Goal: Task Accomplishment & Management: Use online tool/utility

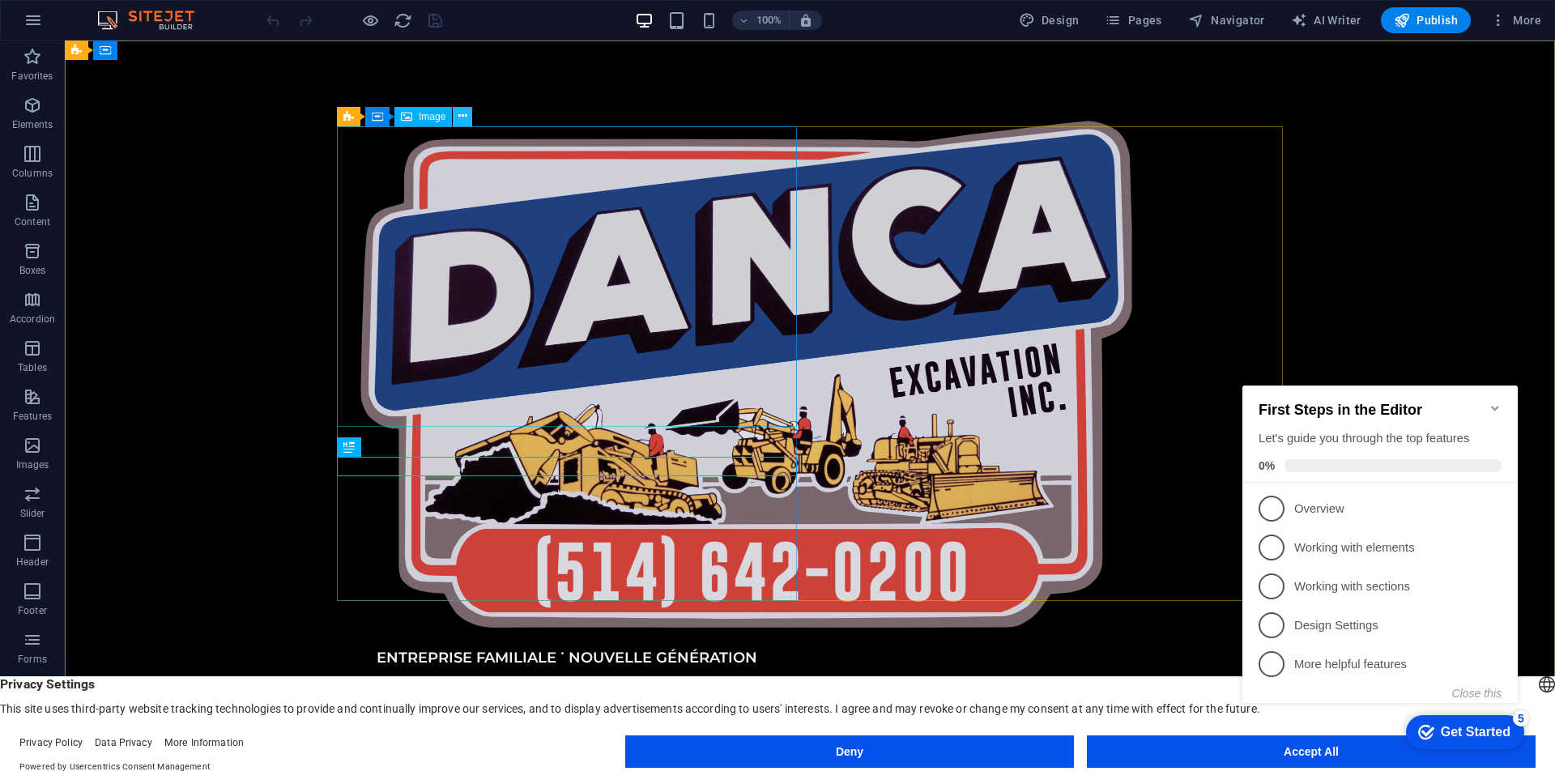
click at [456, 112] on button at bounding box center [462, 116] width 20 height 20
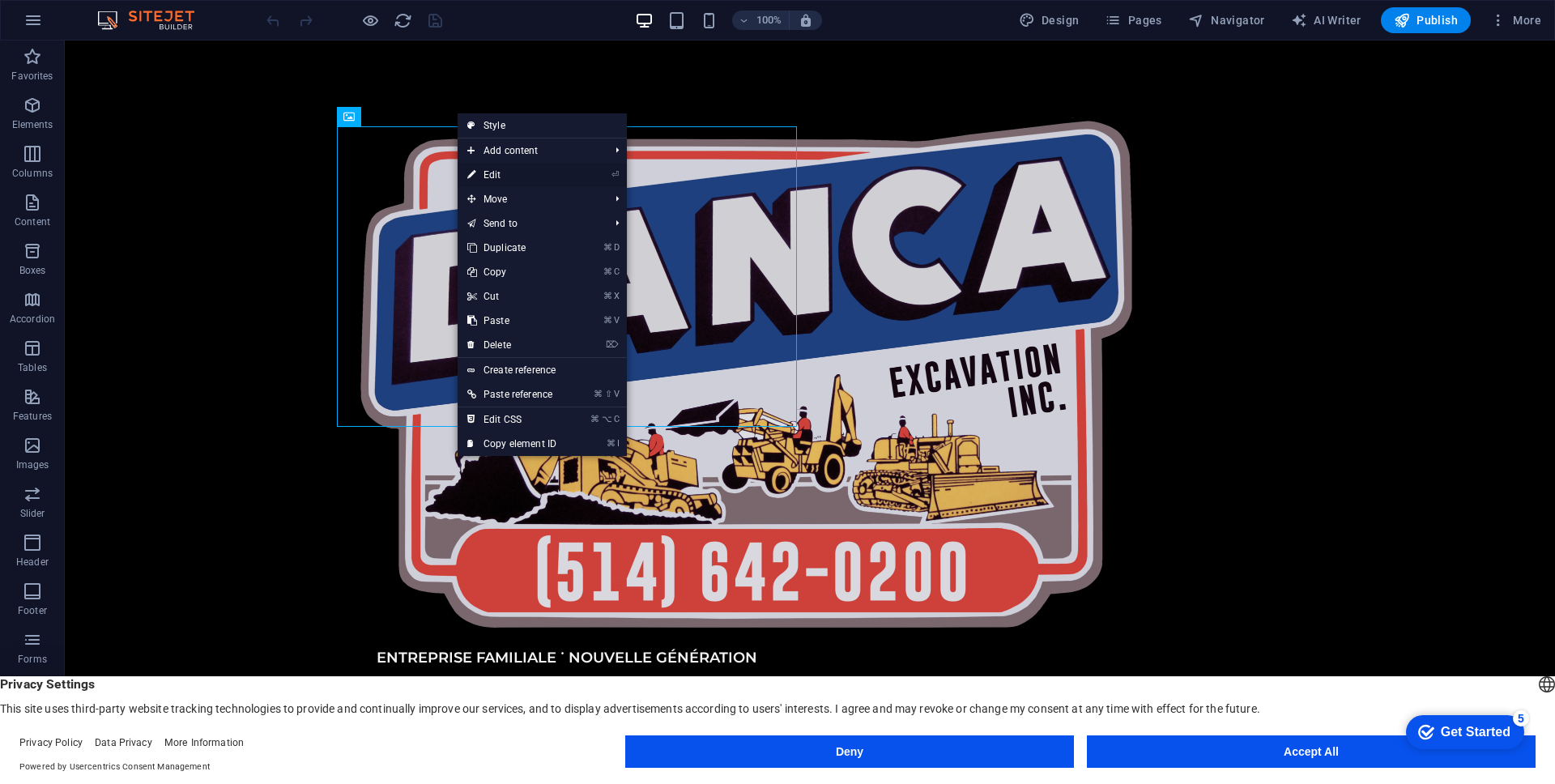
click at [496, 166] on link "⏎ Edit" at bounding box center [511, 175] width 108 height 24
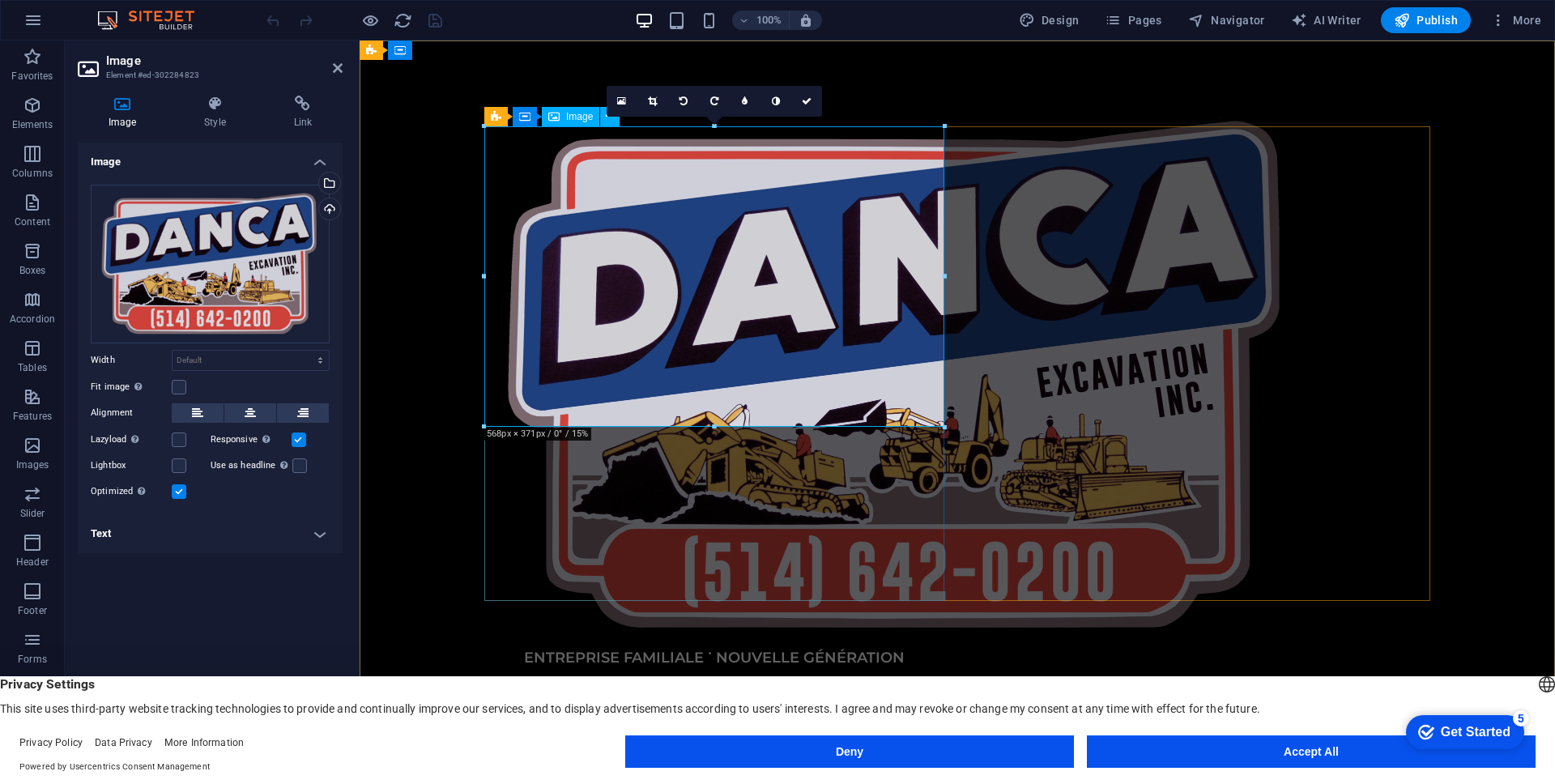
click at [546, 225] on figure at bounding box center [714, 375] width 460 height 541
click at [260, 269] on div "Drag files here, click to choose files or select files from Files or our free s…" at bounding box center [209, 264] width 239 height 159
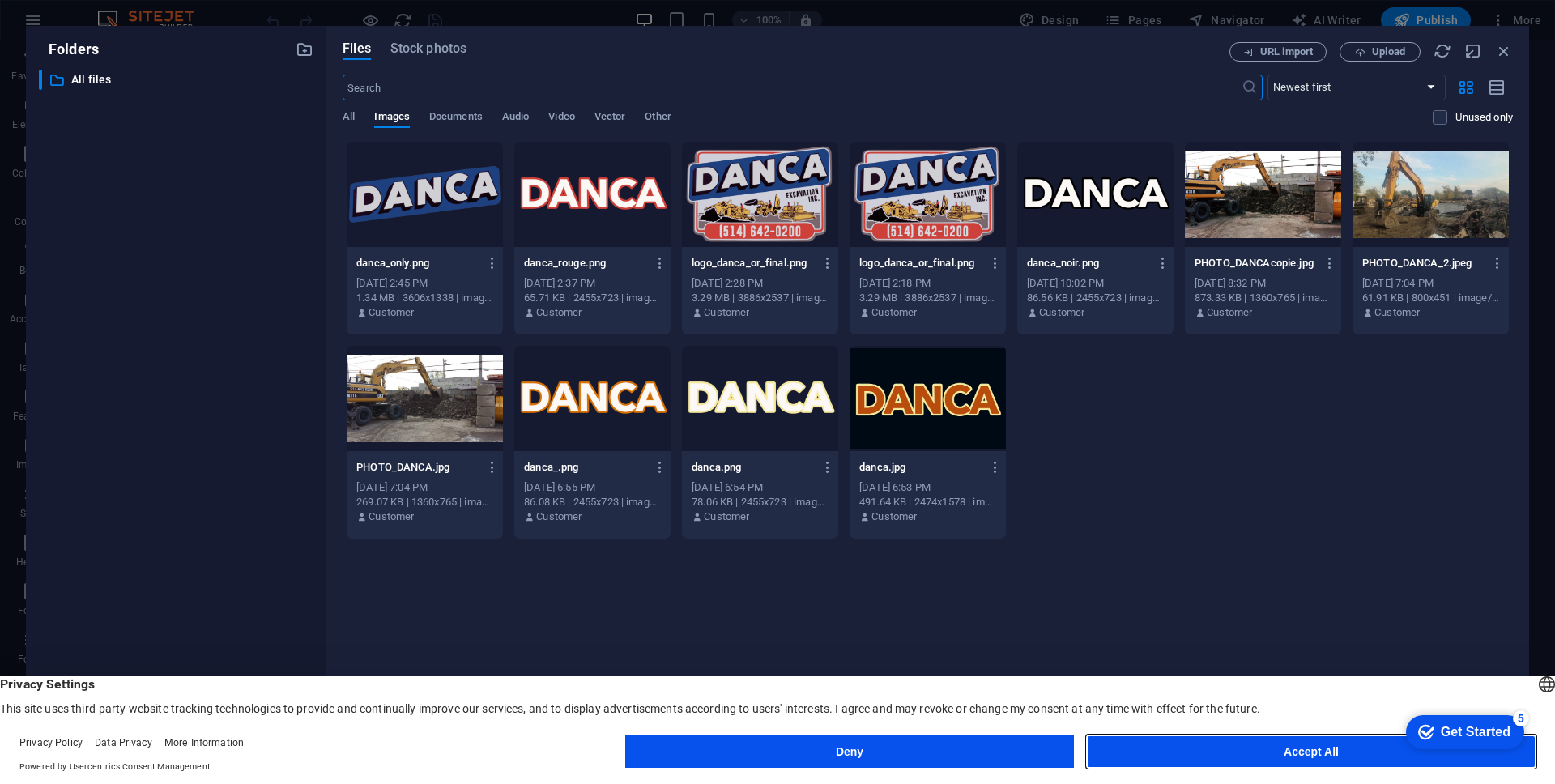
click at [1122, 738] on button "Accept All" at bounding box center [1311, 751] width 449 height 33
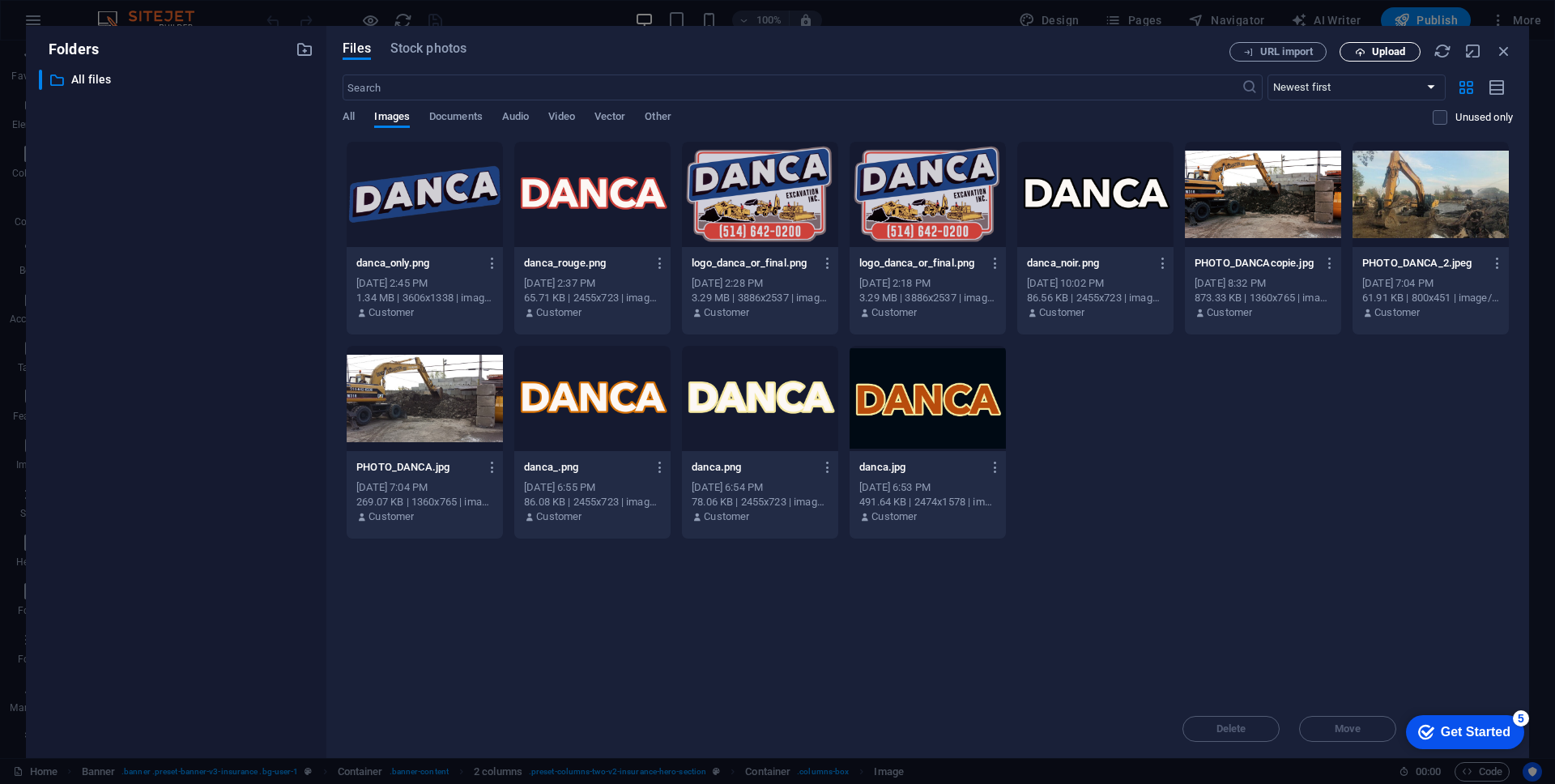
click at [1361, 60] on button "Upload" at bounding box center [1379, 52] width 81 height 20
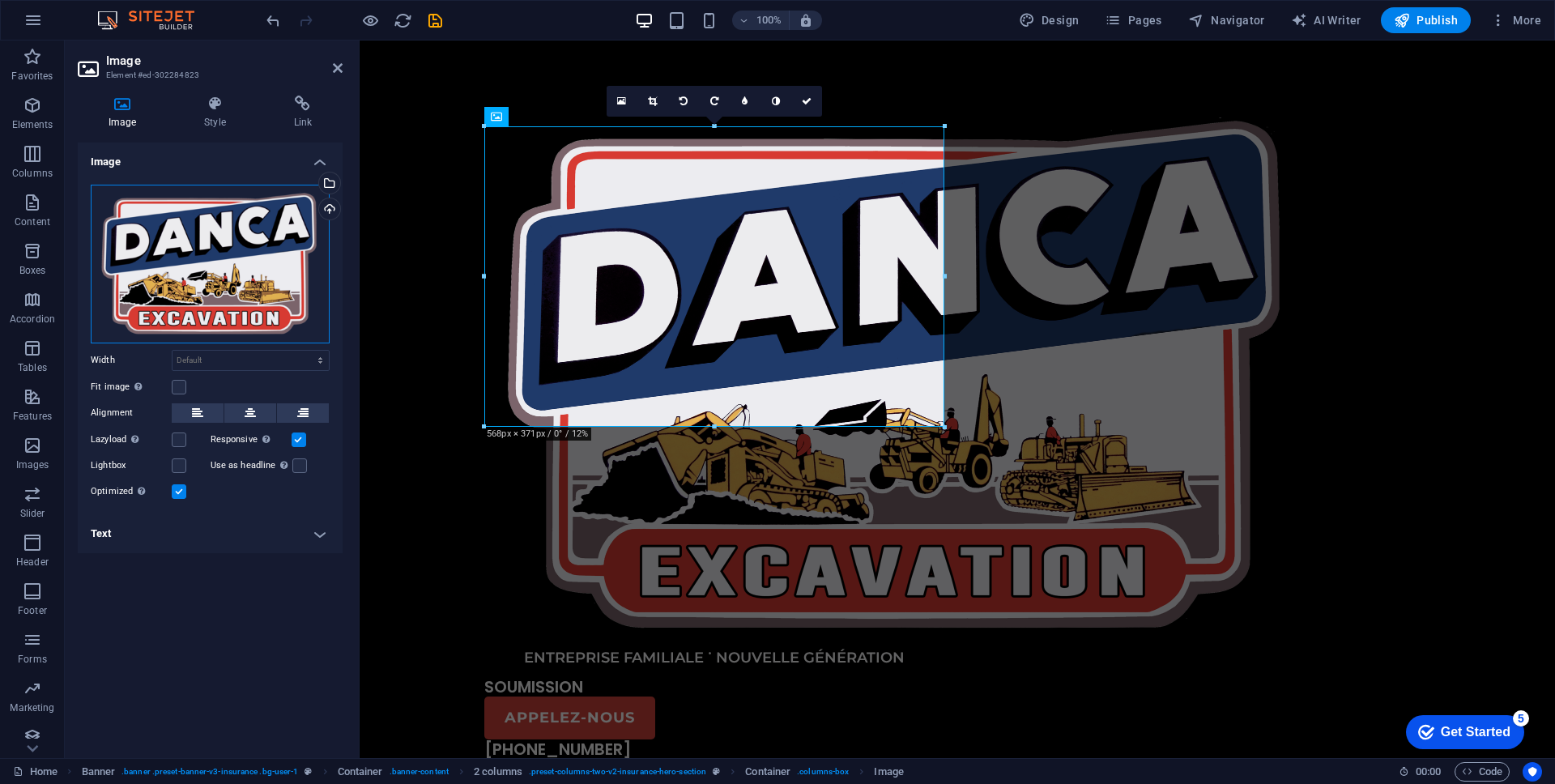
click at [230, 243] on div "Drag files here, click to choose files or select files from Files or our free s…" at bounding box center [209, 264] width 239 height 159
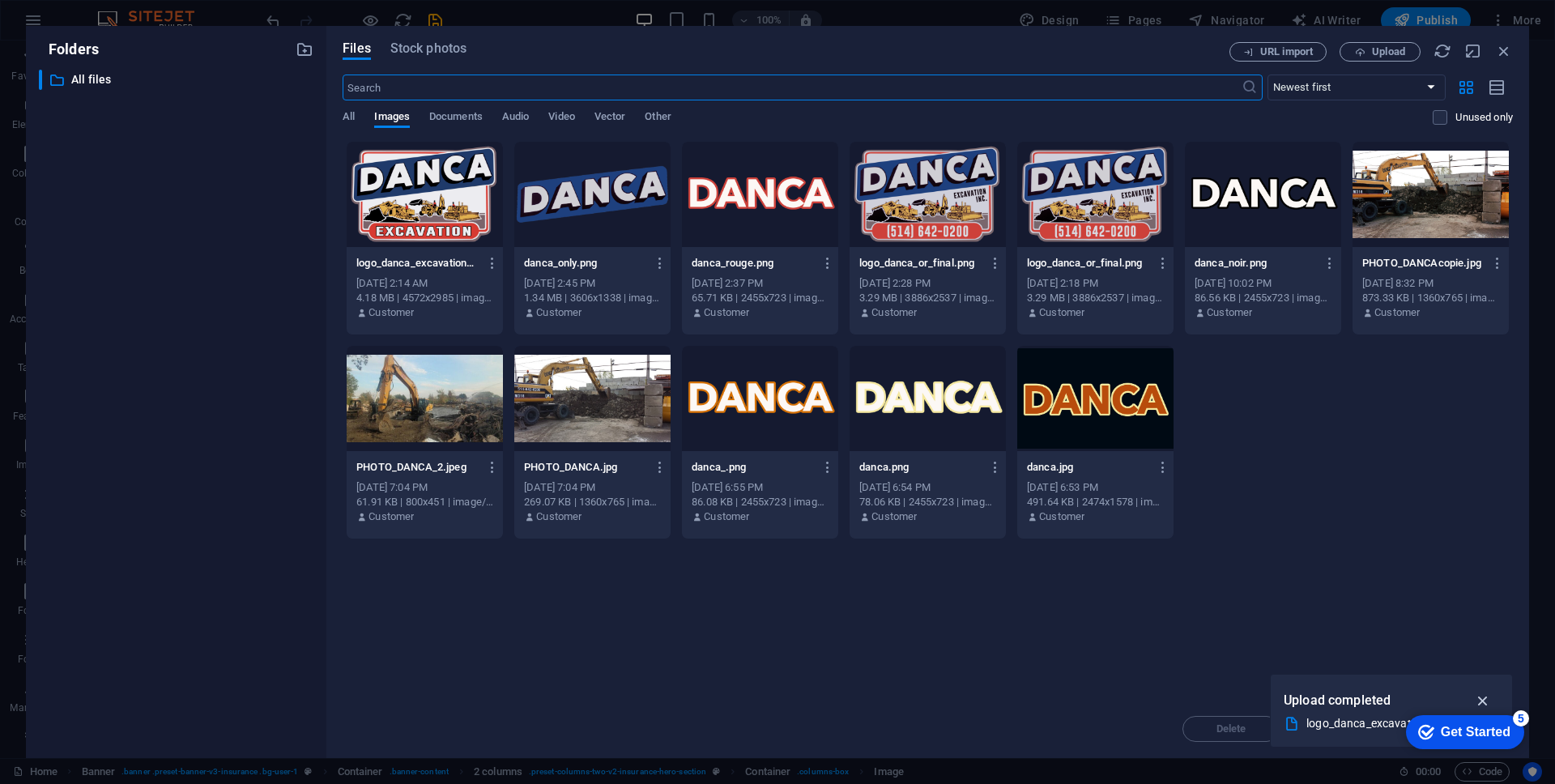
click at [1487, 701] on icon "button" at bounding box center [1483, 701] width 19 height 18
click at [1481, 721] on div "checkmark Get Started 5" at bounding box center [1465, 732] width 118 height 34
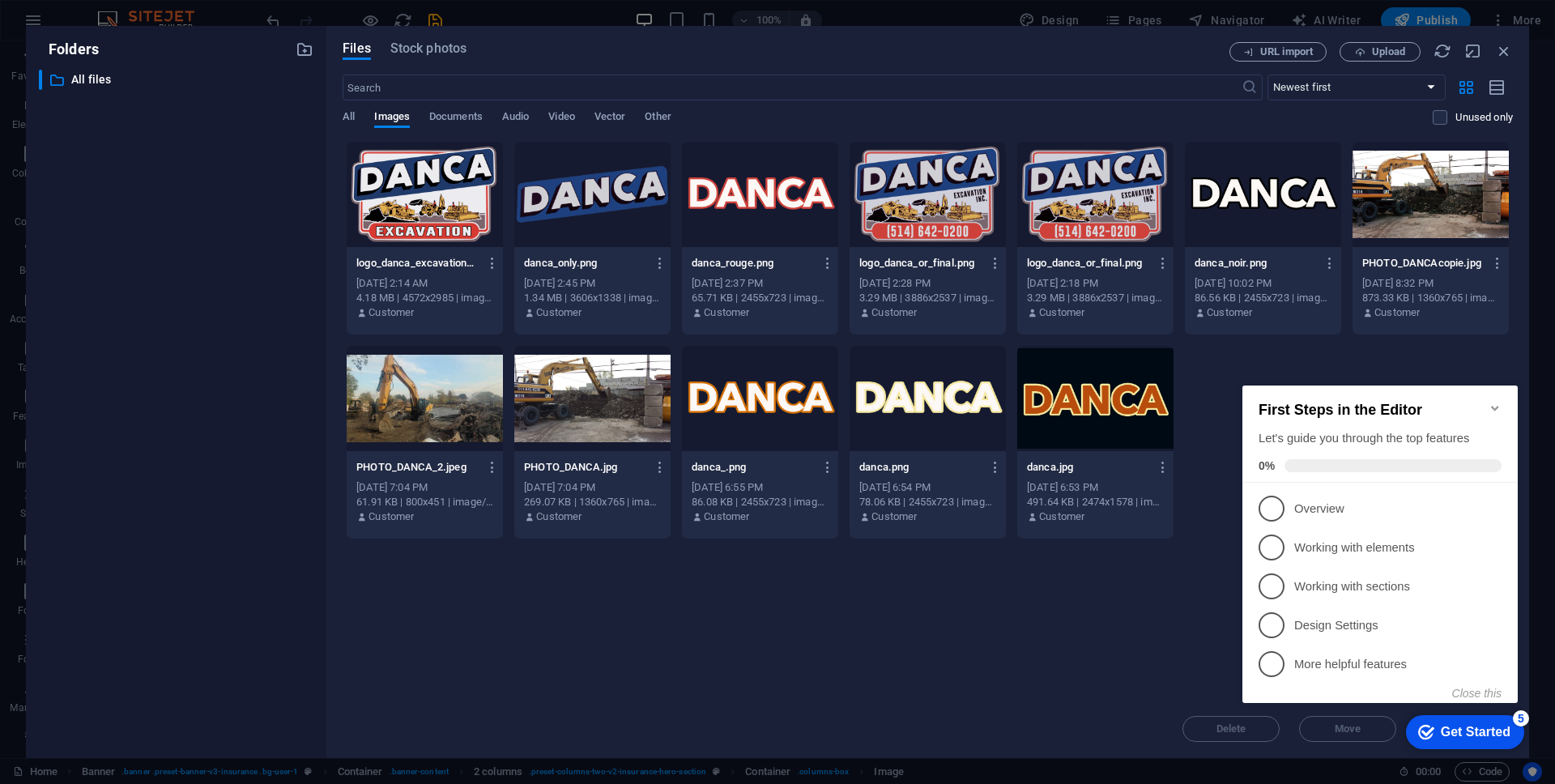
click at [1499, 409] on h2 "First Steps in the Editor" at bounding box center [1380, 410] width 243 height 17
click at [1495, 392] on div "First Steps in the Editor Let's guide you through the top features 0%" at bounding box center [1380, 433] width 275 height 97
click at [1363, 510] on p "Overview - incomplete" at bounding box center [1391, 509] width 195 height 17
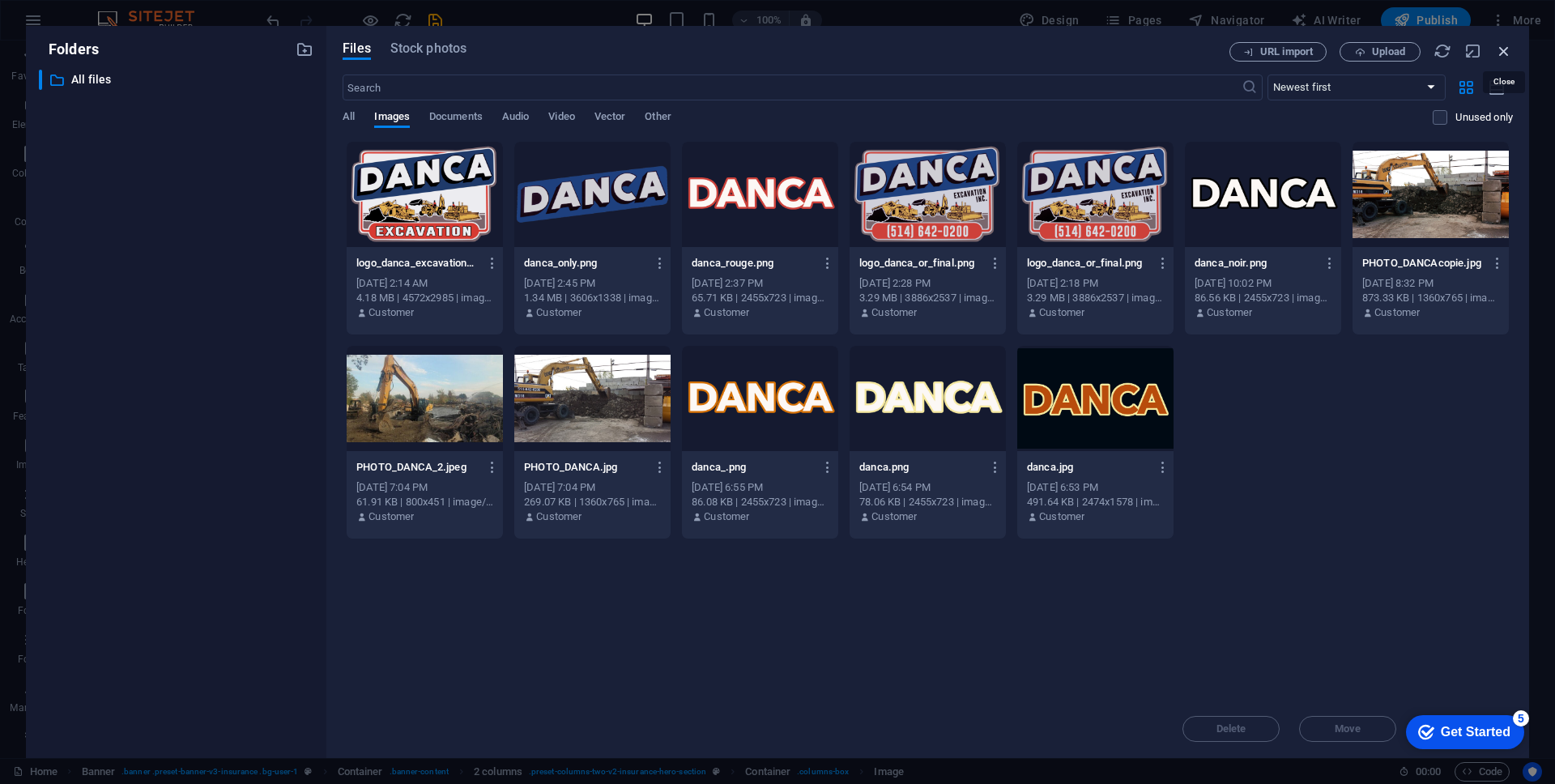
click at [1500, 47] on icon "button" at bounding box center [1504, 51] width 18 height 18
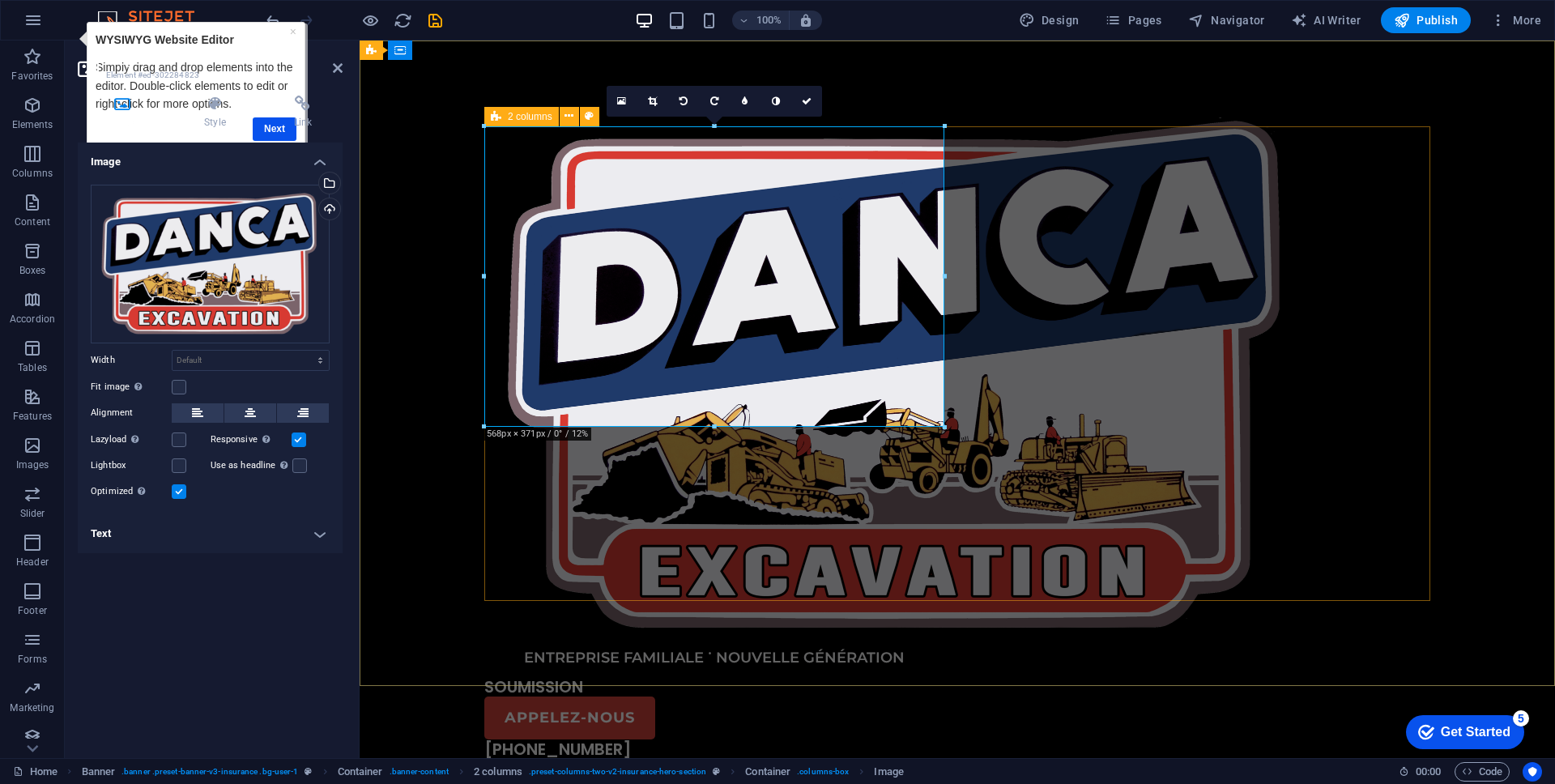
click at [1157, 213] on div "ENTREPRISE FAMILIALE ˙ NOUVELLE GÉNÉRATION SOUMISSION APPELEZ-NOUS [PHONE_NUMBE…" at bounding box center [957, 462] width 946 height 716
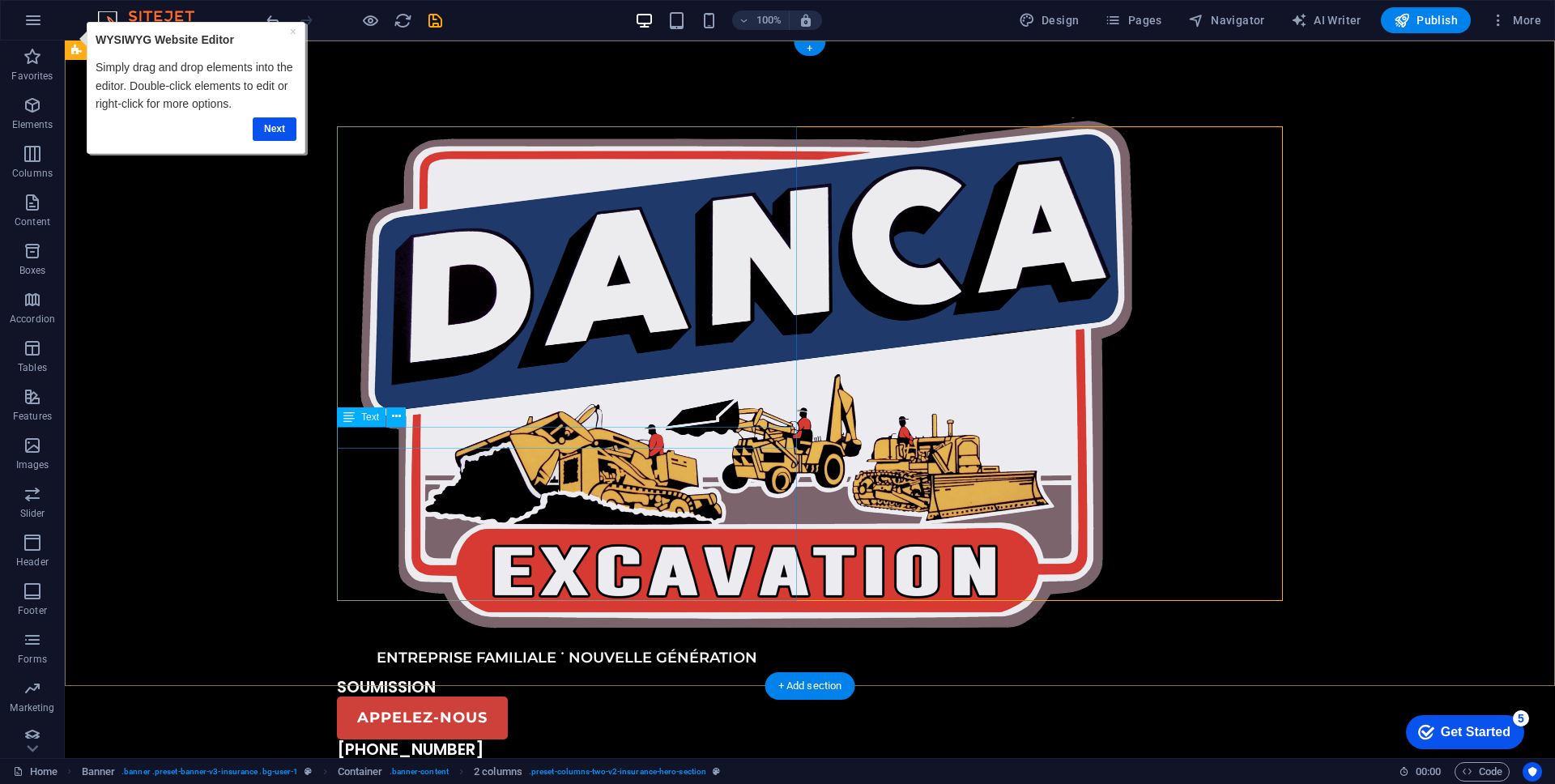
click at [341, 647] on div "ENTREPRISE FAMILIALE ˙ NOUVELLE GÉNÉRATION" at bounding box center [567, 658] width 460 height 22
click at [353, 647] on div "ENTREPRISE FAMILIALE ˙ NOUVELLE GÉNÉRATION" at bounding box center [567, 658] width 460 height 22
click at [353, 436] on div "Drag here to replace the existing content. Press “Ctrl” if you want to create a…" at bounding box center [810, 399] width 1490 height 717
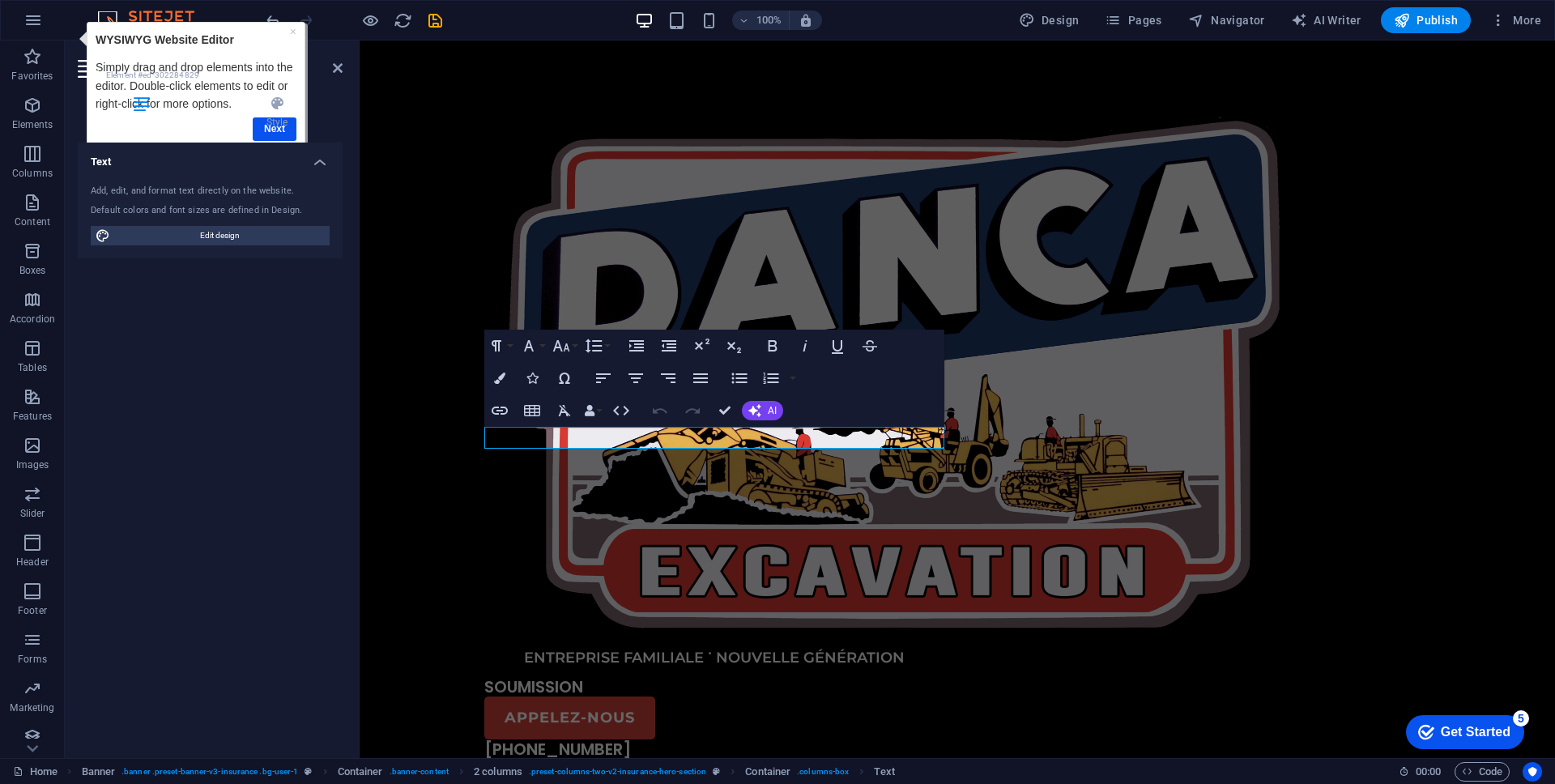
click at [353, 436] on div "Text Style Text Add, edit, and format text directly on the website. Default col…" at bounding box center [210, 420] width 291 height 676
click at [507, 647] on p "ENTREPRISE FAMILIALE ˙ NOUVELLE GÉNÉRATION" at bounding box center [714, 658] width 460 height 22
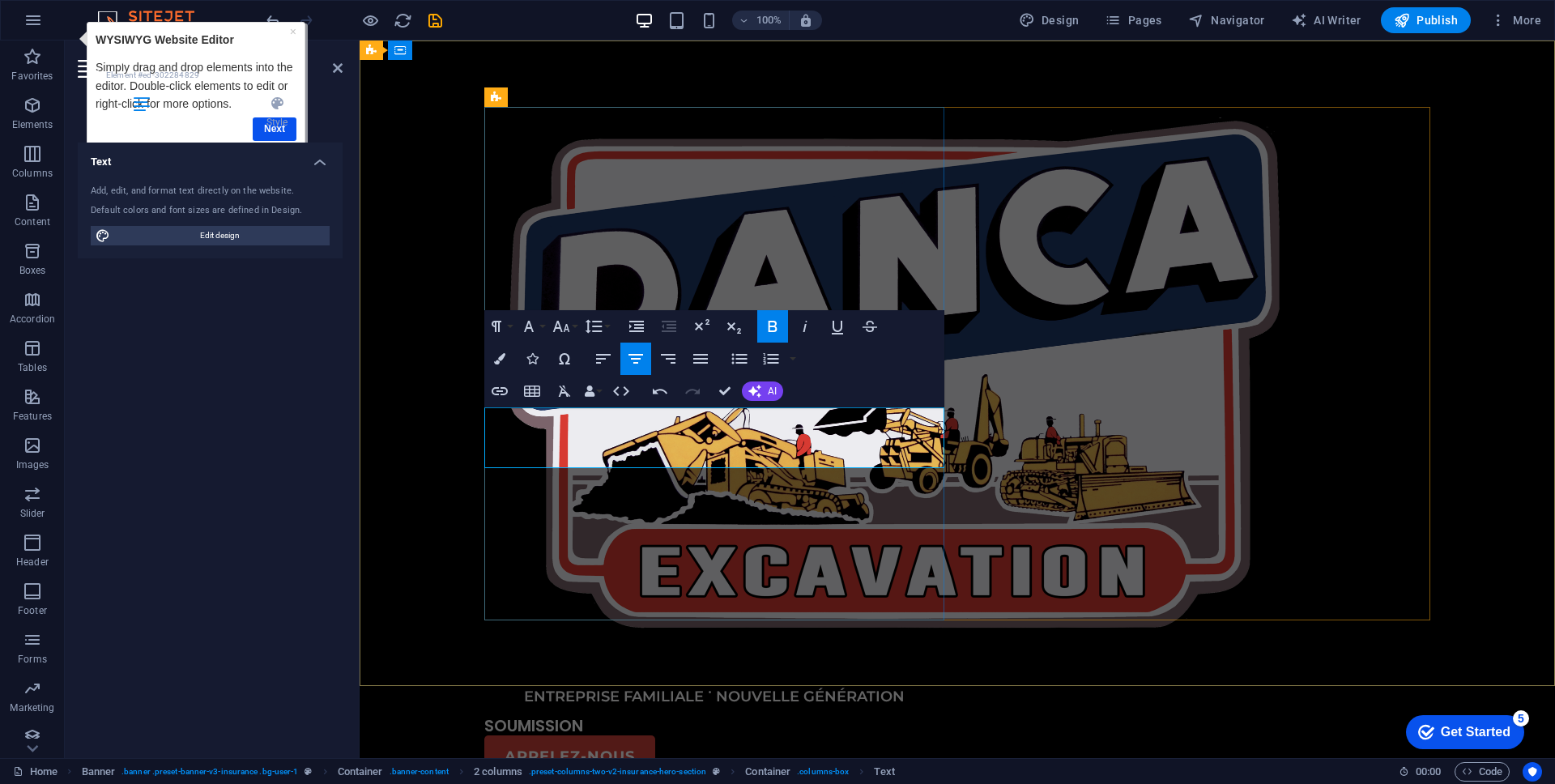
click at [904, 688] on span "ENTREPRISE FAMILIALE ˙ NOUVELLE GÉNÉRATION" at bounding box center [715, 697] width 382 height 18
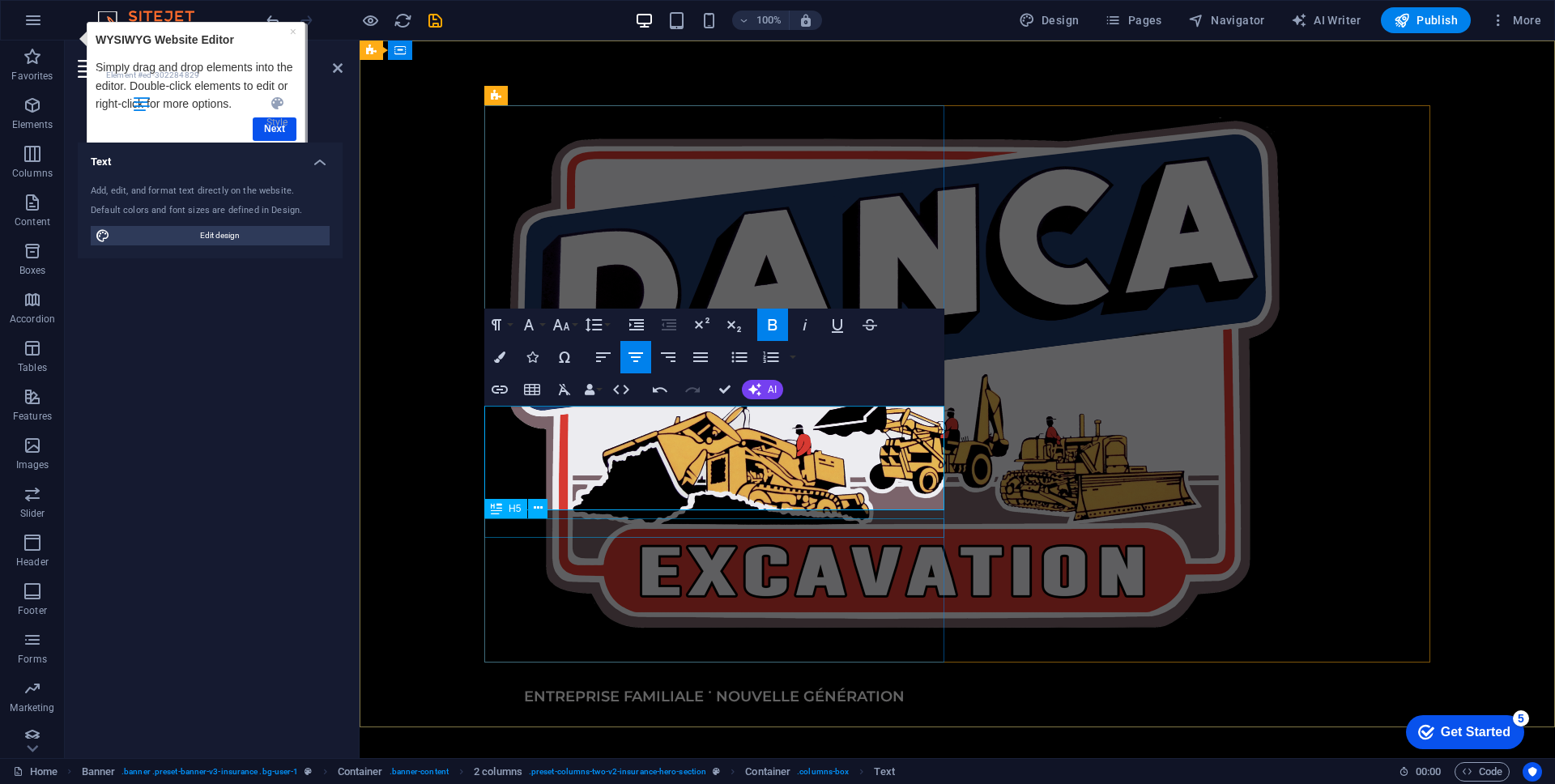
click at [878, 760] on div "SOUMISSION" at bounding box center [714, 769] width 460 height 20
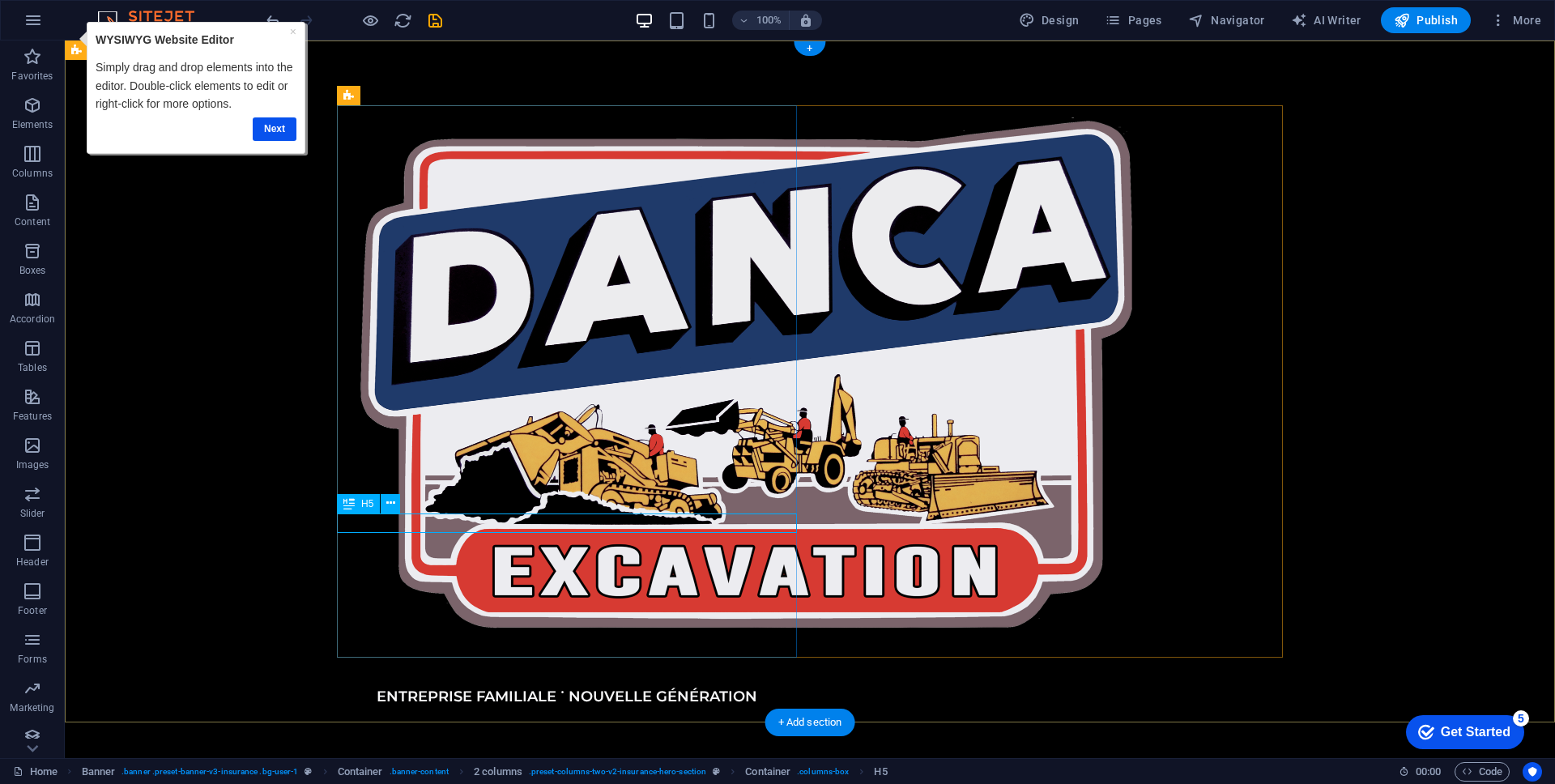
click at [639, 774] on div "APPELEZ-NOUS" at bounding box center [567, 795] width 460 height 43
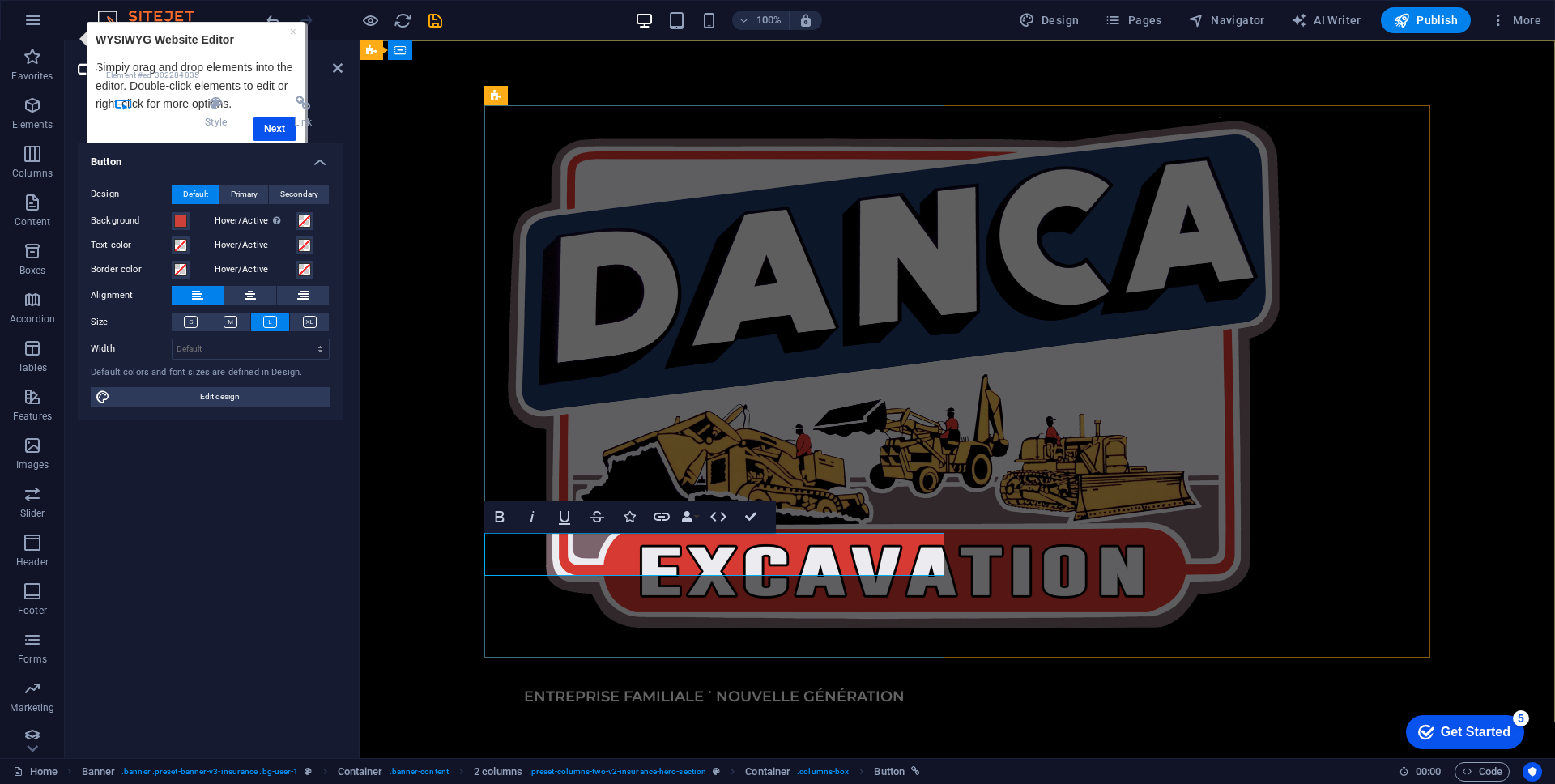
click at [713, 774] on div "APPELEZ-NOUS" at bounding box center [714, 795] width 460 height 43
click at [716, 774] on div "APPELEZ-NOUS" at bounding box center [714, 795] width 460 height 43
click at [715, 774] on div "APPELEZ-NOUS" at bounding box center [714, 795] width 460 height 43
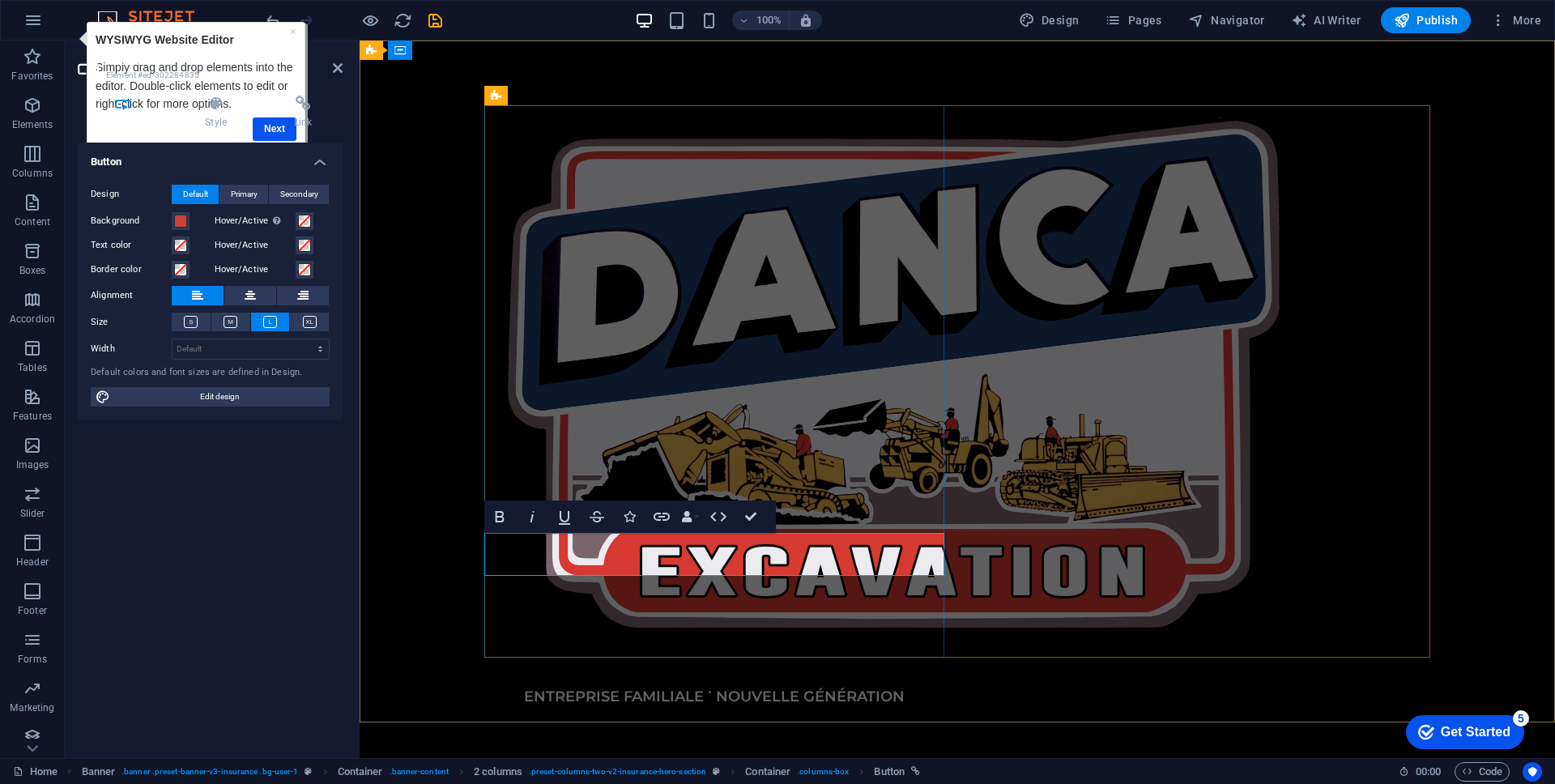
click at [715, 774] on div "APPELEZ-NOUS" at bounding box center [714, 795] width 460 height 43
click at [757, 774] on div "APPELEZ-NOUS" at bounding box center [714, 795] width 460 height 43
click at [830, 755] on div "SOUMISSION" at bounding box center [714, 764] width 460 height 20
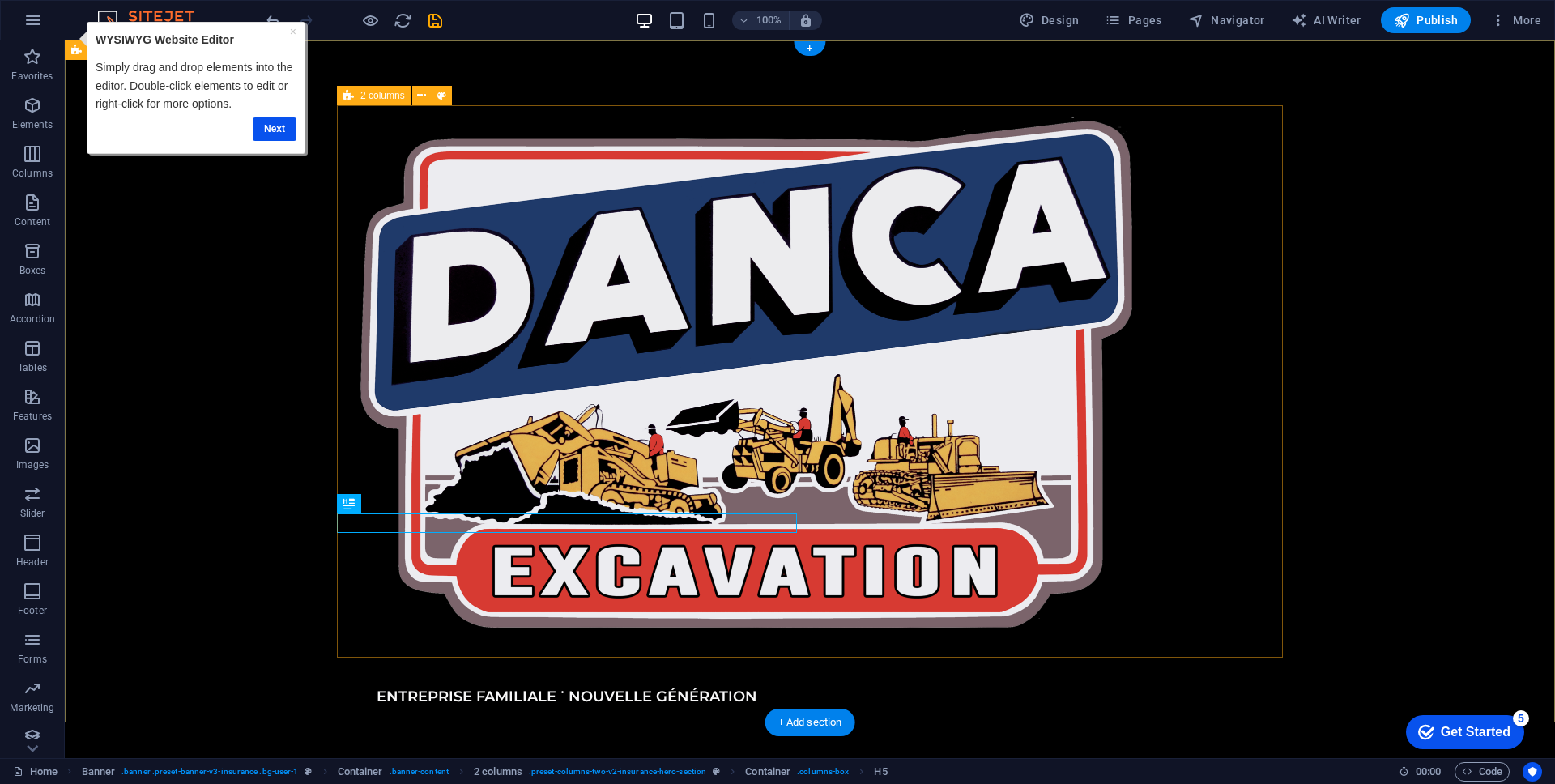
click at [830, 513] on div "ENTREPRISE FAMILIALE ˙ NOUVELLE GÉNÉRATION SOUMISSION APPELEZ-NOUS [PHONE_NUMBE…" at bounding box center [810, 501] width 946 height 794
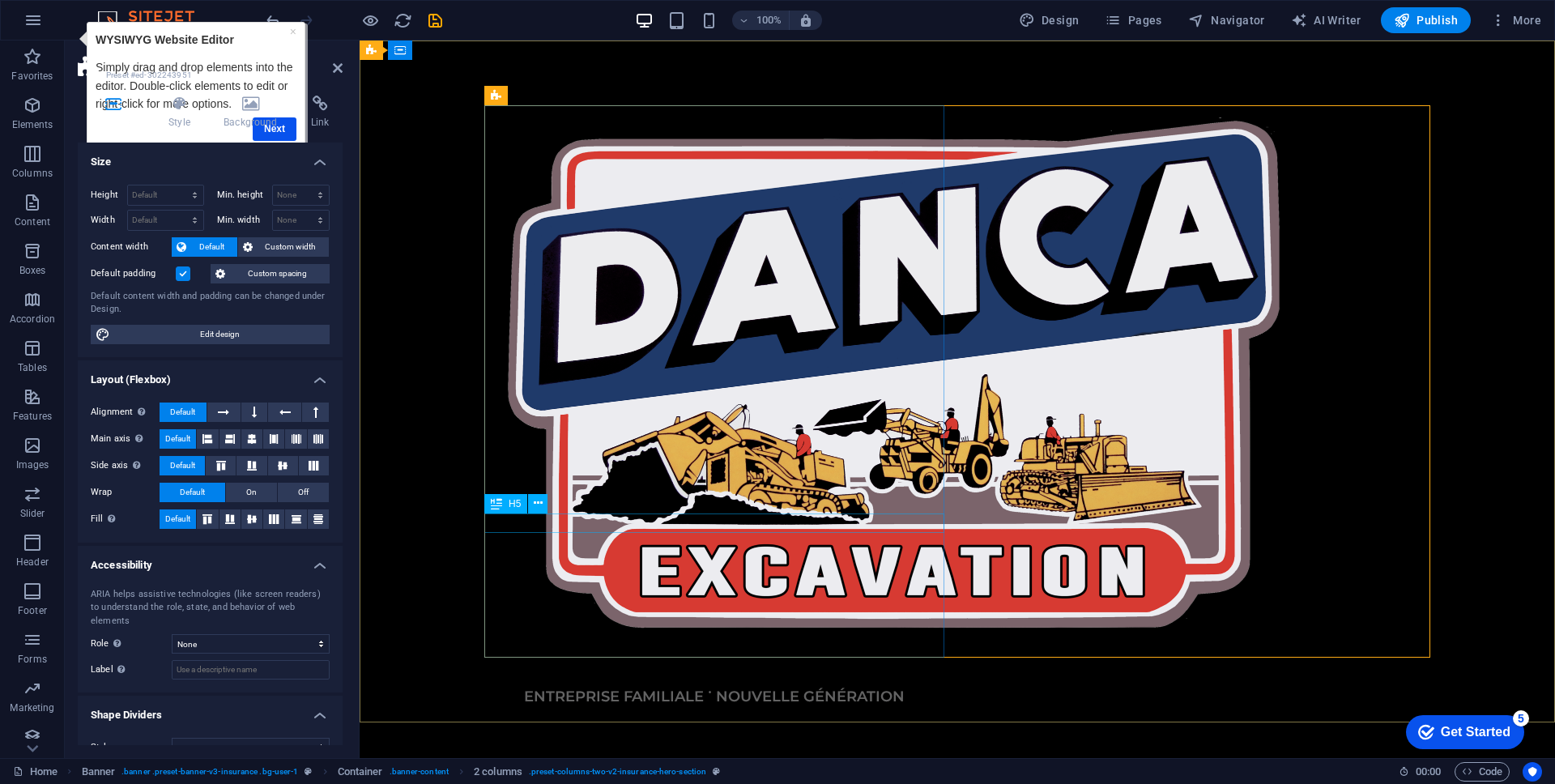
click at [785, 755] on div "SOUMISSION" at bounding box center [714, 764] width 460 height 20
click at [778, 755] on div "SOUMISSION" at bounding box center [714, 764] width 460 height 20
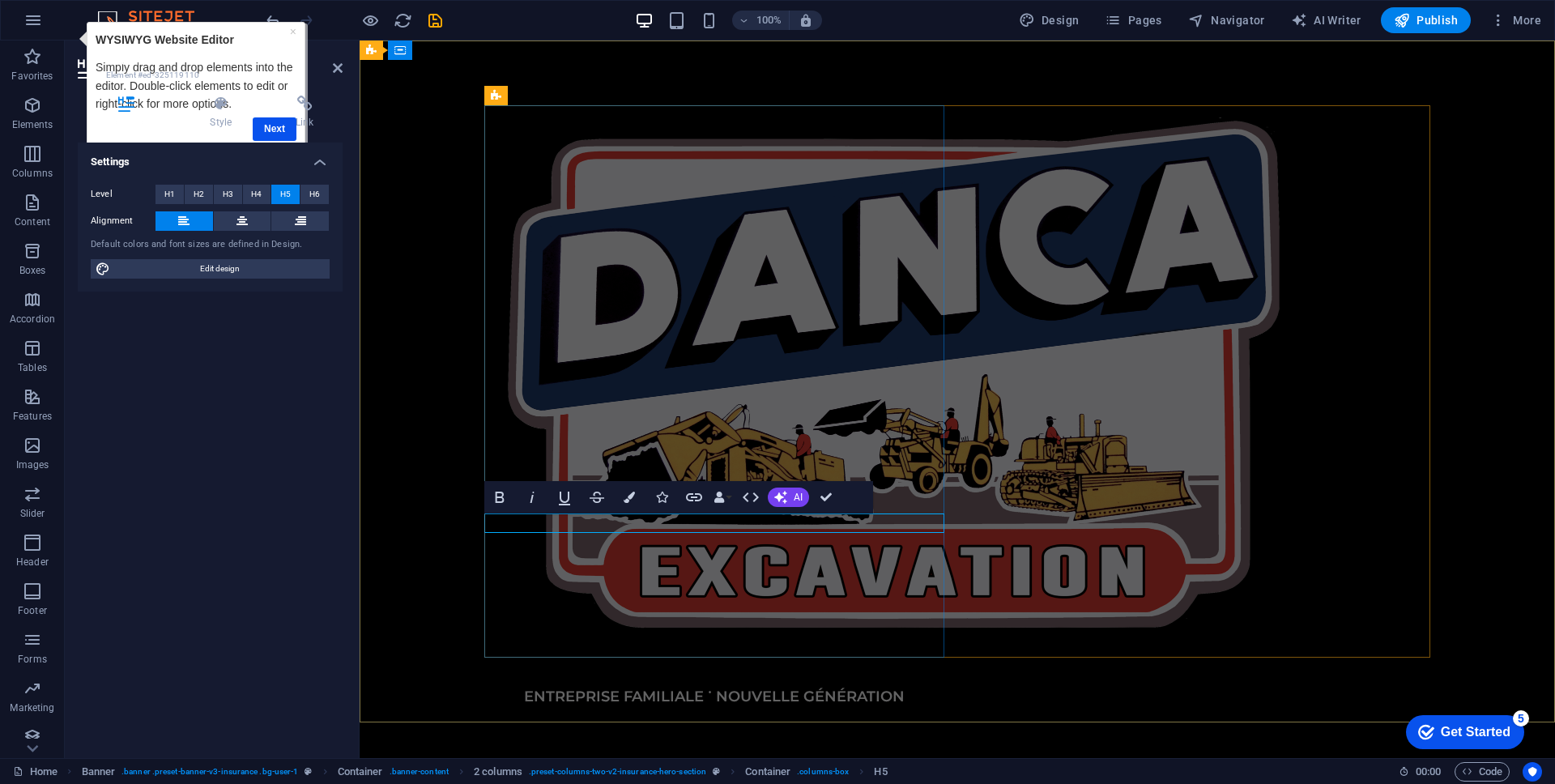
click at [778, 755] on h5 "SOUMISSION" at bounding box center [714, 764] width 460 height 20
click at [779, 774] on div "APPELEZ-NOUS" at bounding box center [714, 795] width 460 height 43
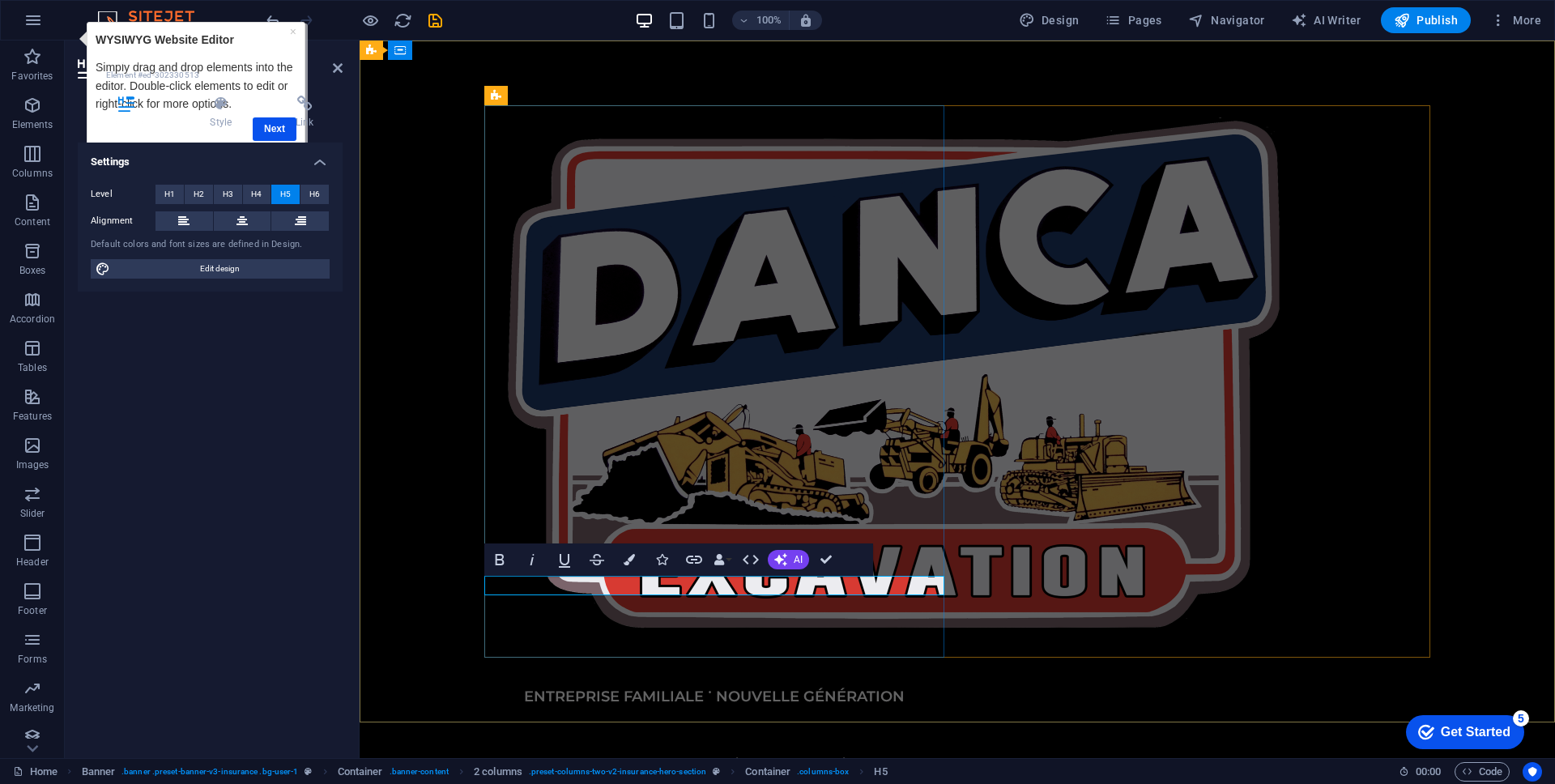
drag, startPoint x: 520, startPoint y: 582, endPoint x: 624, endPoint y: 585, distance: 104.0
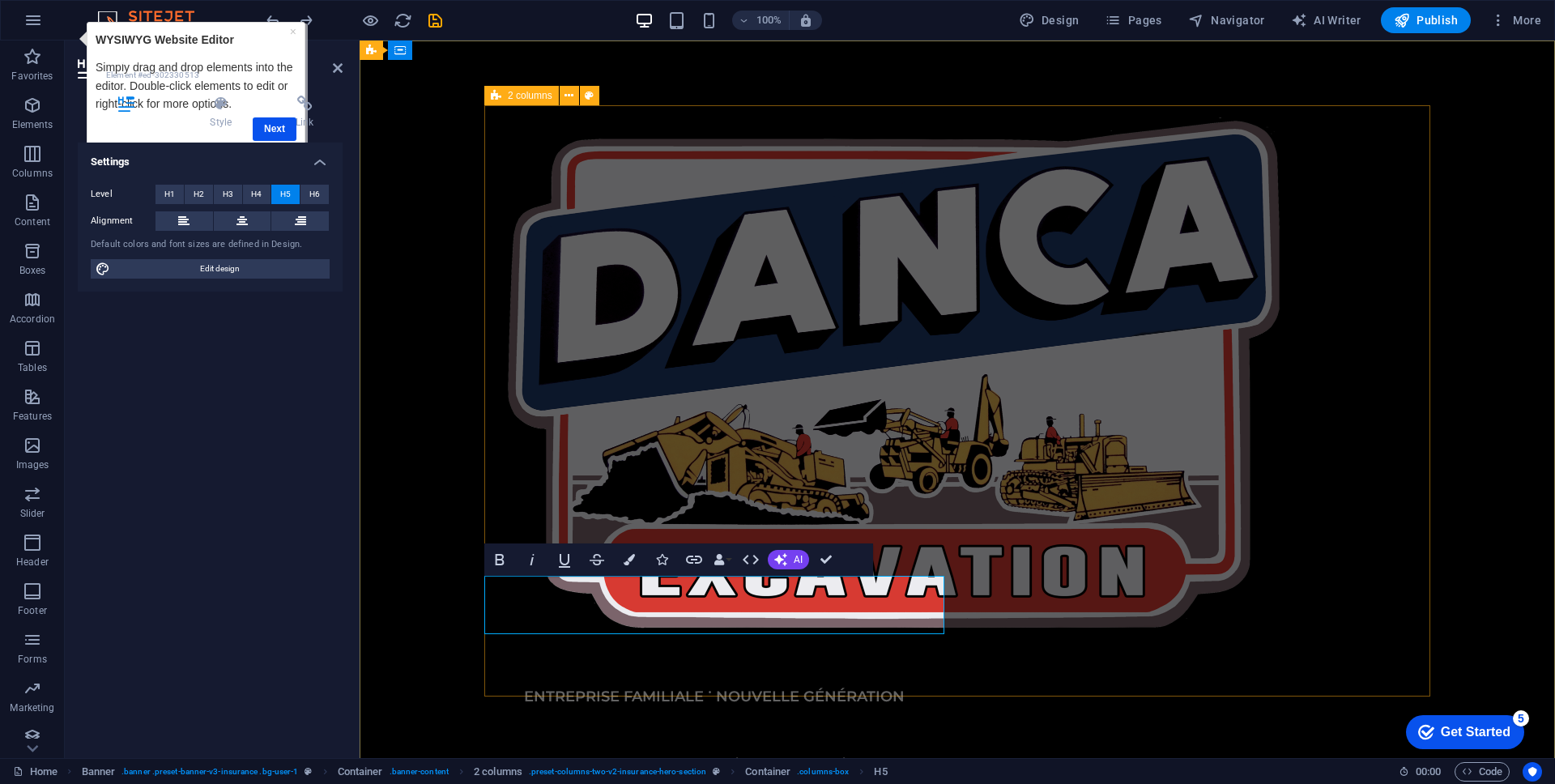
click at [1126, 572] on div "ENTREPRISE FAMILIALE ˙ NOUVELLE GÉNÉRATION Excavation - Construction - Démoliti…" at bounding box center [957, 521] width 946 height 833
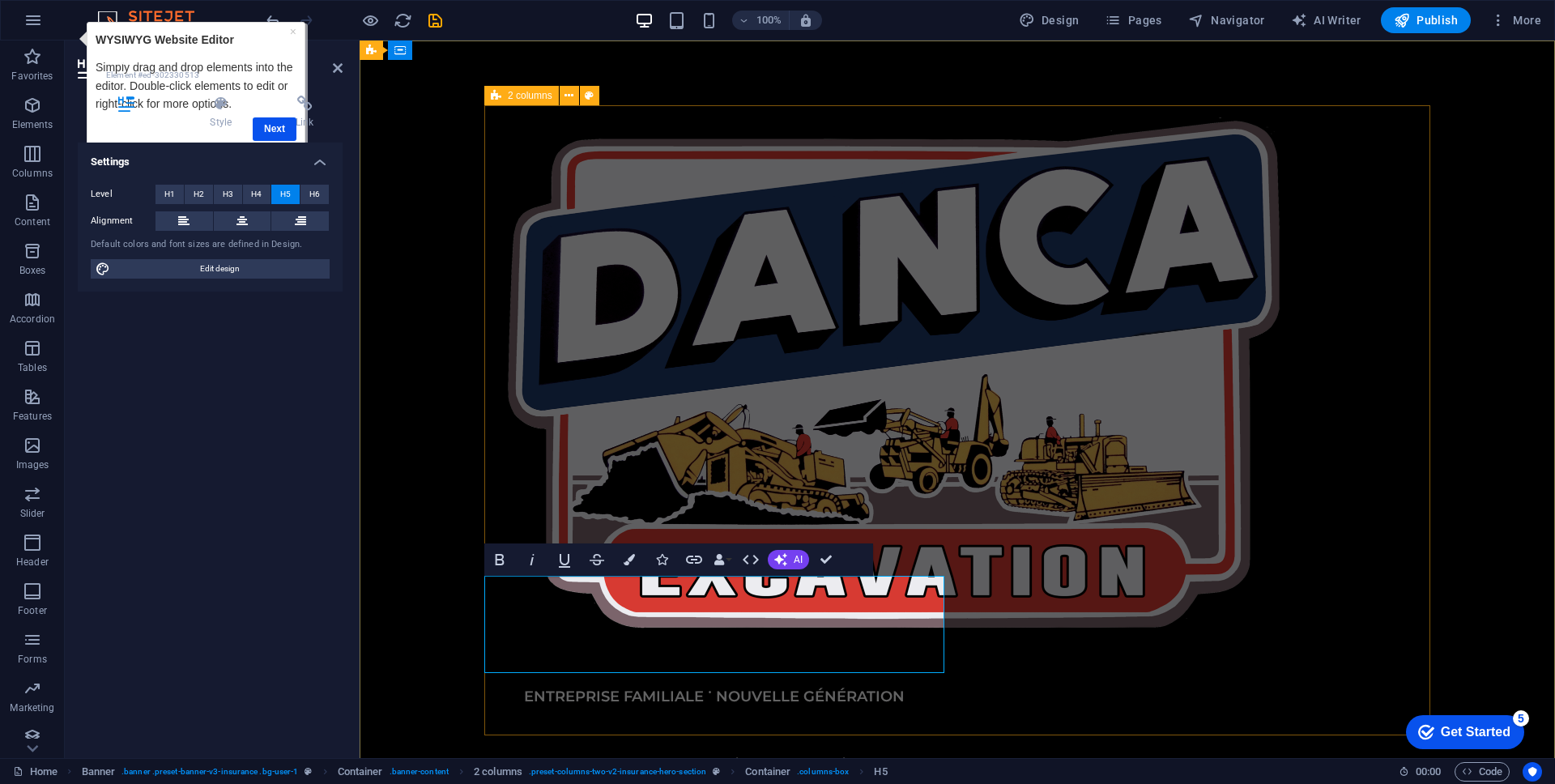
click at [1053, 558] on div "ENTREPRISE FAMILIALE ˙ NOUVELLE GÉNÉRATION Excavation - Construction - Démoliti…" at bounding box center [957, 541] width 946 height 871
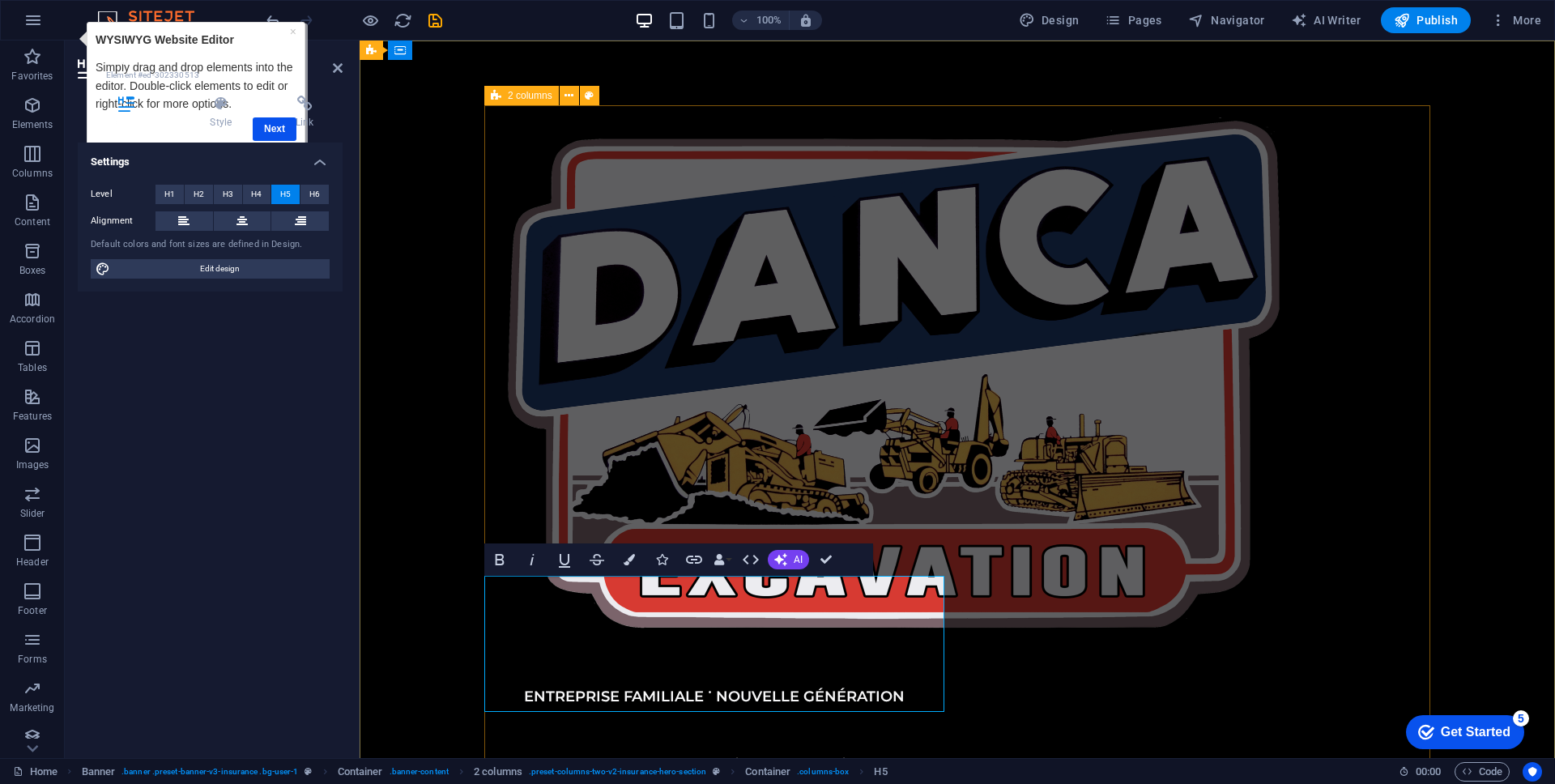
click at [1058, 621] on div "ENTREPRISE FAMILIALE ˙ NOUVELLE GÉNÉRATION Excavation - Construction - Démoliti…" at bounding box center [957, 560] width 946 height 910
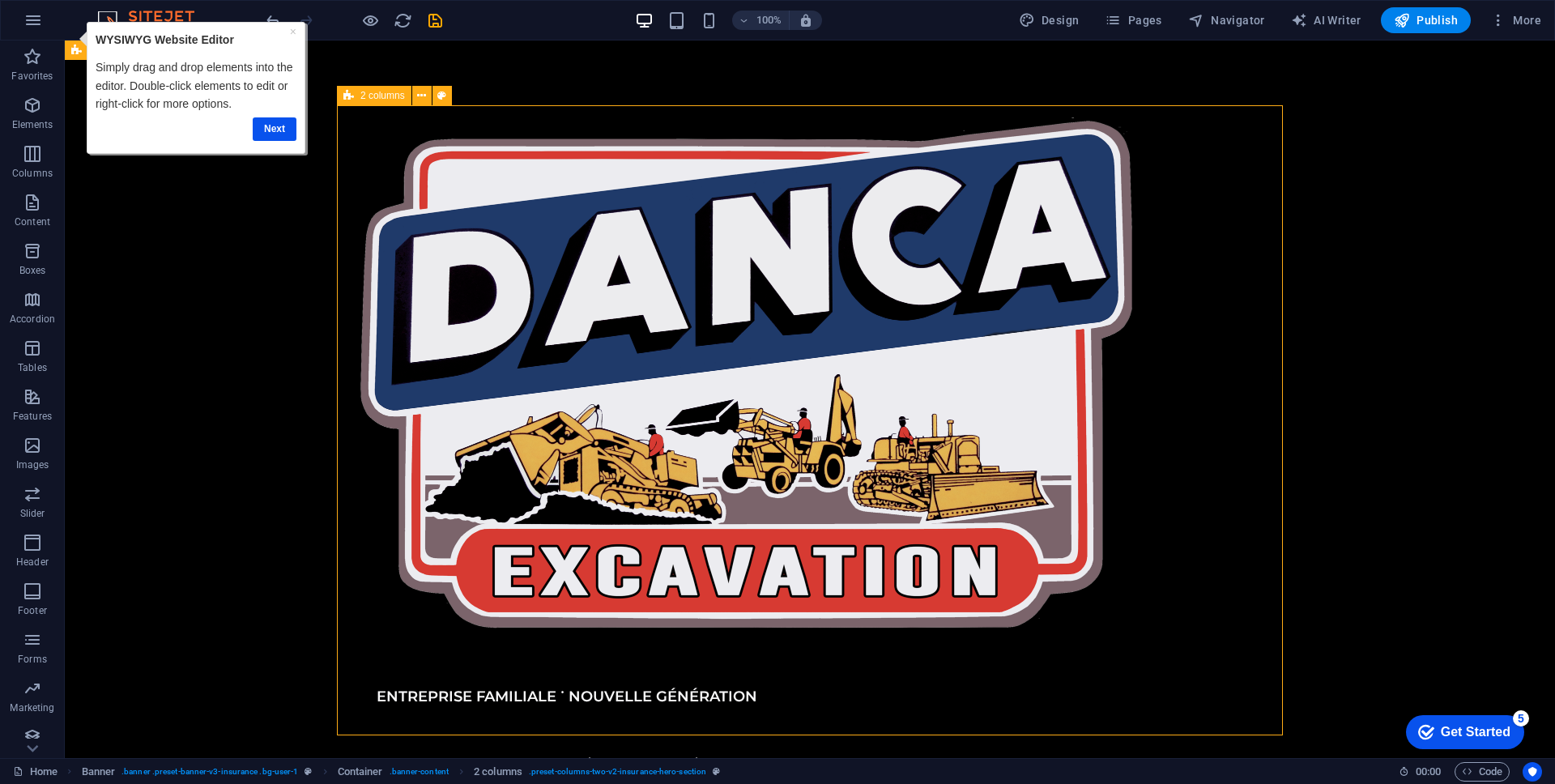
click at [1058, 620] on div "ENTREPRISE FAMILIALE ˙ NOUVELLE GÉNÉRATION Excavation - Construction - Démoliti…" at bounding box center [810, 541] width 946 height 871
click at [584, 774] on div "APPELEZ-NOUS" at bounding box center [567, 795] width 460 height 43
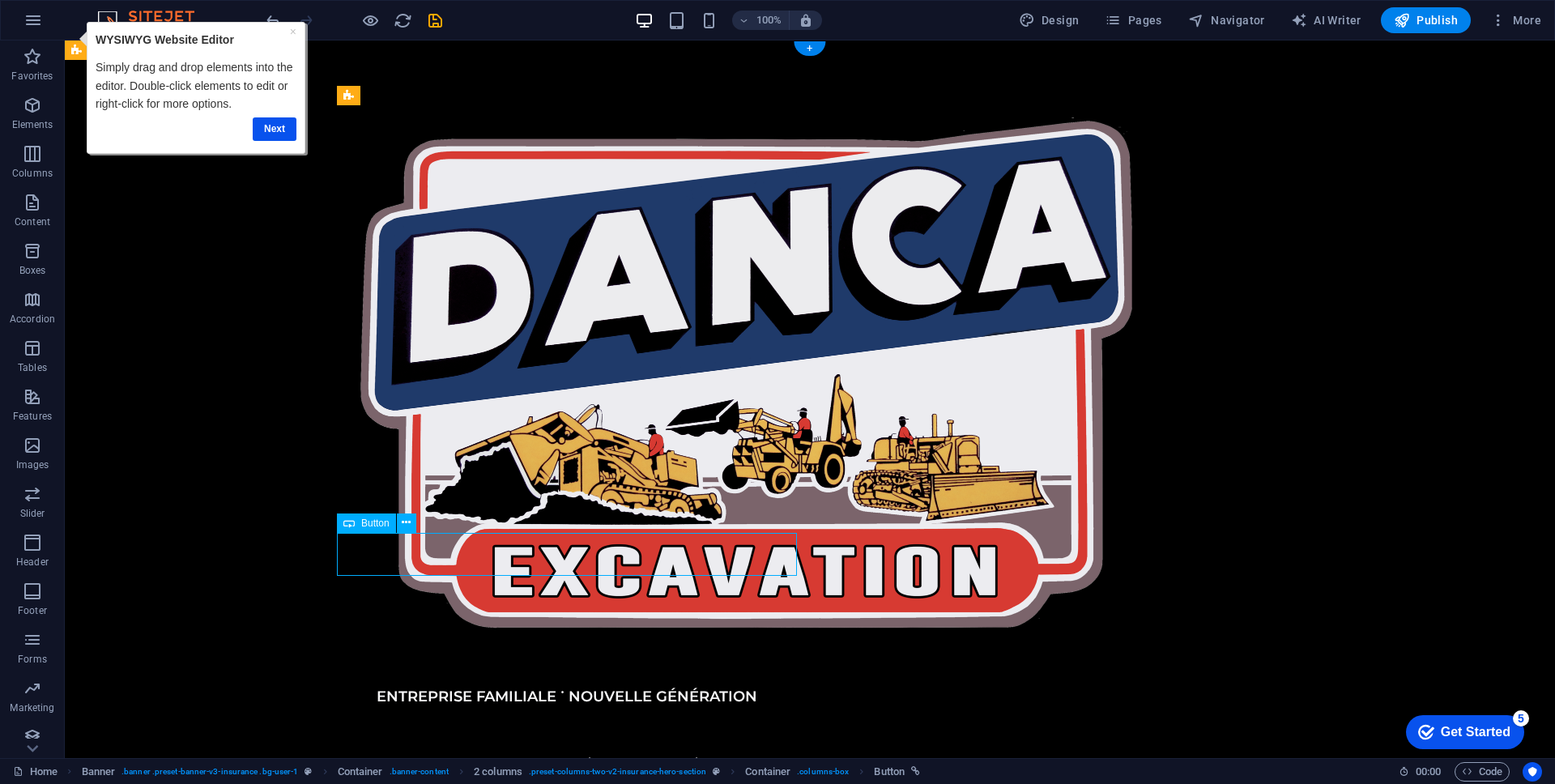
click at [584, 774] on div "APPELEZ-NOUS" at bounding box center [567, 795] width 460 height 43
click at [337, 774] on link "APPELEZ-NOUS" at bounding box center [423, 795] width 171 height 43
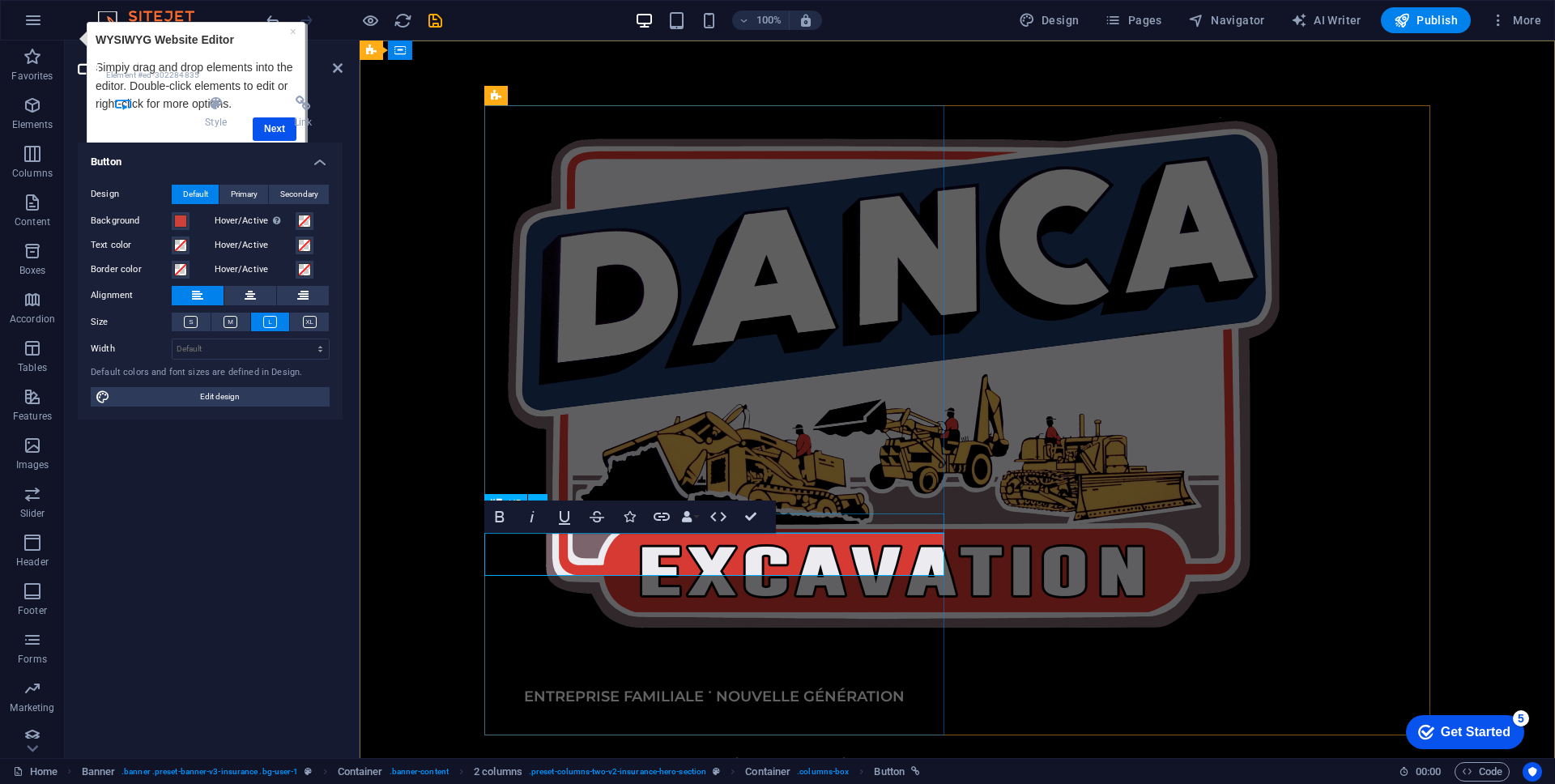
click at [942, 755] on div "Excavation - Construction - Démolition - Déneigement" at bounding box center [714, 764] width 460 height 20
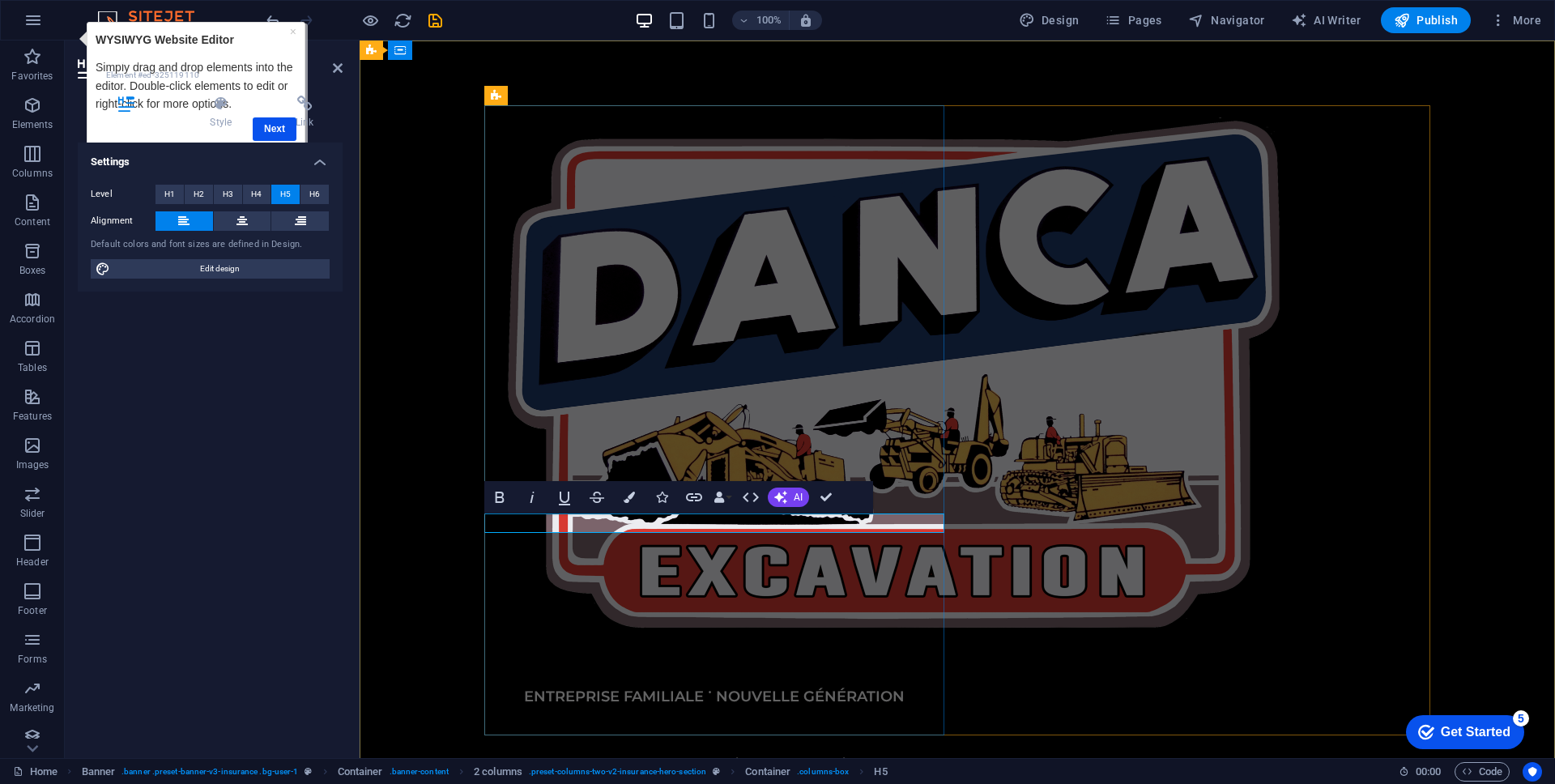
click at [942, 755] on h5 "Excavation - Construction - Démolition - Déneigement" at bounding box center [714, 764] width 460 height 20
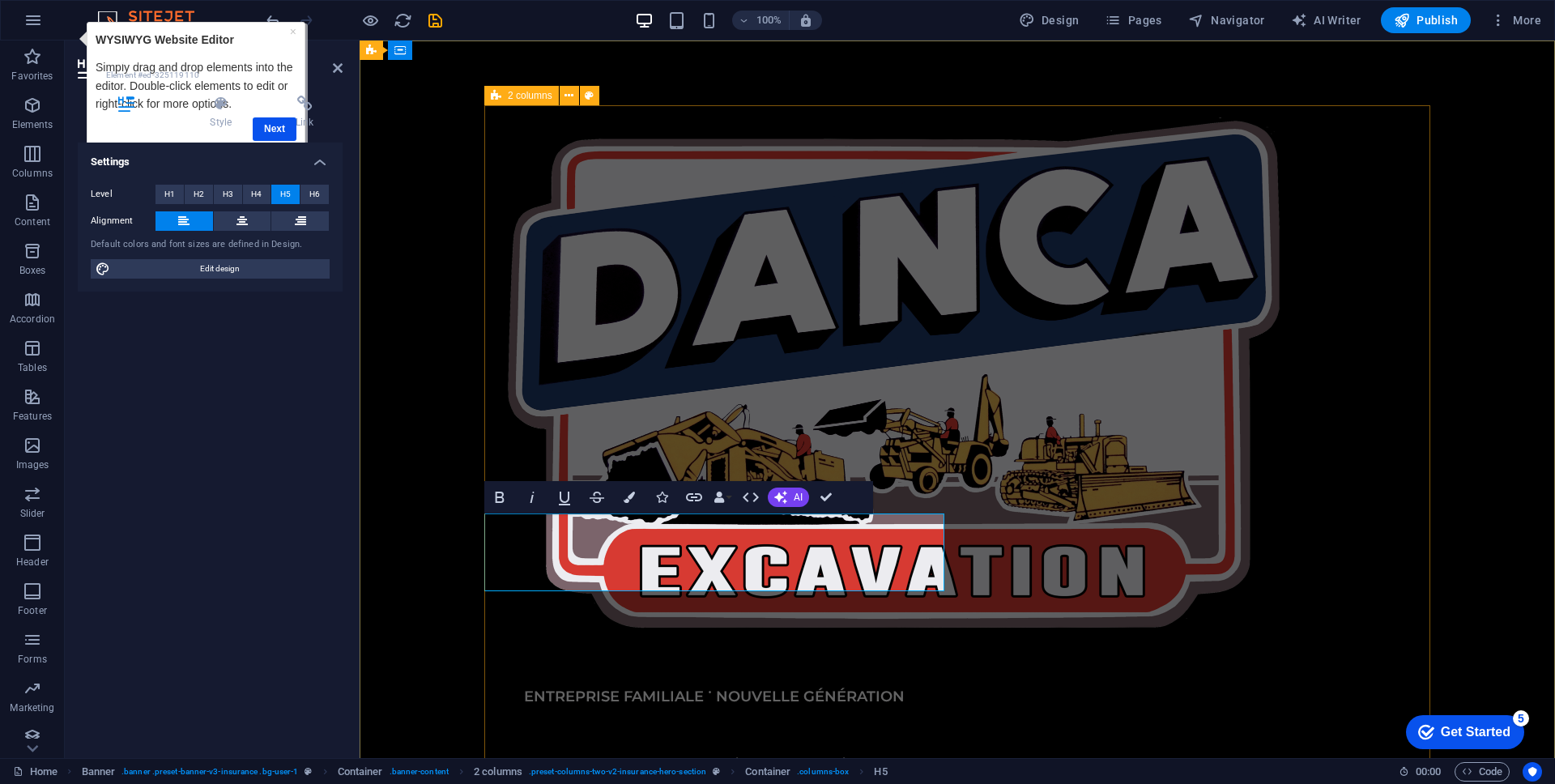
click at [1071, 560] on div "ENTREPRISE FAMILIALE ˙ NOUVELLE GÉNÉRATION Excavation - Construction - Démoliti…" at bounding box center [957, 570] width 946 height 930
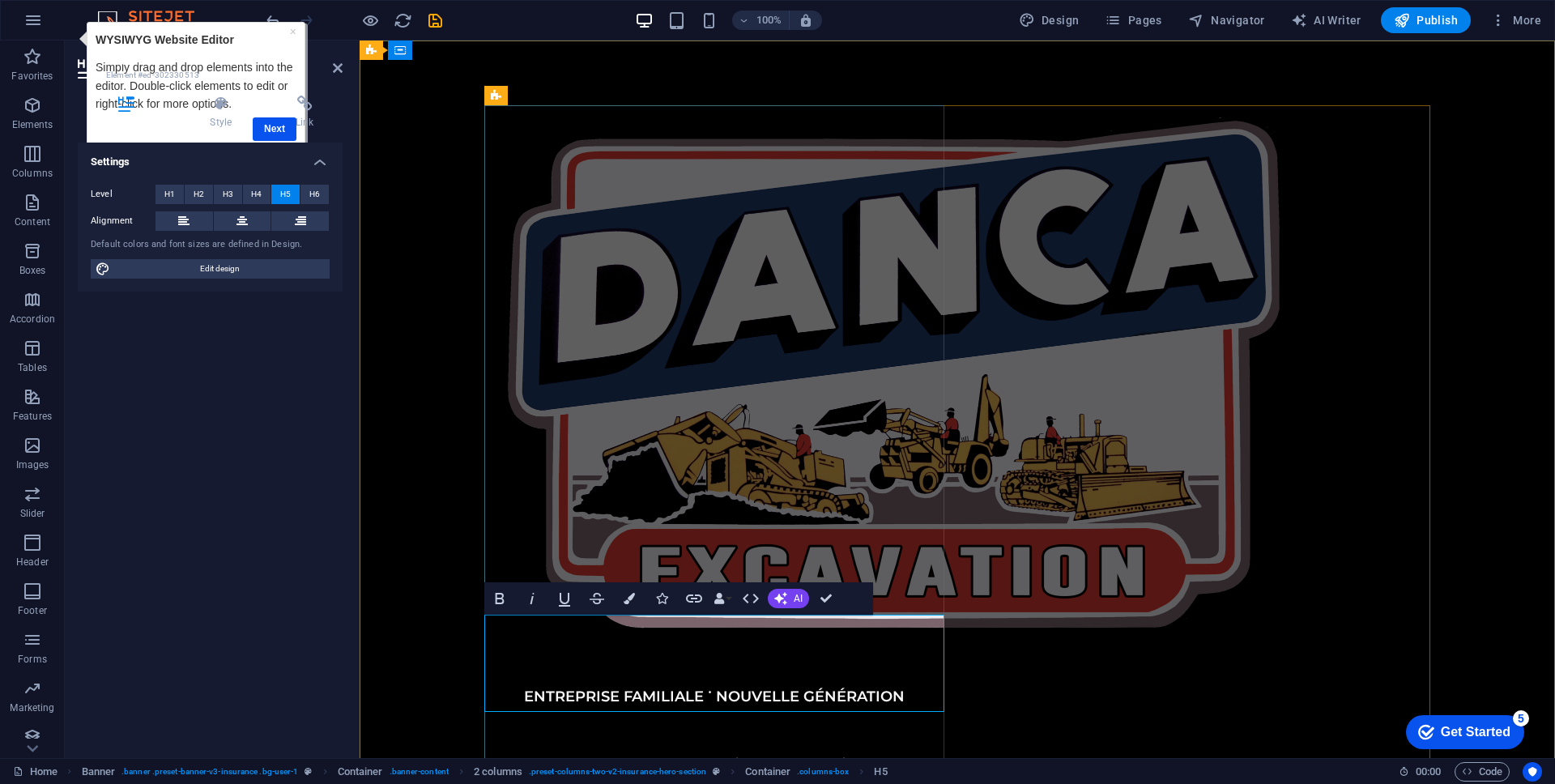
click at [829, 755] on div "Excavation - Construction - Démolition - Déneigement" at bounding box center [714, 784] width 460 height 59
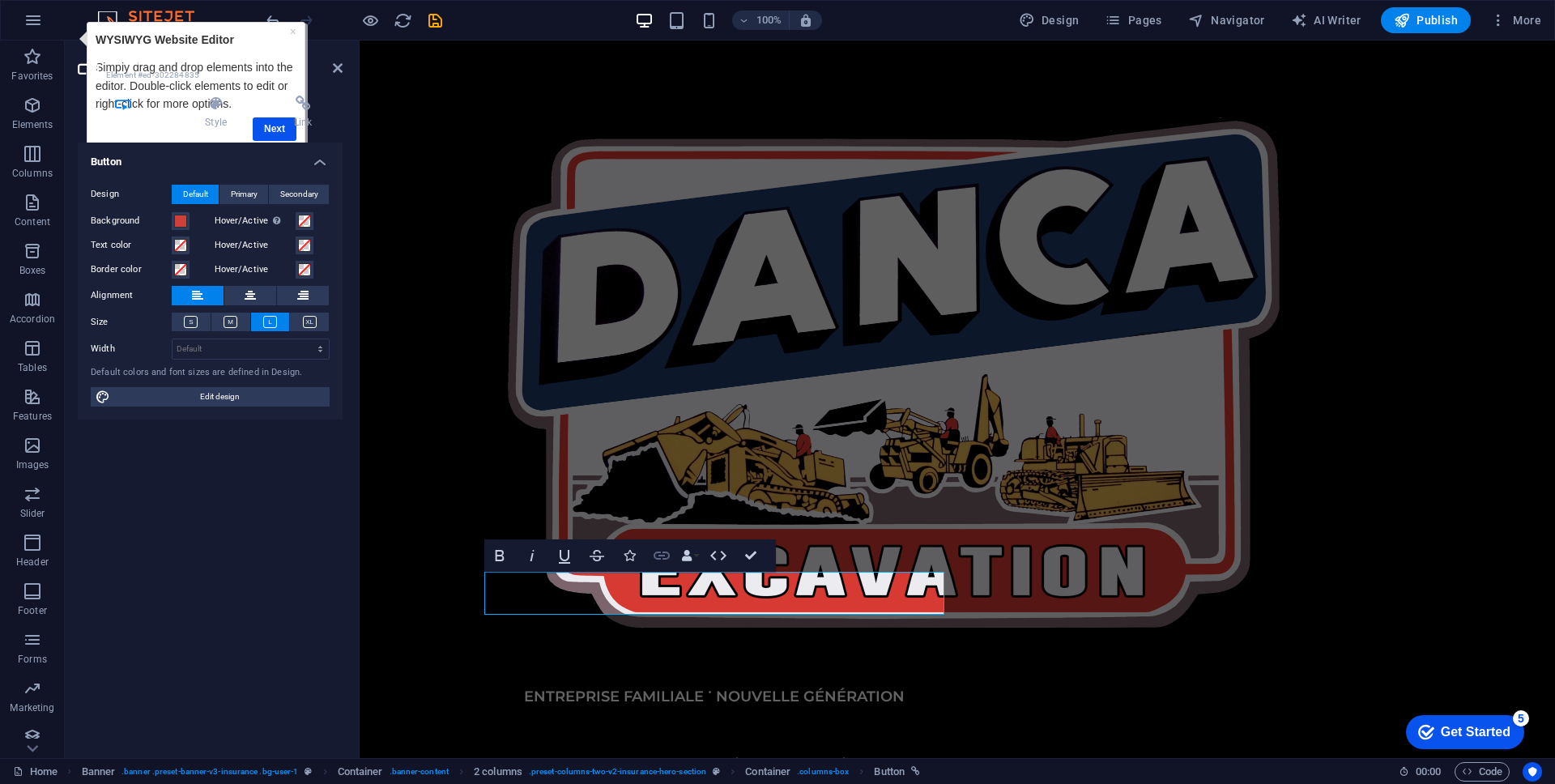
click at [666, 553] on icon "button" at bounding box center [662, 555] width 20 height 20
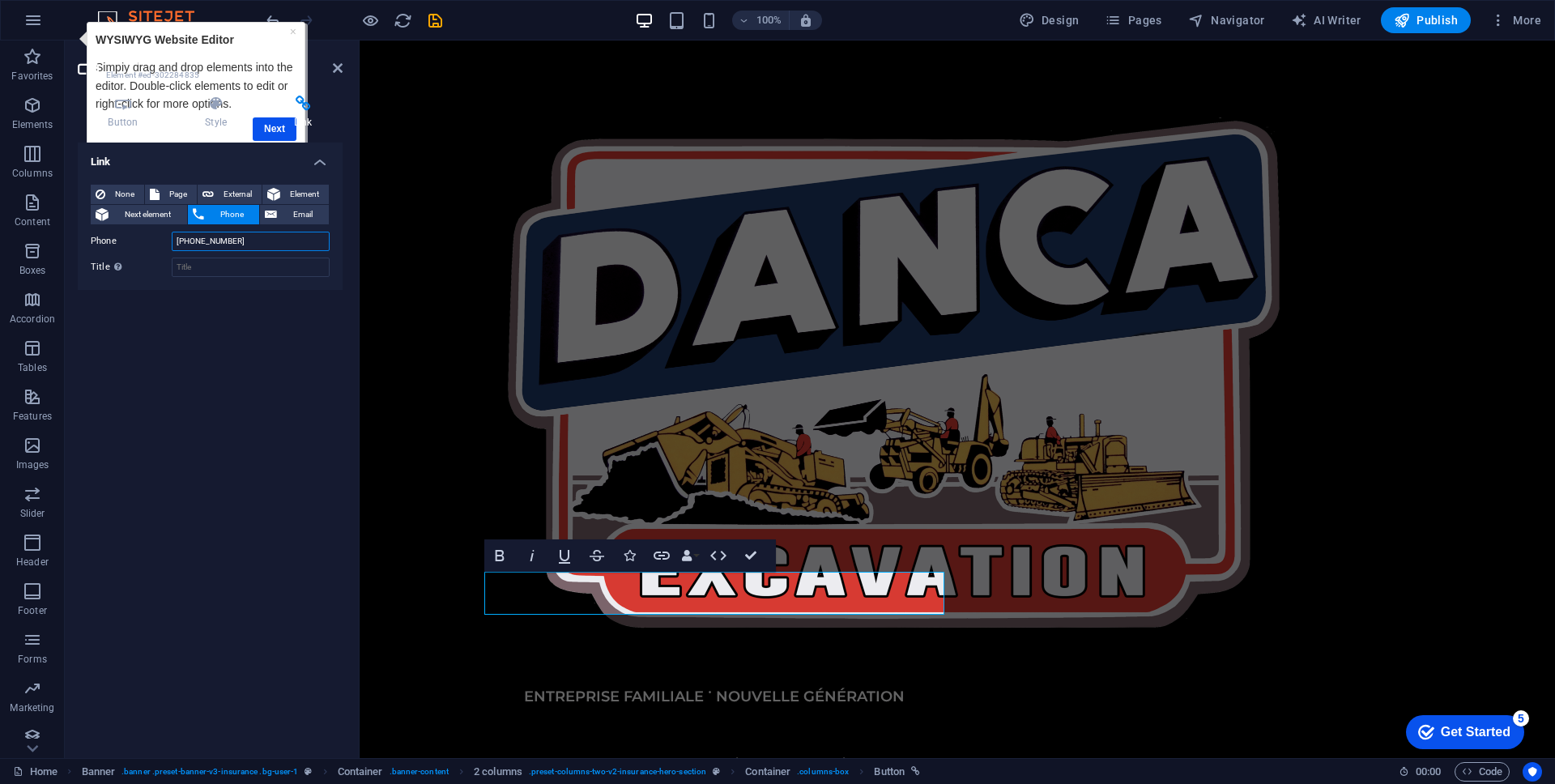
drag, startPoint x: 193, startPoint y: 241, endPoint x: 274, endPoint y: 241, distance: 81.0
click at [274, 241] on input "[PHONE_NUMBER]" at bounding box center [251, 241] width 158 height 20
type input "[PHONE_NUMBER]"
click at [274, 264] on input "Title Additional link description, should not be the same as the link text. The…" at bounding box center [251, 267] width 158 height 20
type input "D"
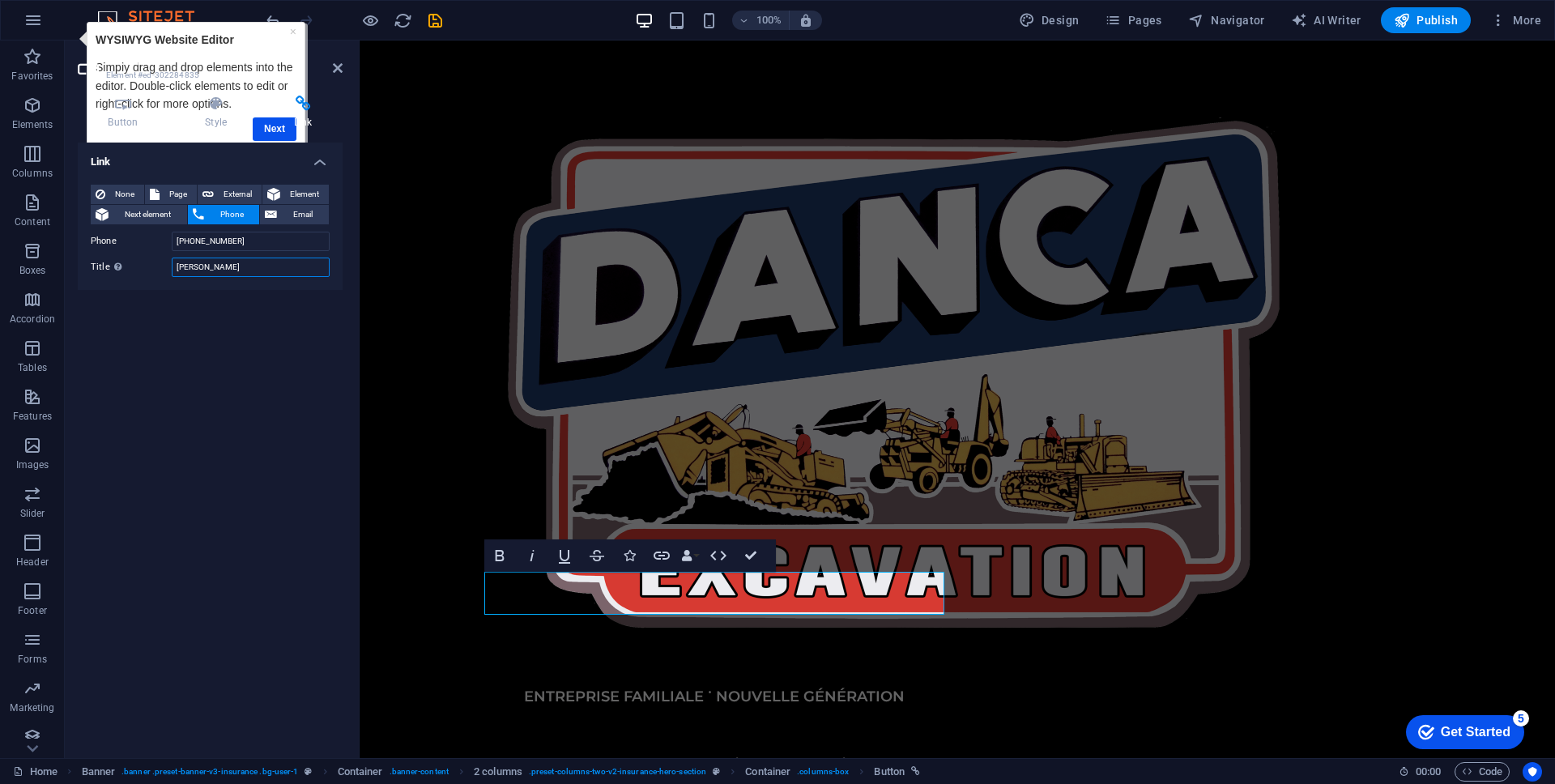
type input "[PERSON_NAME]"
click at [1173, 460] on div "ENTREPRISE FAMILIALE ˙ NOUVELLE GÉNÉRATION Excavation - Construction - Démoliti…" at bounding box center [957, 531] width 946 height 852
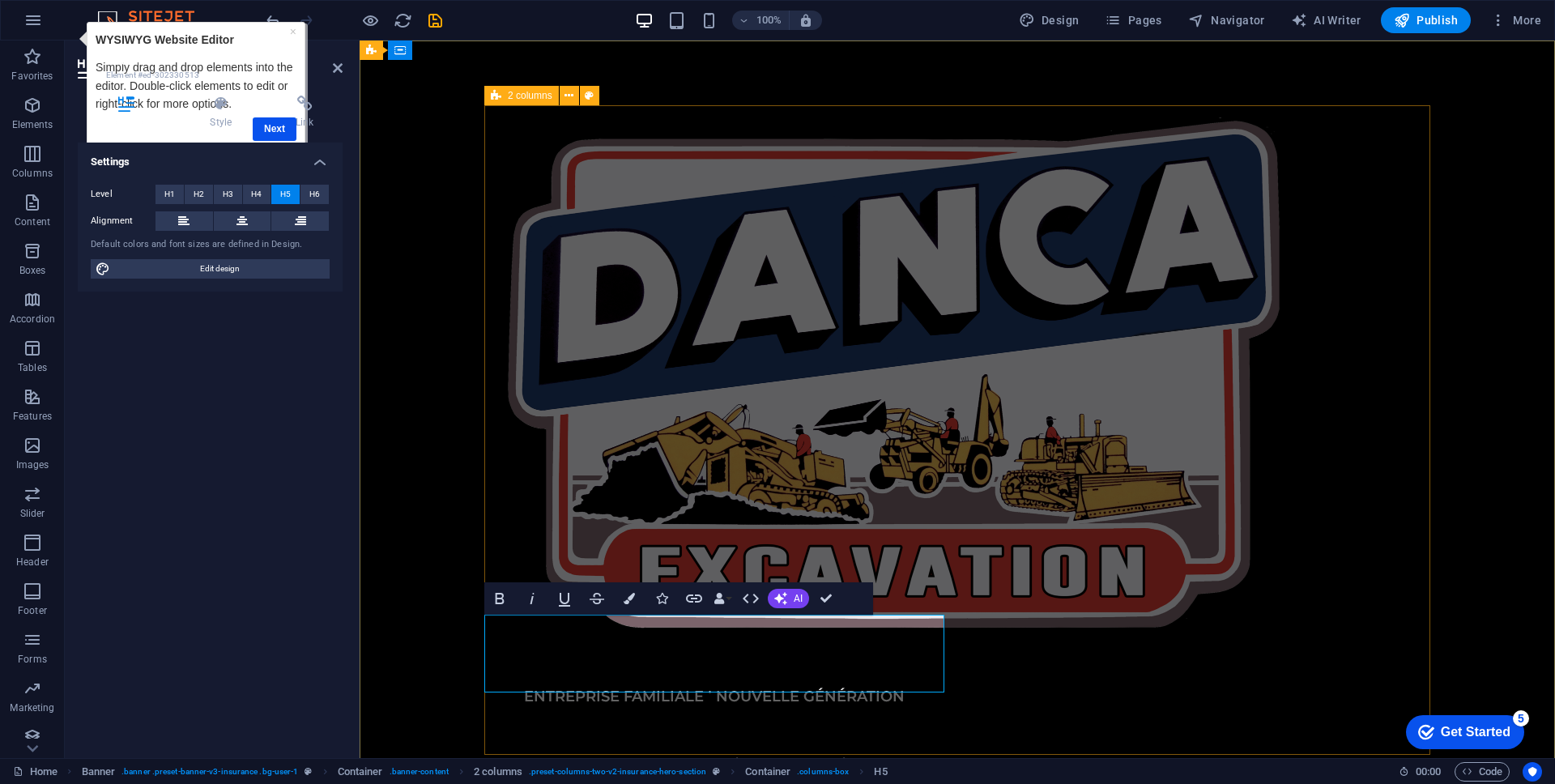
click at [1072, 500] on div "ENTREPRISE FAMILIALE ˙ NOUVELLE GÉNÉRATION Excavation - Construction - Démoliti…" at bounding box center [957, 550] width 946 height 891
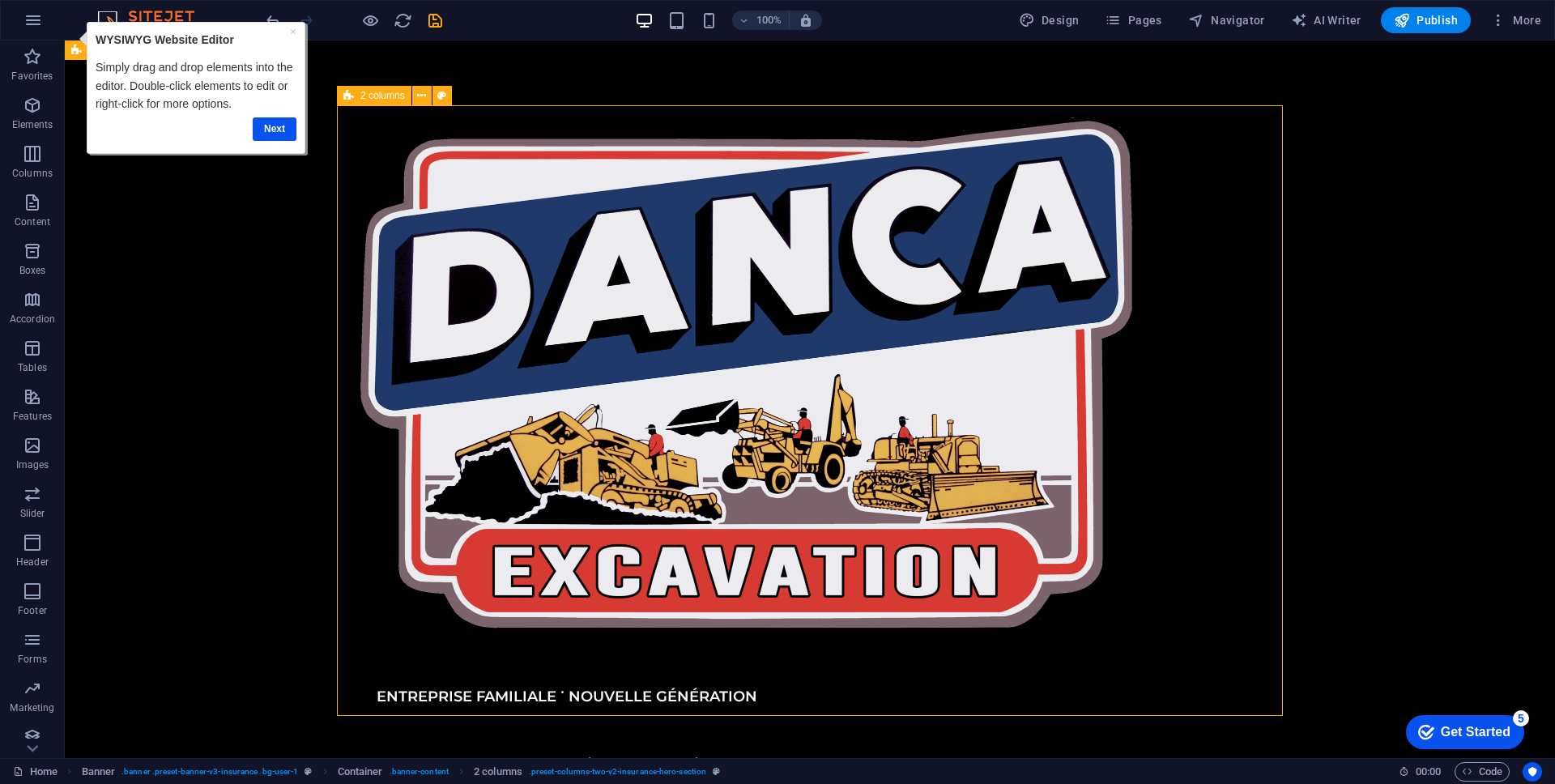
click at [1072, 500] on div "ENTREPRISE FAMILIALE ˙ NOUVELLE GÉNÉRATION Excavation - Construction - Démoliti…" at bounding box center [810, 531] width 946 height 852
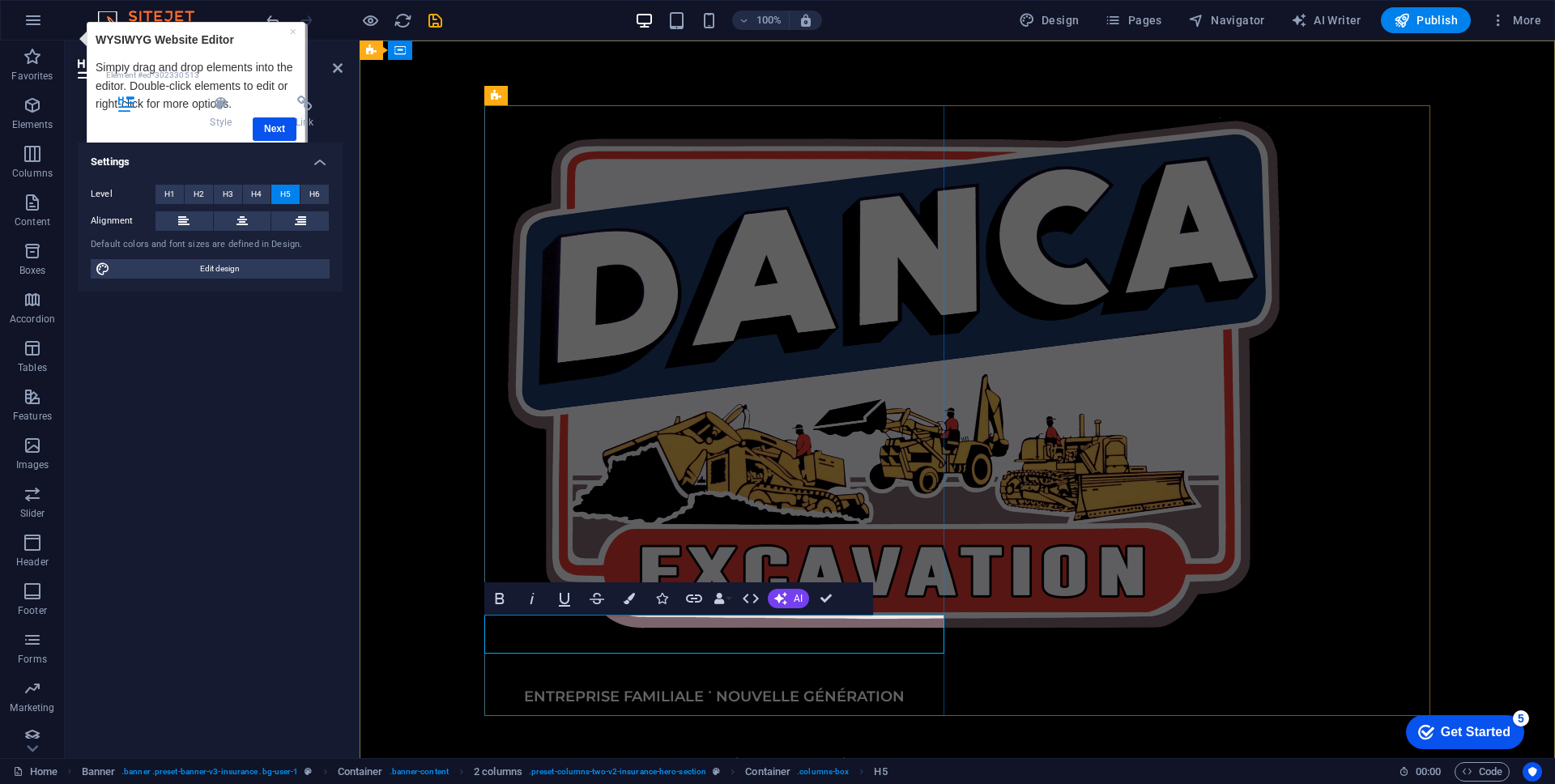
scroll to position [0, 0]
click at [1107, 600] on div "ENTREPRISE FAMILIALE ˙ NOUVELLE GÉNÉRATION Excavation - Construction - Démoliti…" at bounding box center [957, 550] width 946 height 891
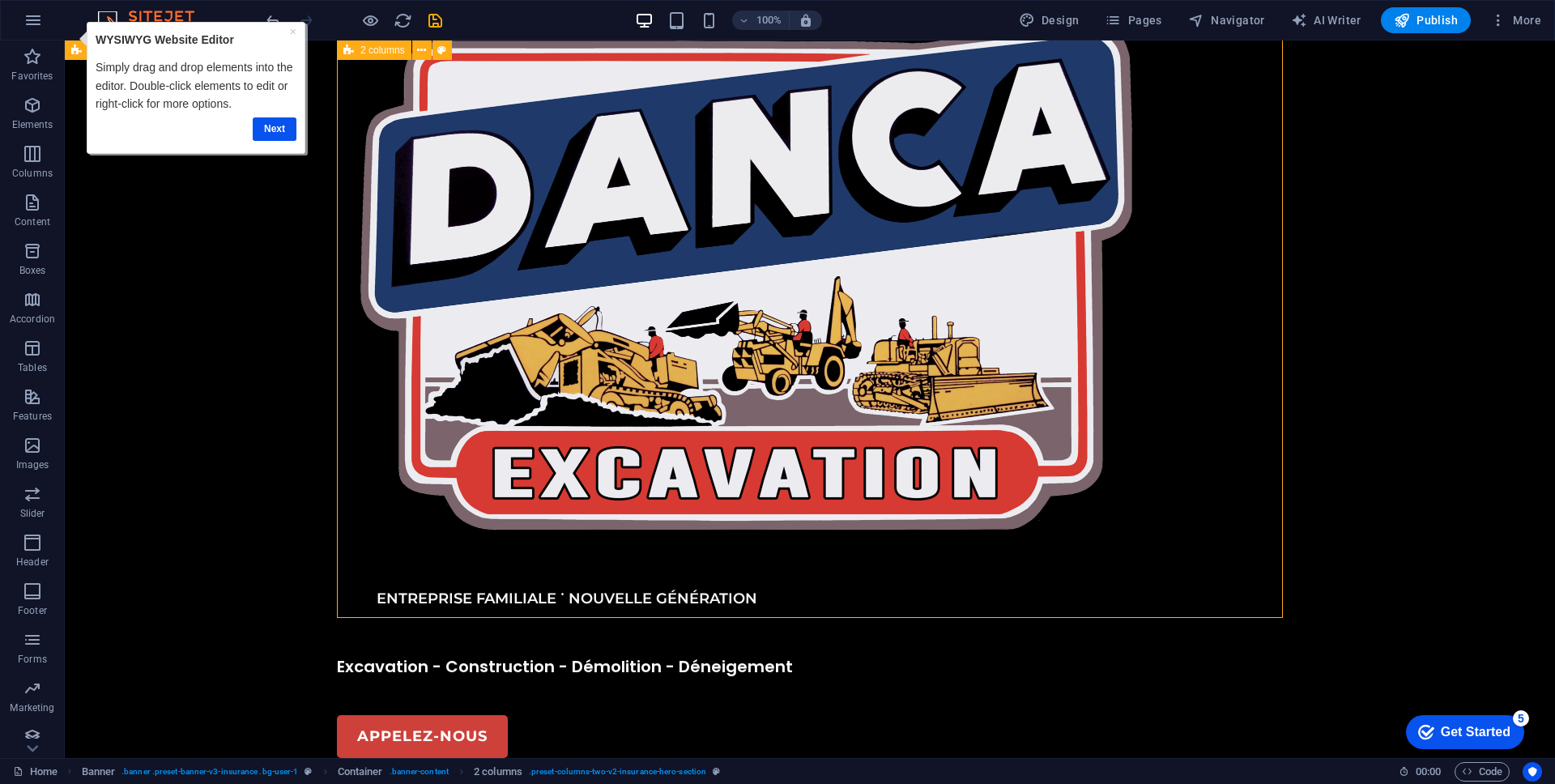
scroll to position [116, 0]
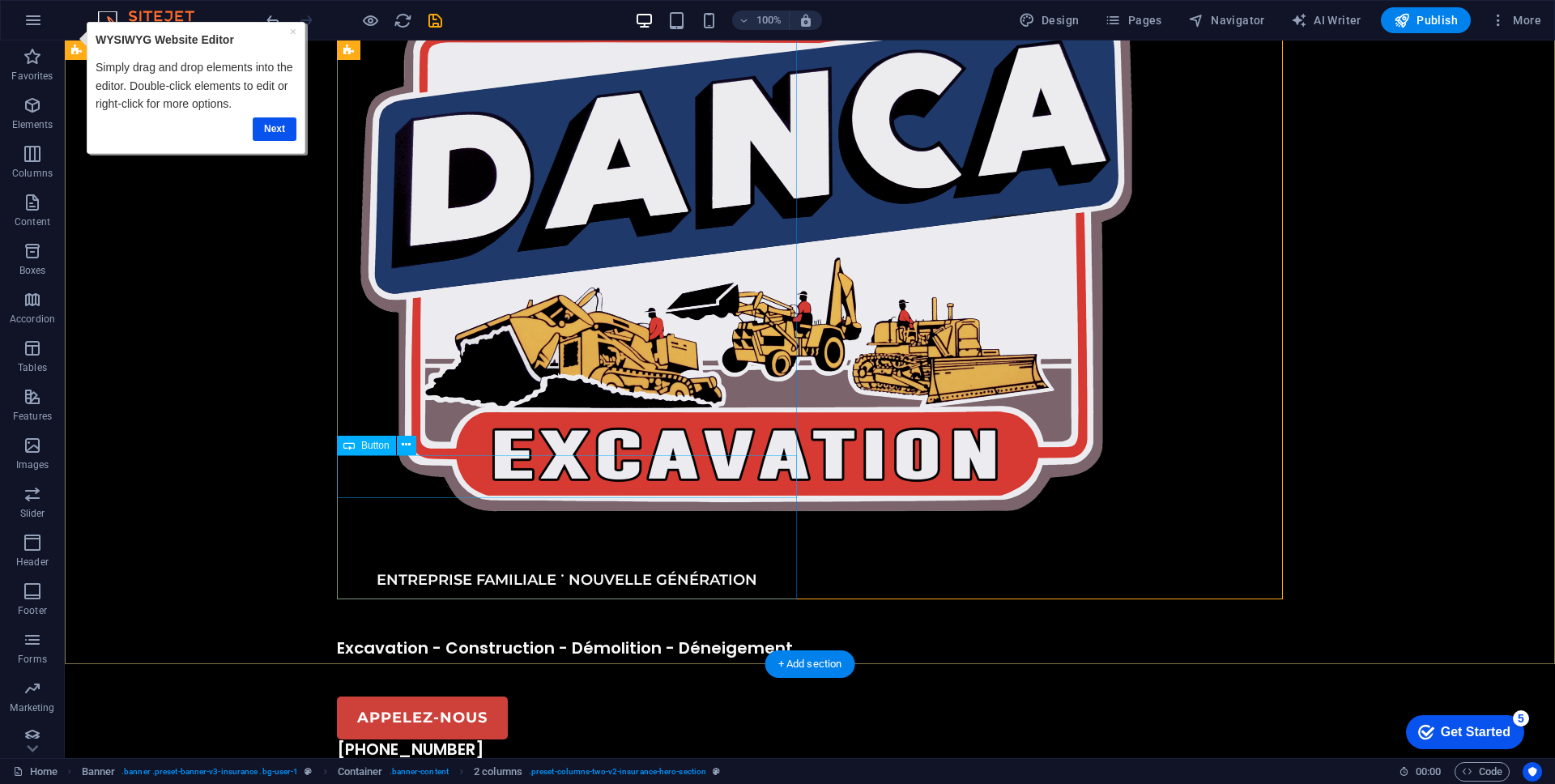
click at [458, 696] on div "APPELEZ-NOUS" at bounding box center [567, 717] width 460 height 43
click at [523, 739] on div "[PHONE_NUMBER]" at bounding box center [567, 759] width 460 height 39
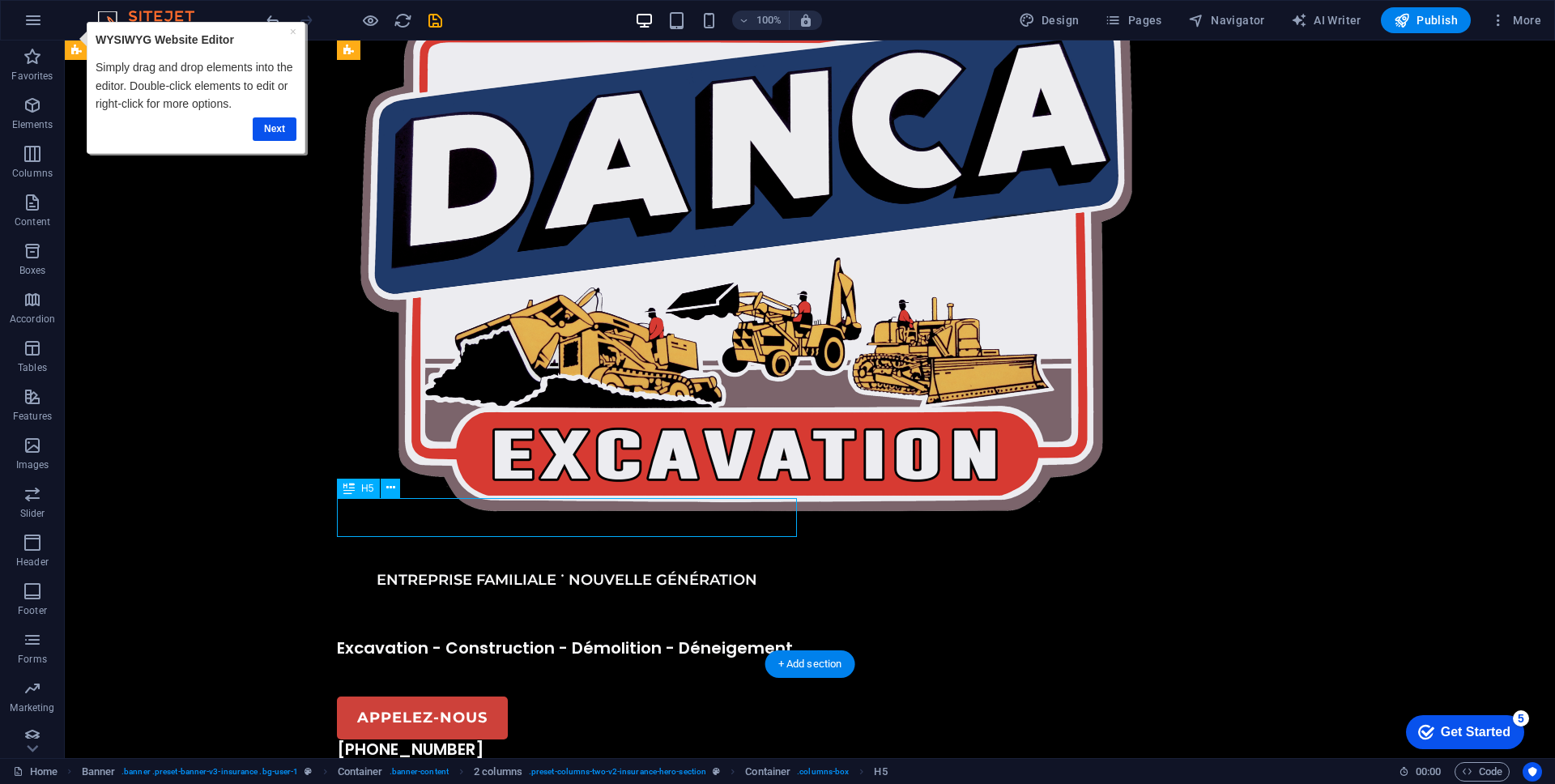
click at [523, 739] on div "[PHONE_NUMBER]" at bounding box center [567, 759] width 460 height 39
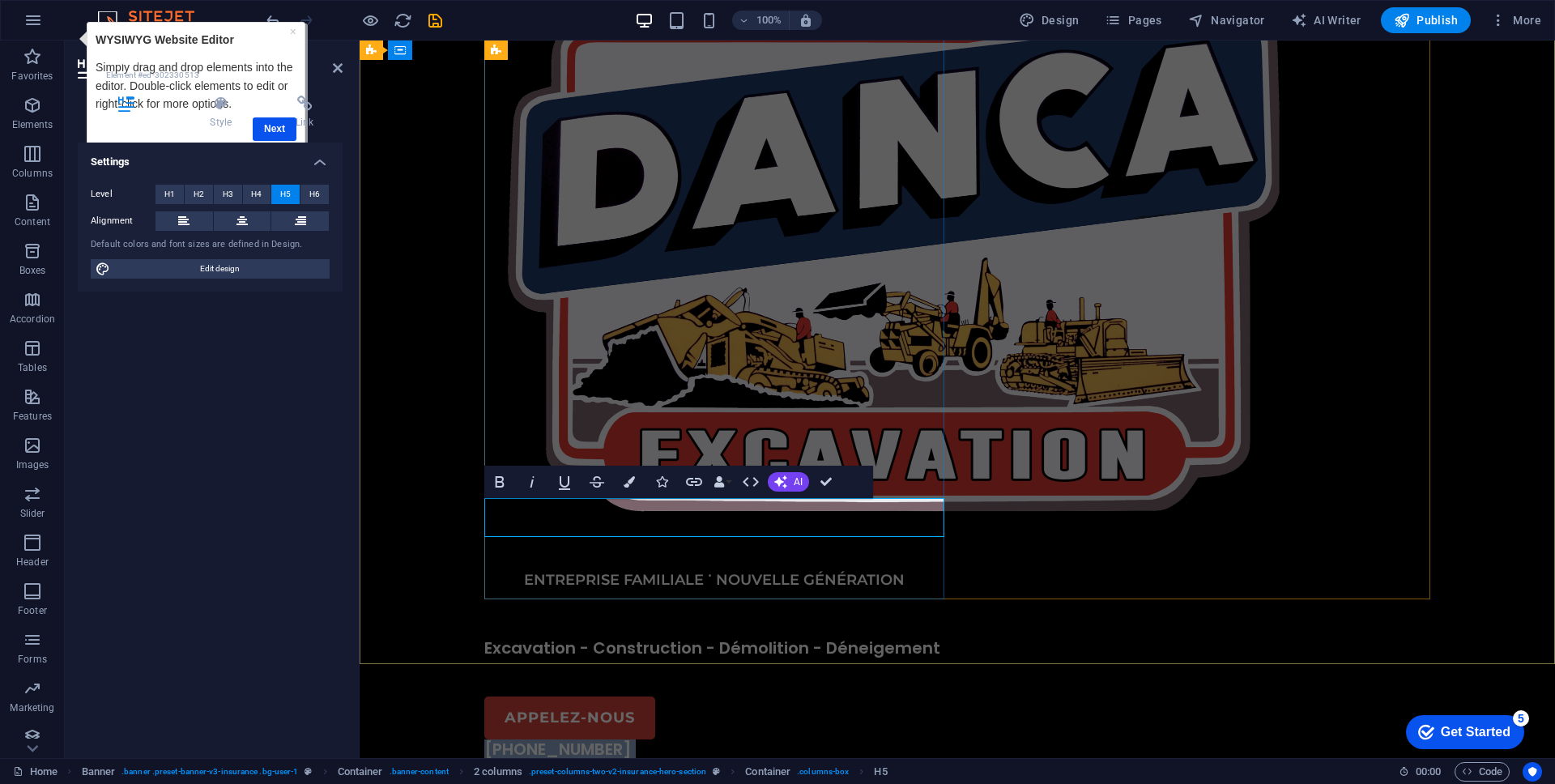
scroll to position [97, 0]
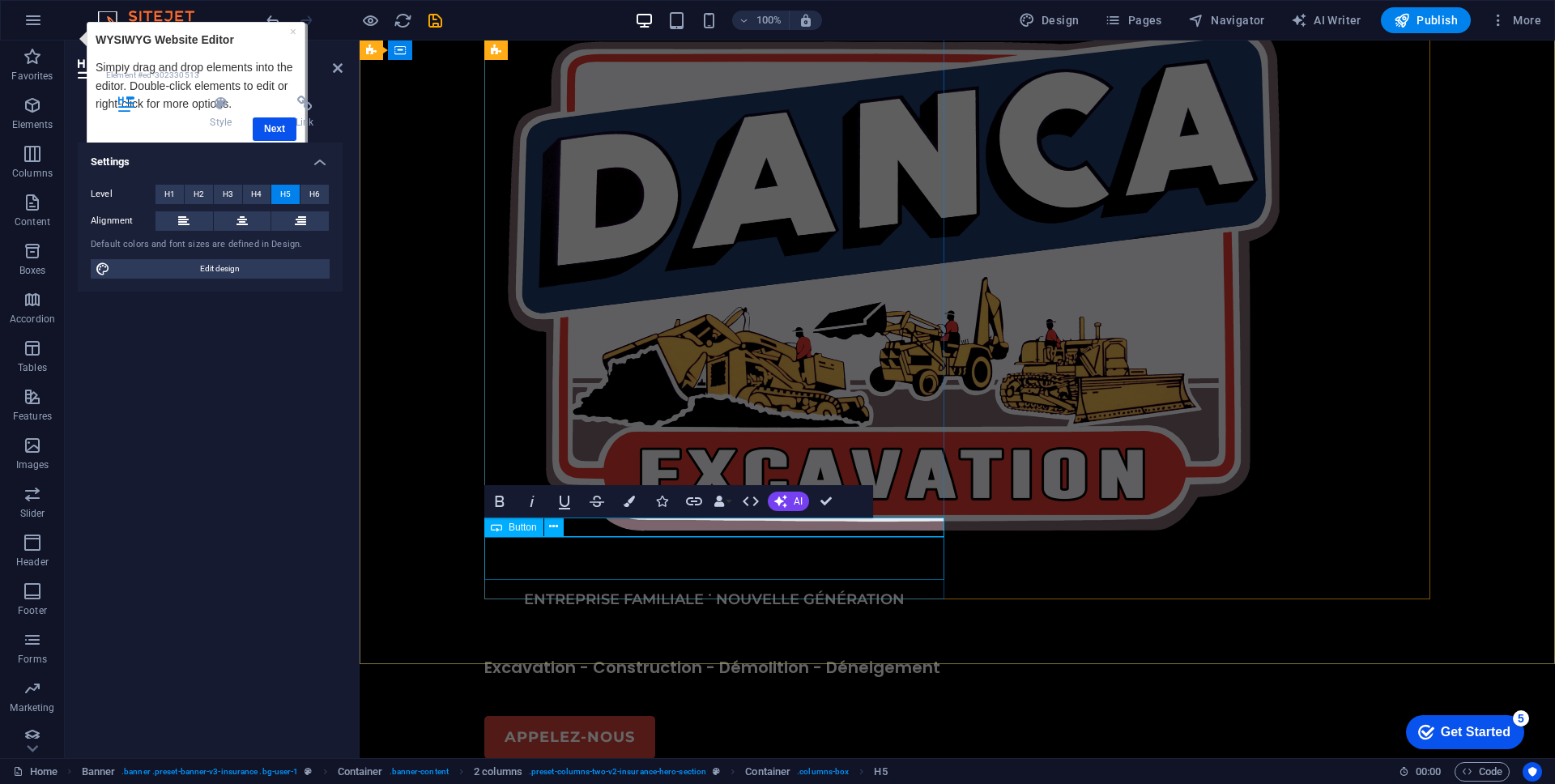
click at [642, 778] on div "ÉCRIVEZ-NOUS" at bounding box center [714, 799] width 460 height 43
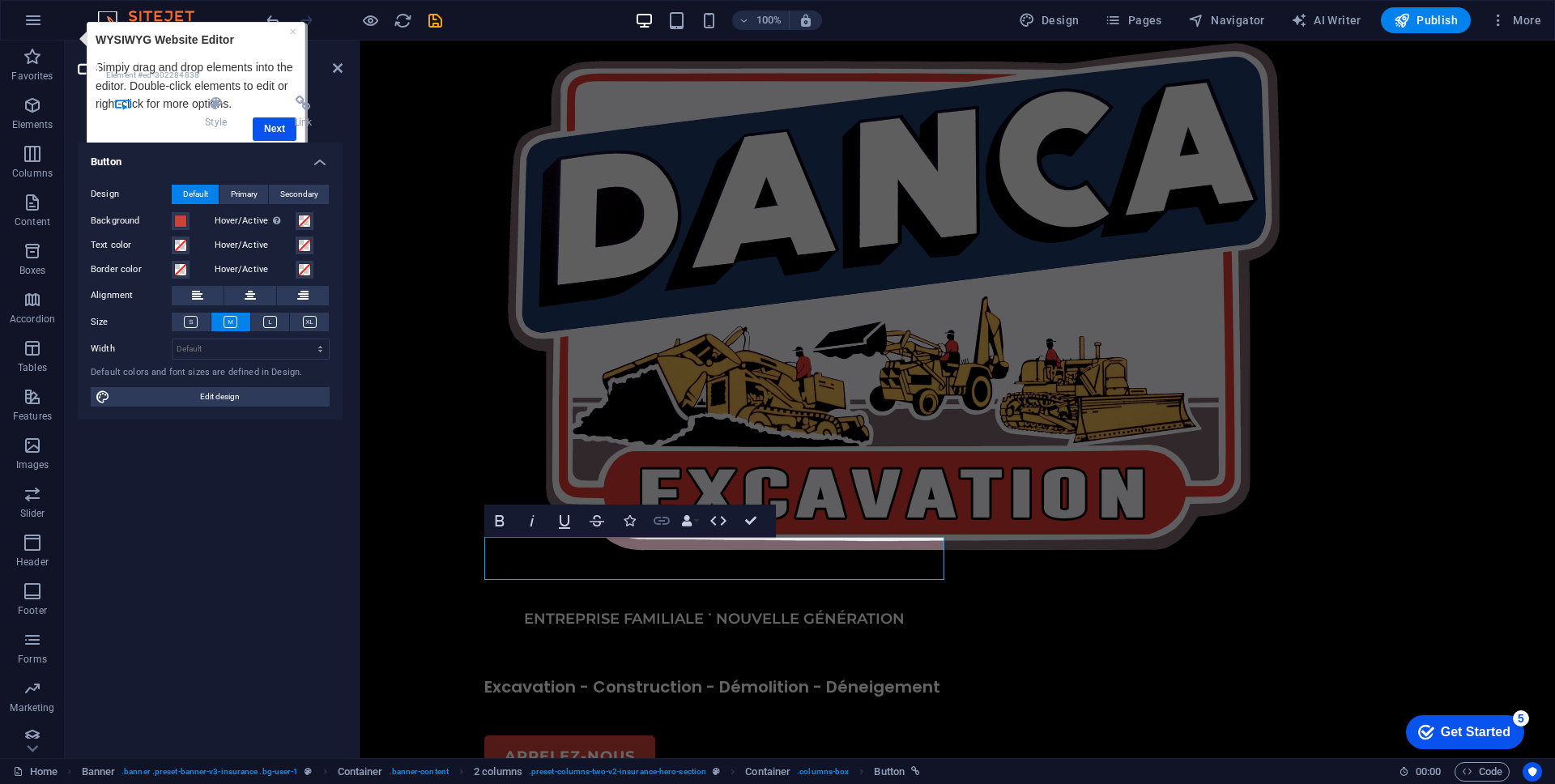
click at [664, 520] on icon "button" at bounding box center [662, 521] width 16 height 8
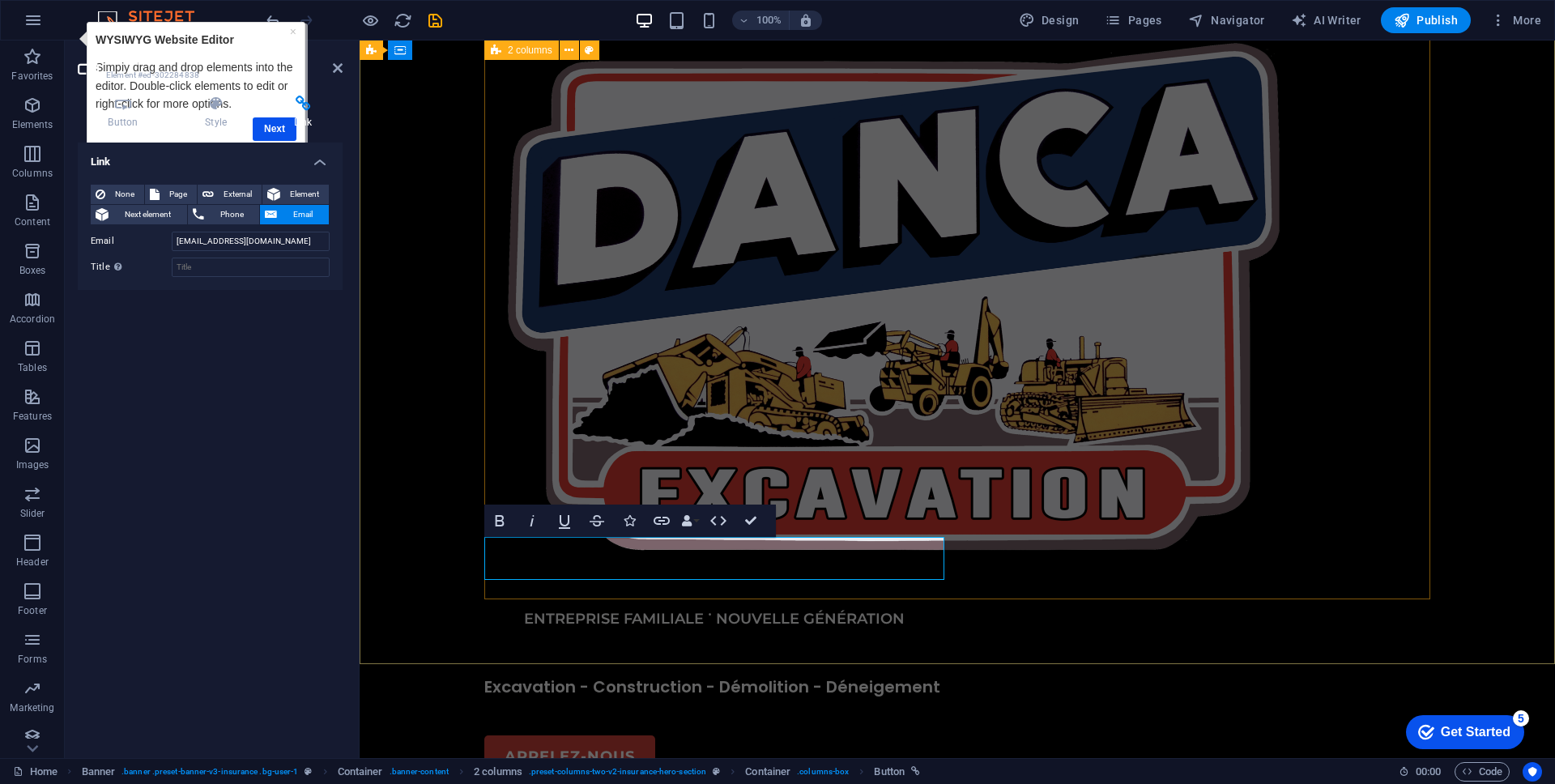
click at [1031, 515] on div "ENTREPRISE FAMILIALE ˙ NOUVELLE GÉNÉRATION Excavation - Construction - Démoliti…" at bounding box center [957, 434] width 946 height 813
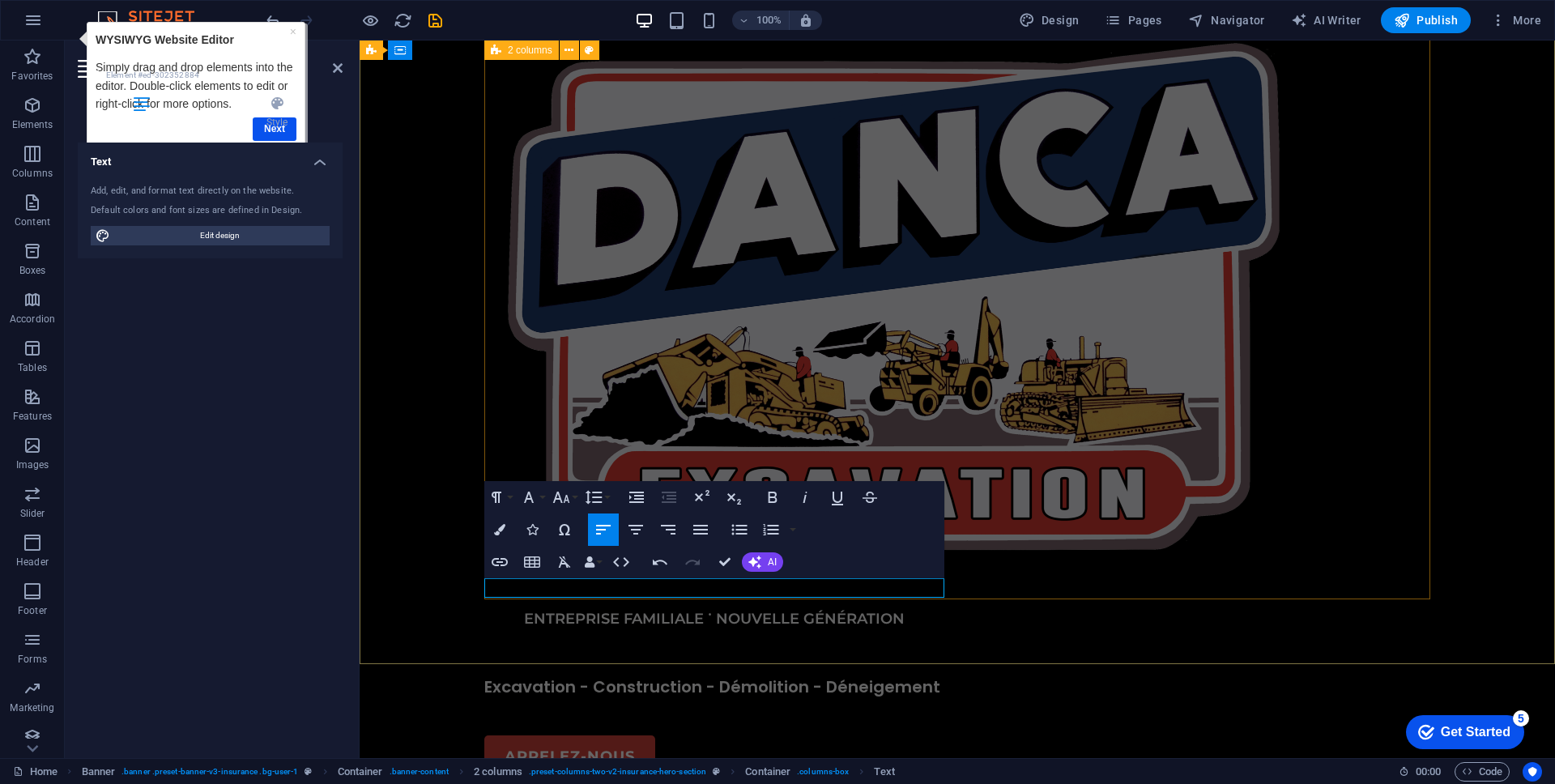
click at [1123, 497] on div "ENTREPRISE FAMILIALE ˙ NOUVELLE GÉNÉRATION Excavation - Construction - Démoliti…" at bounding box center [957, 434] width 946 height 813
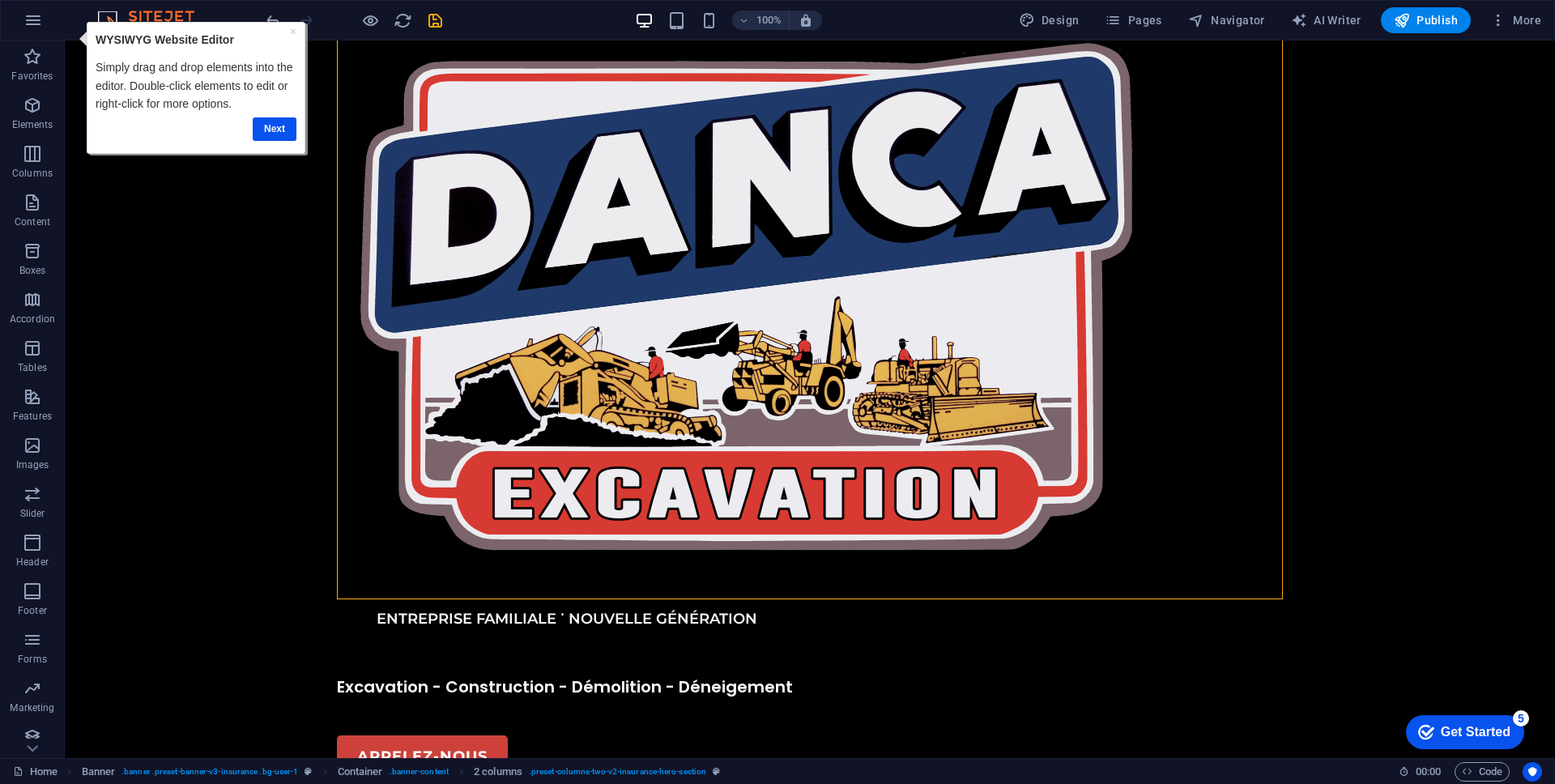
scroll to position [59, 0]
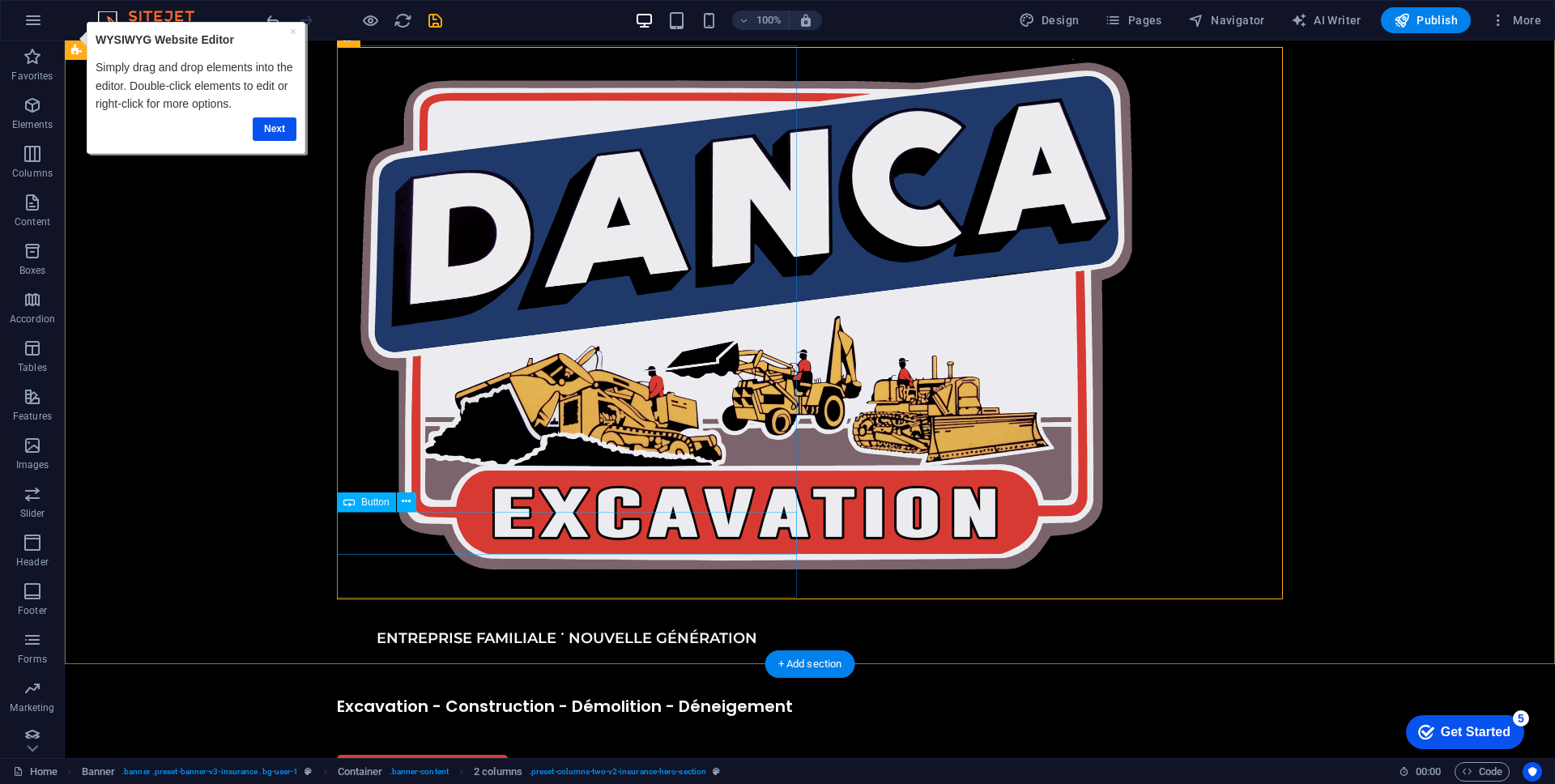
click at [605, 755] on div "APPELEZ-NOUS" at bounding box center [567, 776] width 460 height 43
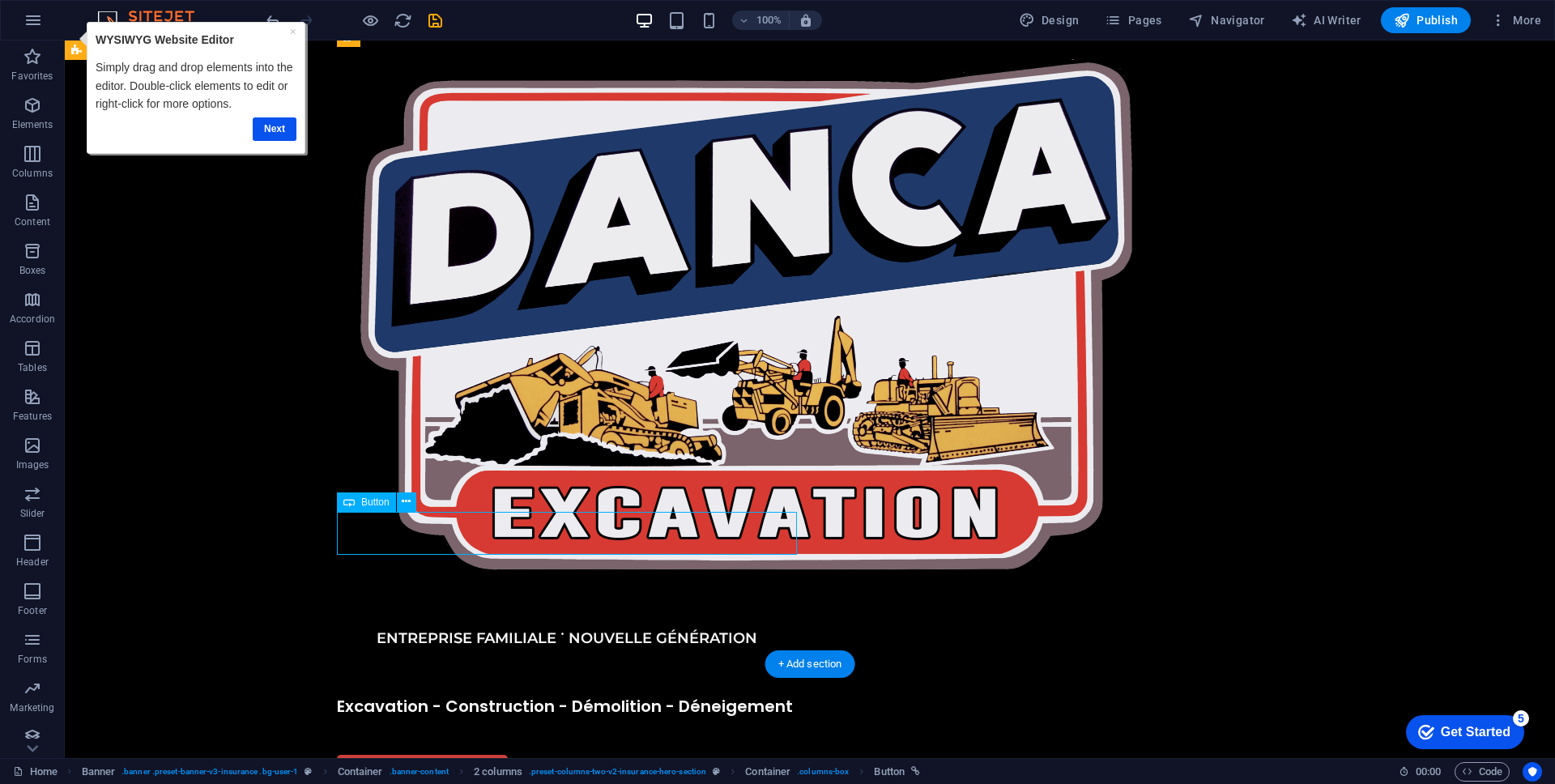
click at [605, 755] on div "APPELEZ-NOUS" at bounding box center [567, 776] width 460 height 43
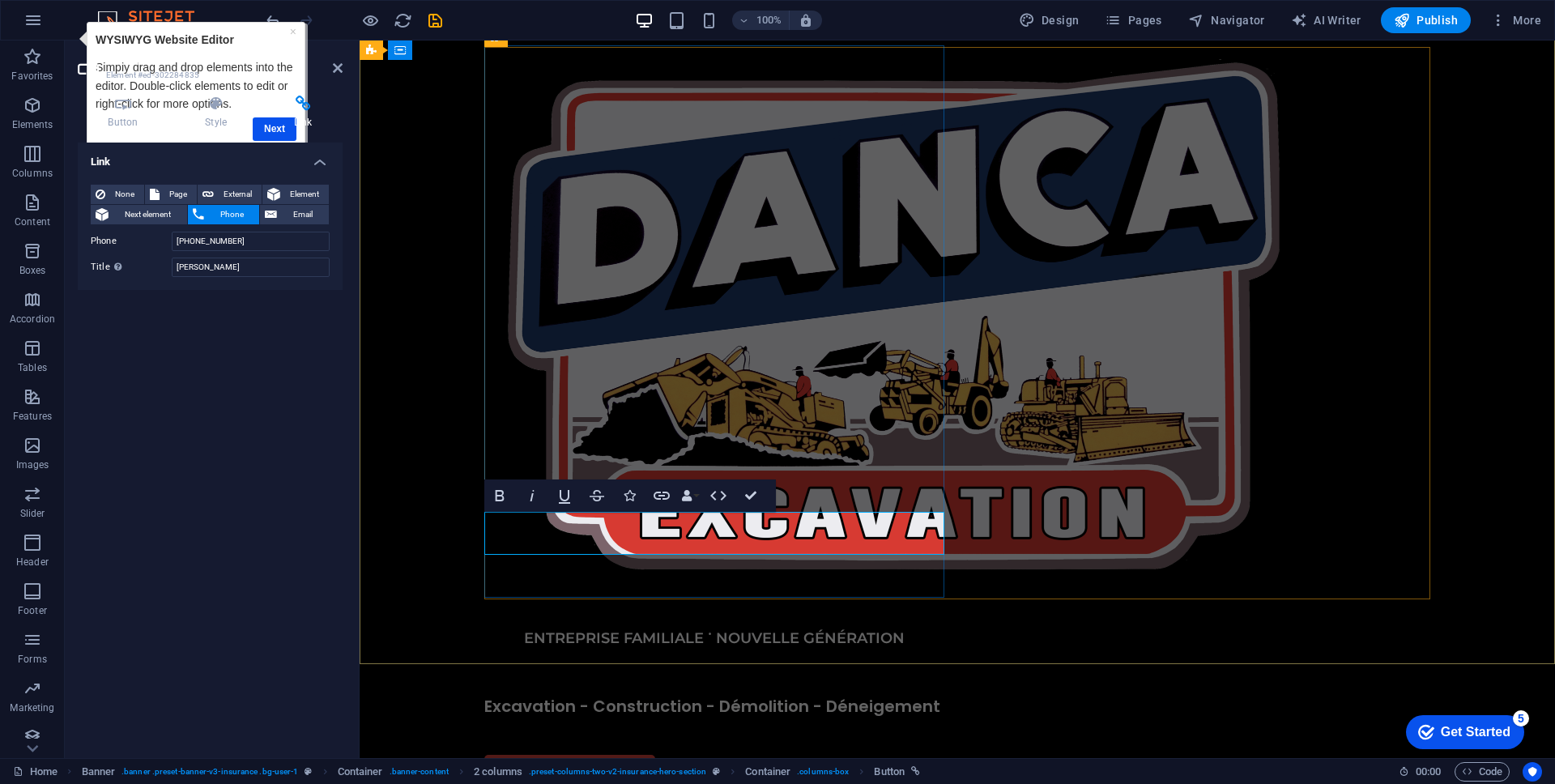
click at [732, 755] on div "APPELEZ-NOUS" at bounding box center [714, 776] width 460 height 43
click at [712, 755] on div "APPELEZ-NOUS" at bounding box center [714, 776] width 460 height 43
click at [735, 755] on div "APPELEZ-NOUS" at bounding box center [714, 776] width 460 height 43
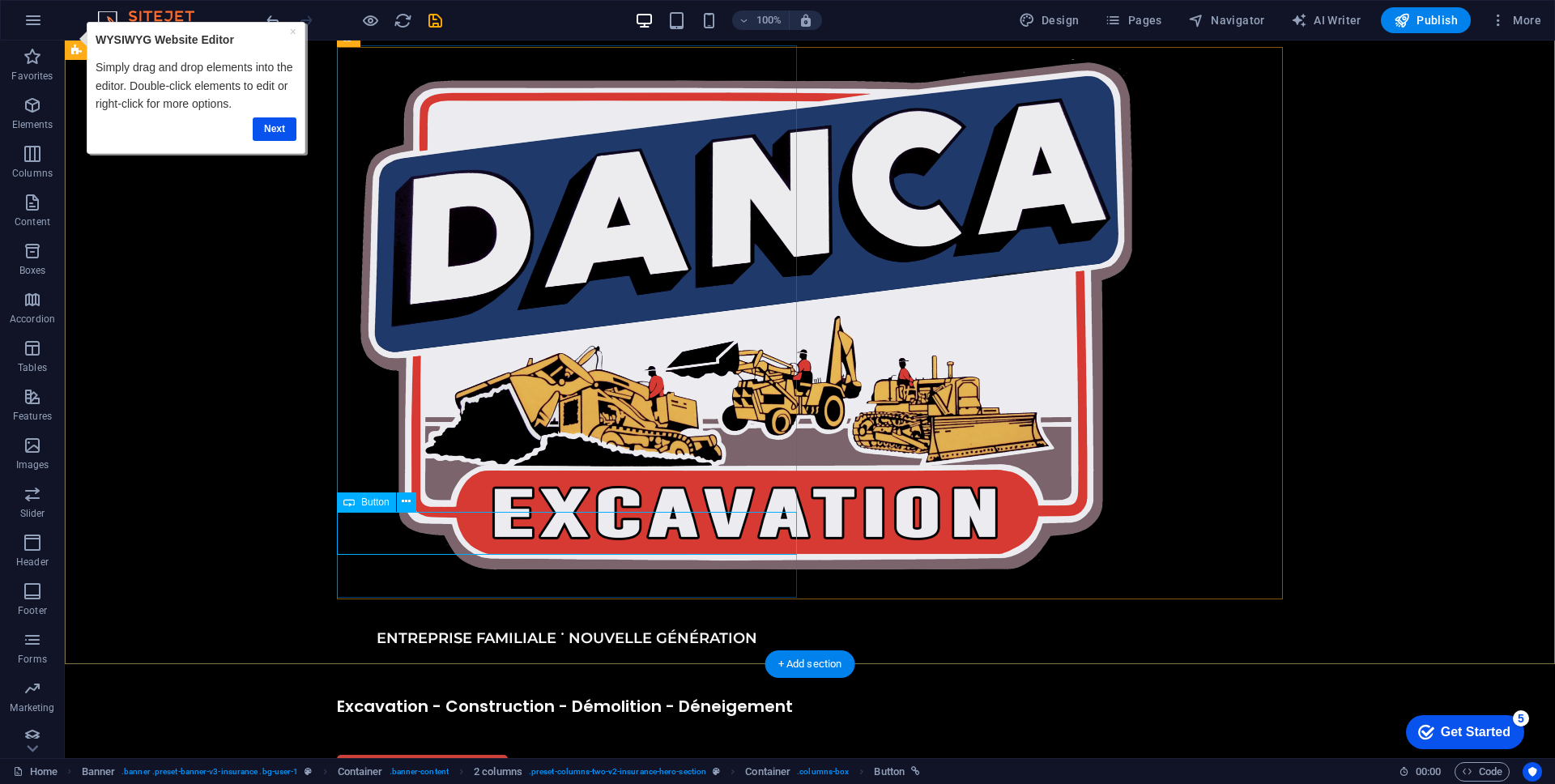
click at [592, 755] on div "APPELEZ-NOUS" at bounding box center [567, 776] width 460 height 43
click at [409, 506] on icon at bounding box center [405, 501] width 9 height 17
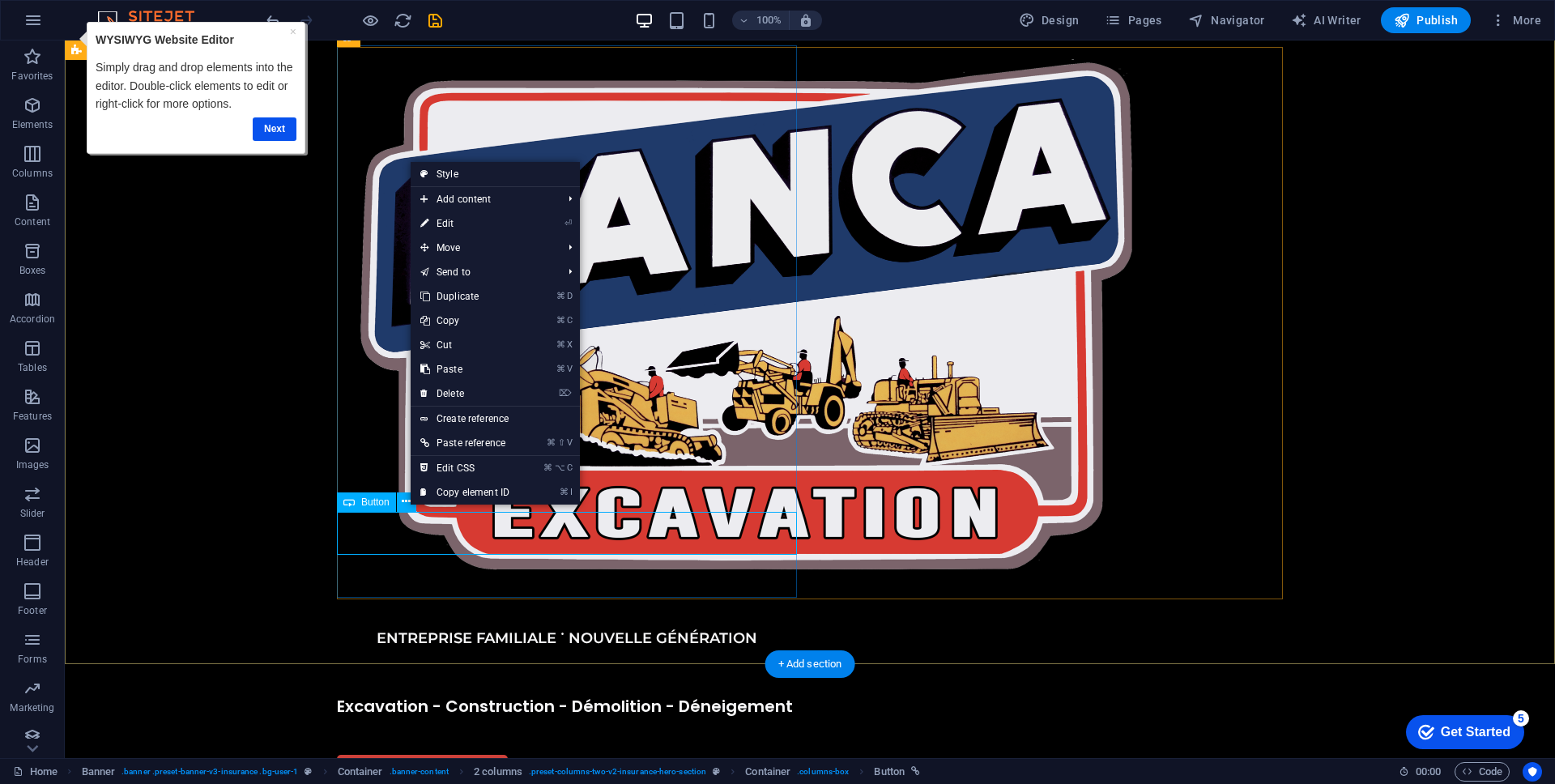
click at [511, 755] on div "APPELEZ-NOUS" at bounding box center [567, 776] width 460 height 43
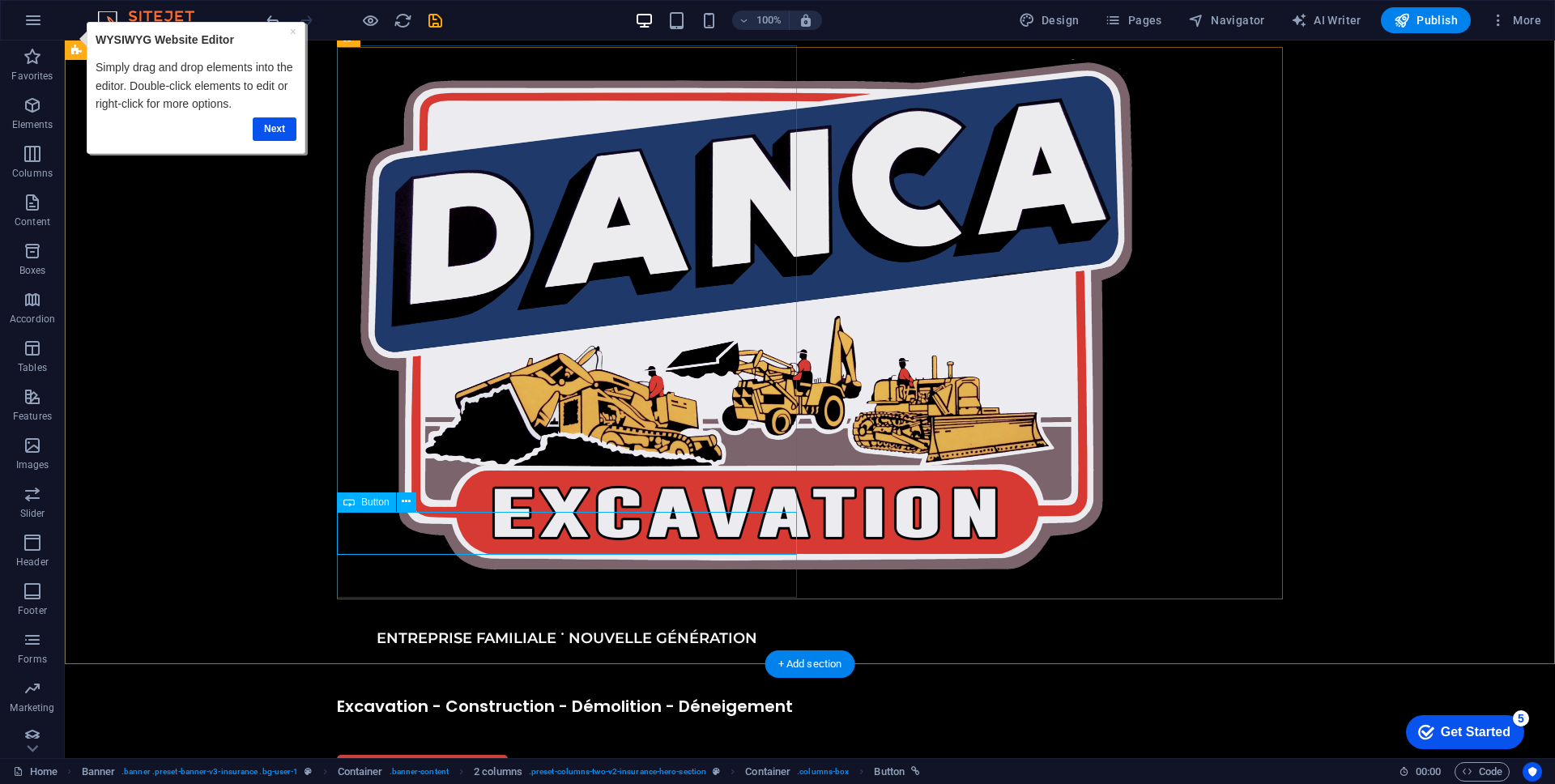
click at [538, 755] on div "APPELEZ-NOUS" at bounding box center [567, 776] width 460 height 43
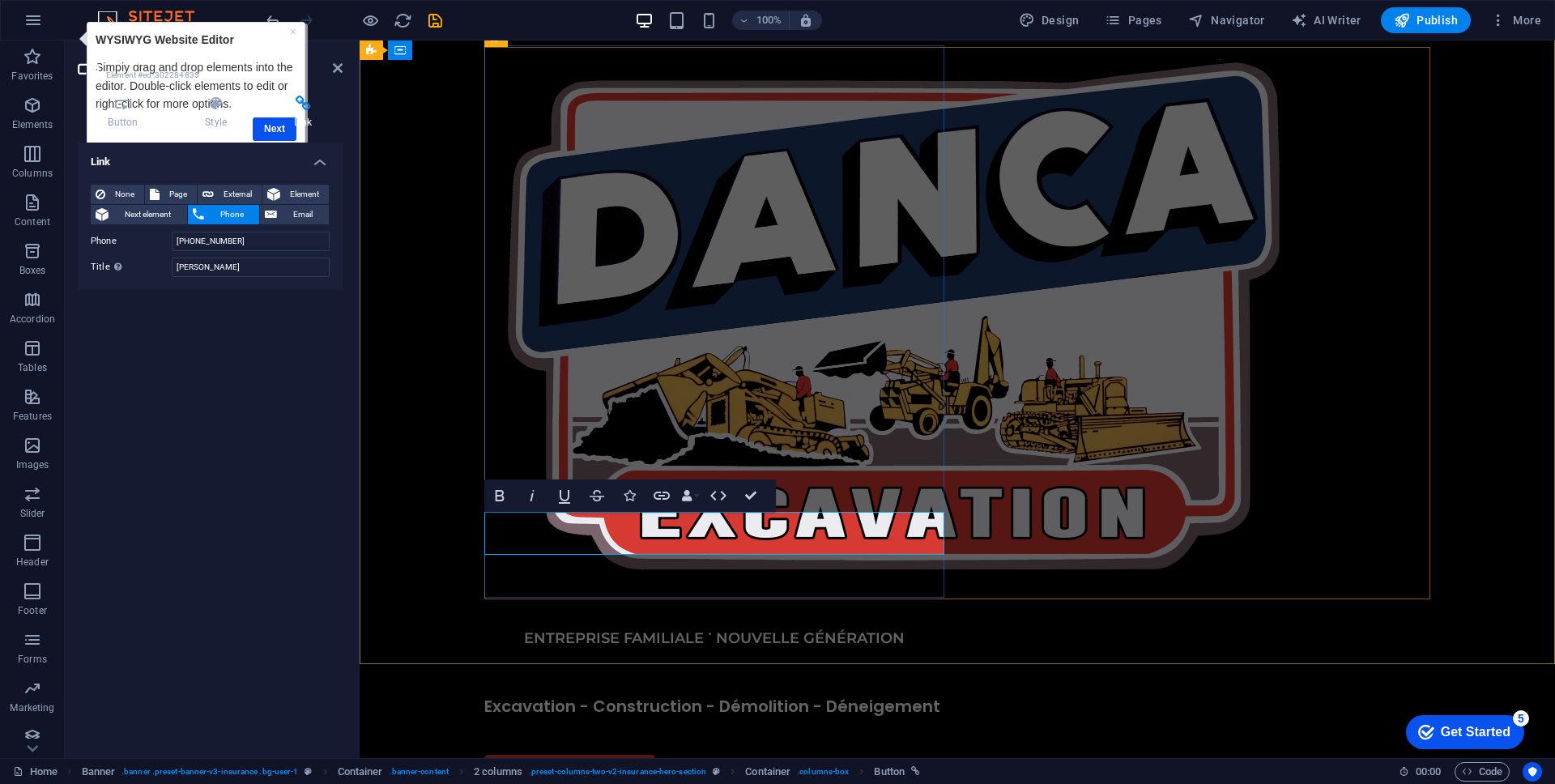
click at [538, 755] on link "APPELEZ-NOUS" at bounding box center [570, 776] width 171 height 43
click at [681, 755] on div "APPELEZ-NOUS" at bounding box center [714, 776] width 460 height 43
click at [717, 755] on div "APPELEZ-NOUS" at bounding box center [714, 776] width 460 height 43
click at [991, 523] on div "ENTREPRISE FAMILIALE ˙ NOUVELLE GÉNÉRATION Excavation - Construction - Démoliti…" at bounding box center [957, 444] width 946 height 794
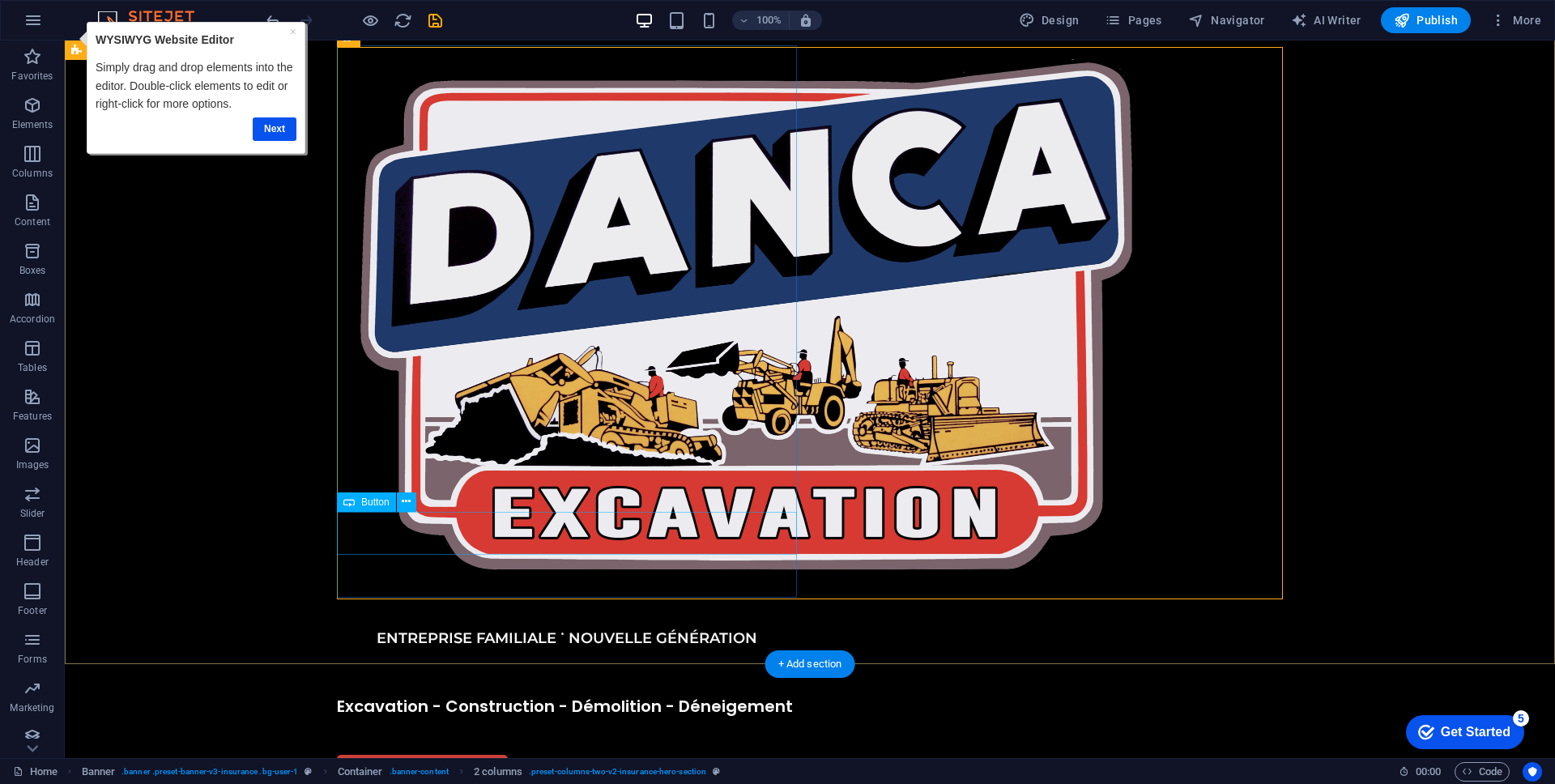
click at [711, 755] on div "APPELEZ-NOUS" at bounding box center [567, 776] width 460 height 43
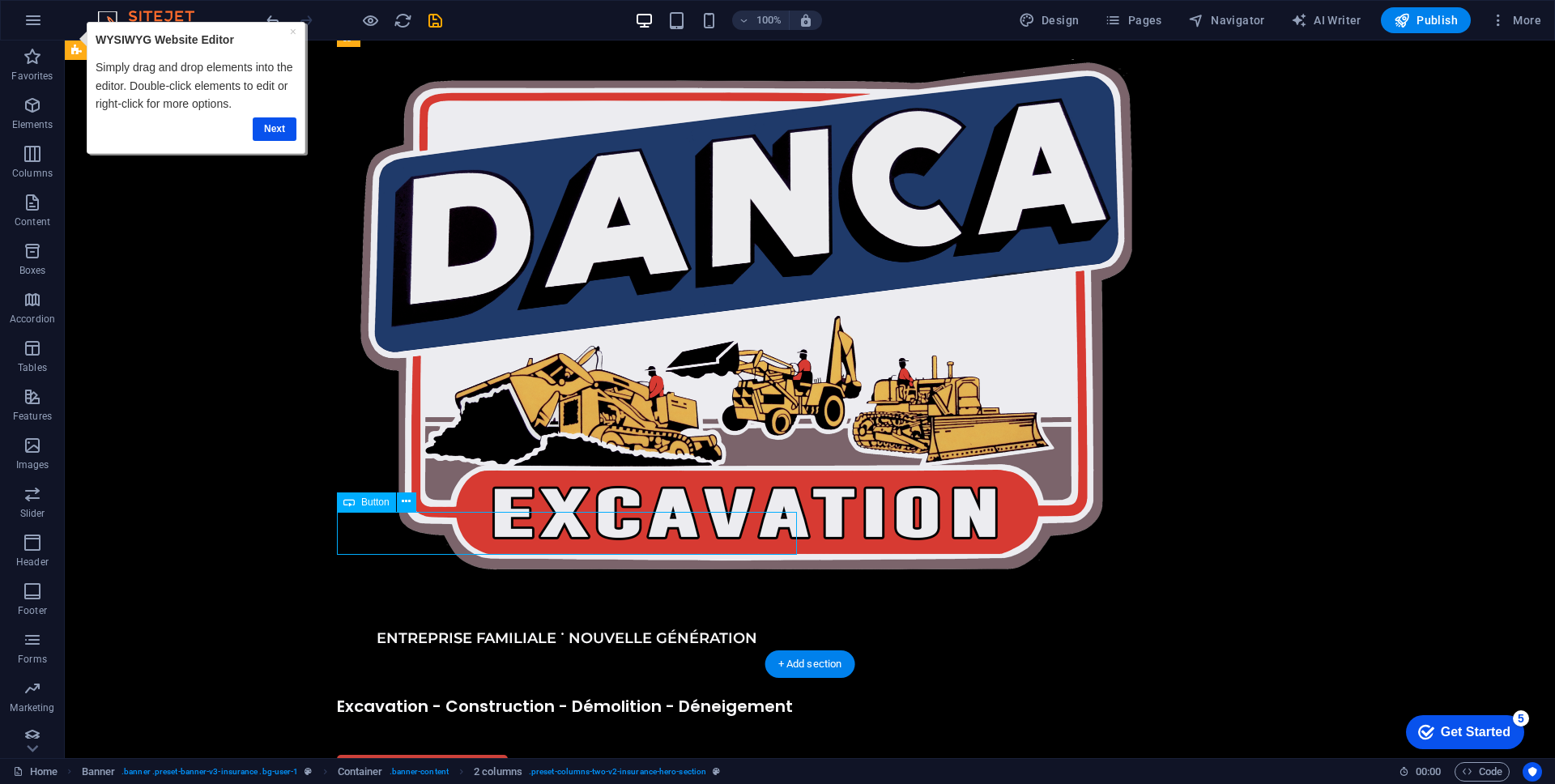
click at [711, 755] on div "APPELEZ-NOUS" at bounding box center [567, 776] width 460 height 43
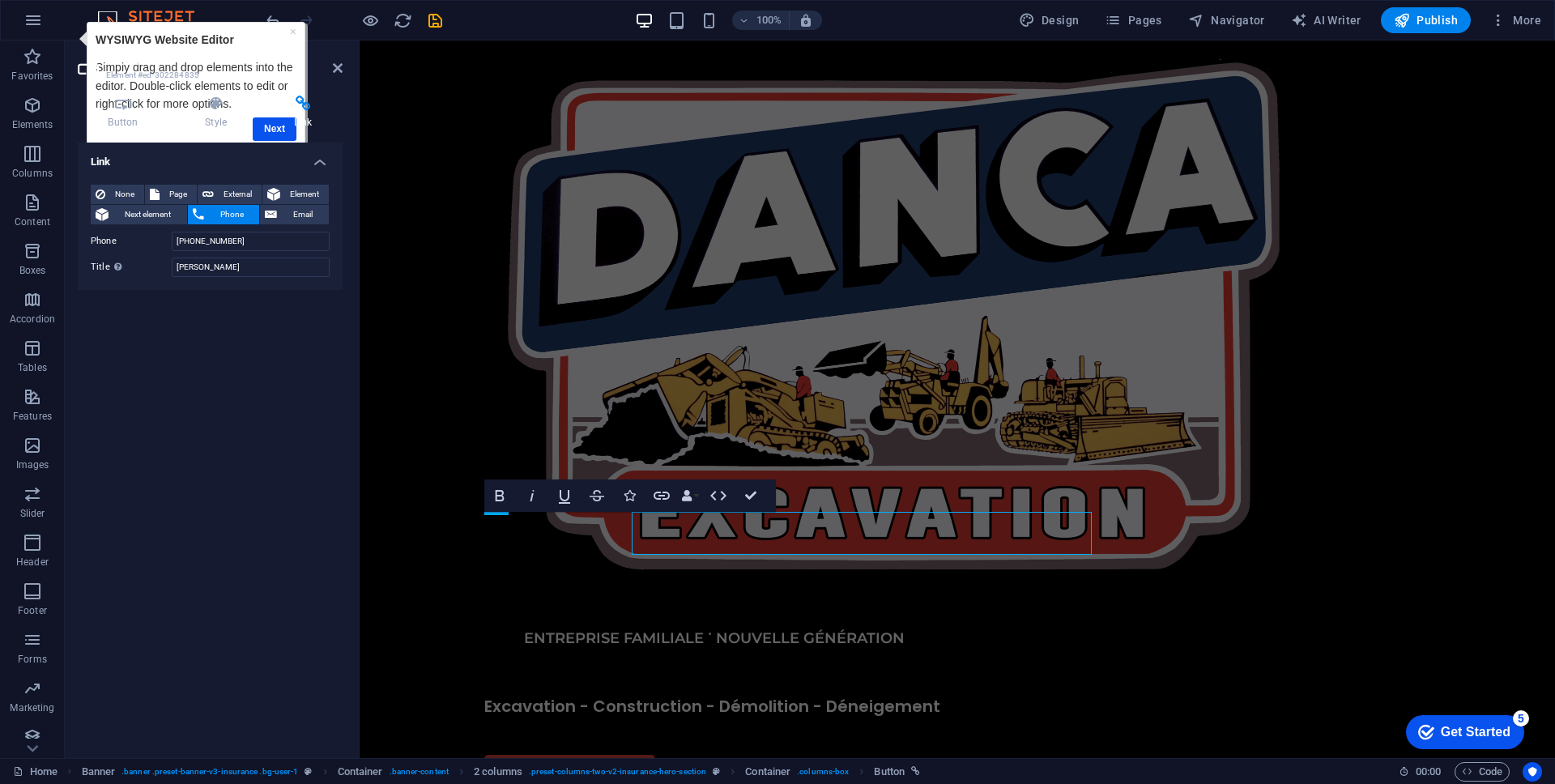
click at [711, 755] on div "APPELEZ-NOUS" at bounding box center [714, 776] width 460 height 43
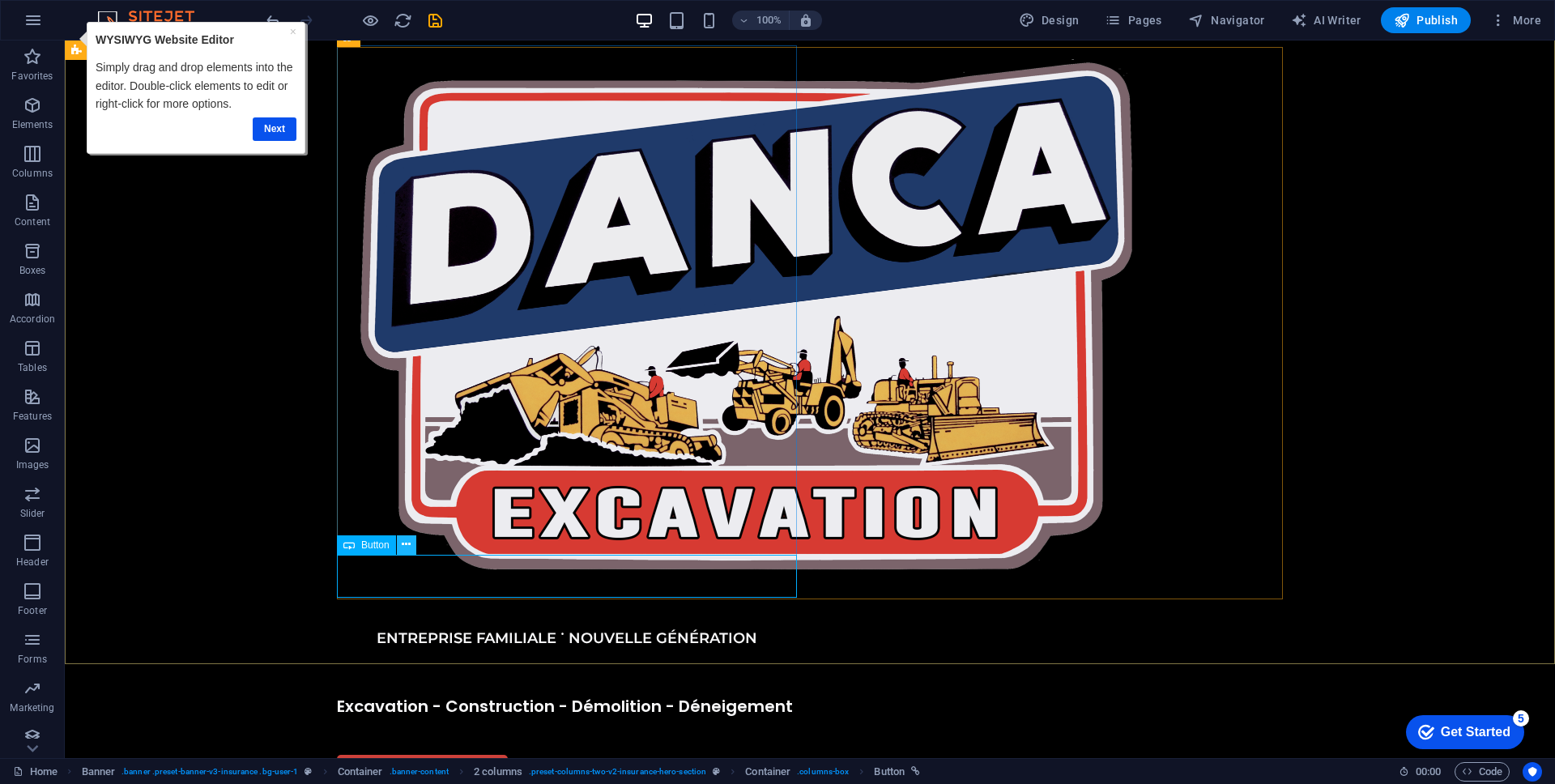
click at [407, 544] on icon at bounding box center [405, 545] width 9 height 17
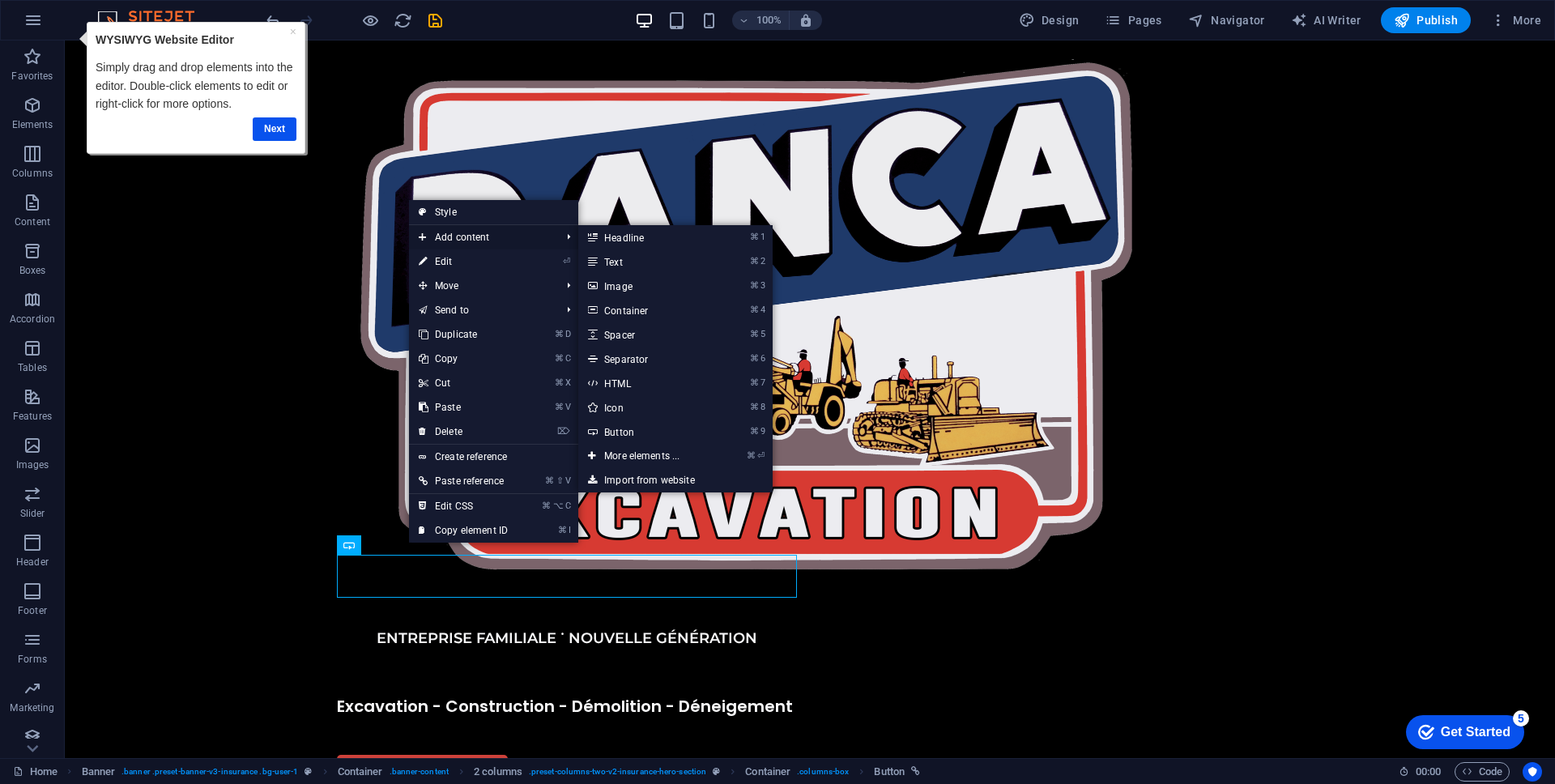
click at [493, 243] on span "Add content" at bounding box center [481, 238] width 145 height 24
click at [646, 239] on link "⌘ 1 Headline" at bounding box center [645, 238] width 134 height 24
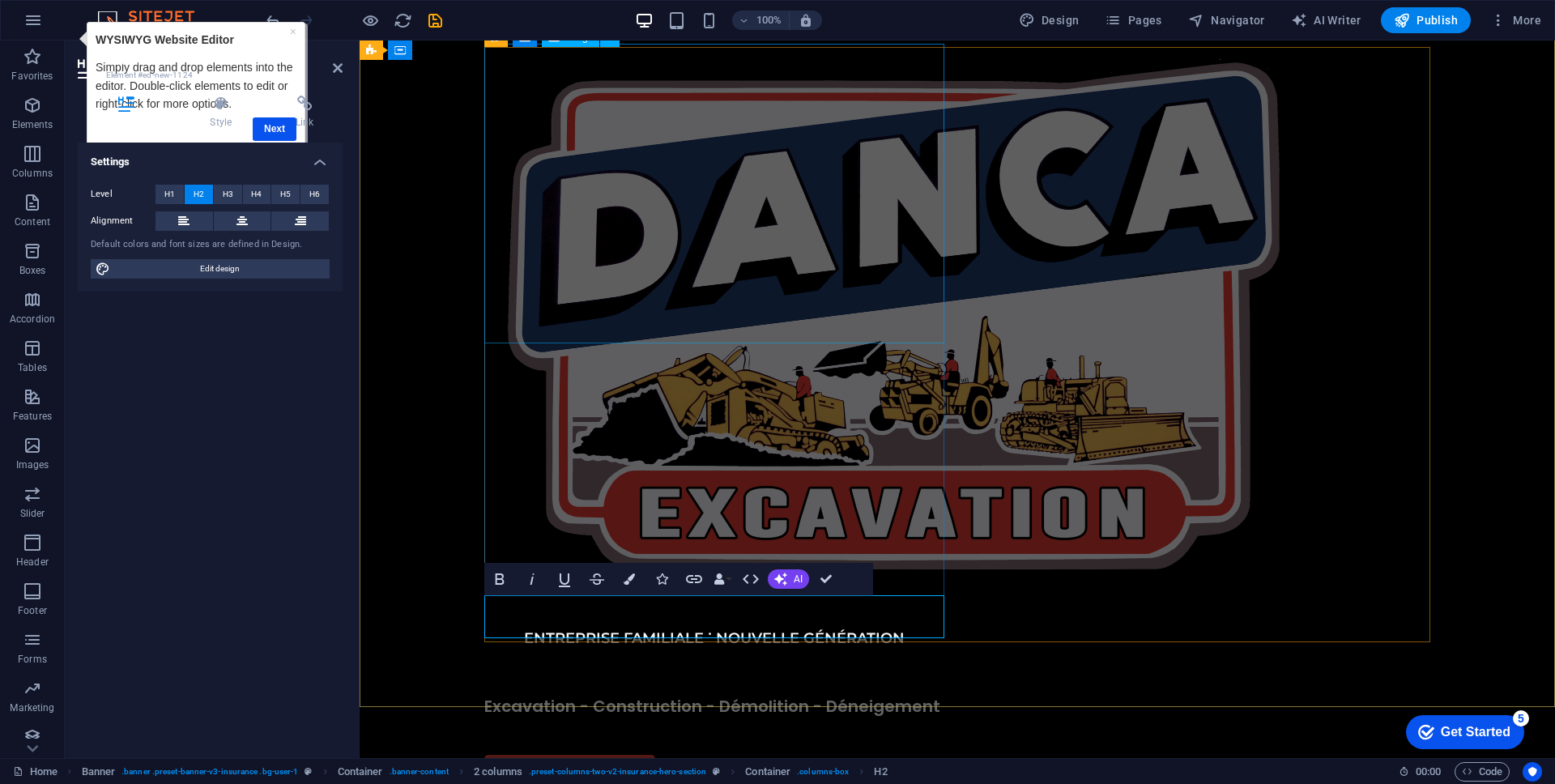
scroll to position [3, 0]
click at [1080, 457] on div "ENTREPRISE FAMILIALE ˙ NOUVELLE GÉNÉRATION Excavation - Construction - Démoliti…" at bounding box center [957, 465] width 946 height 836
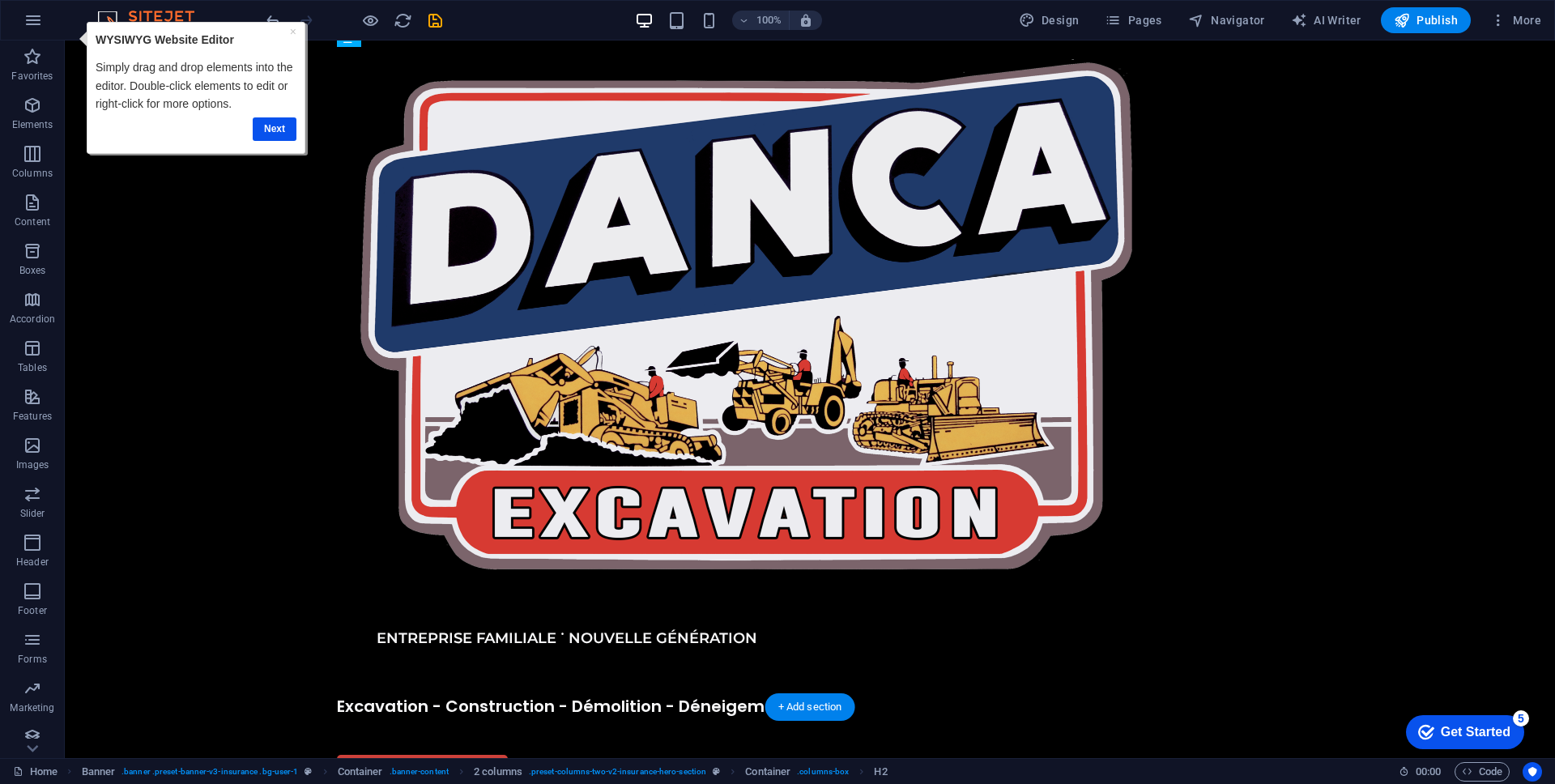
drag, startPoint x: 462, startPoint y: 615, endPoint x: 462, endPoint y: 557, distance: 58.0
click at [173, 579] on div "ENTREPRISE FAMILIALE ˙ NOUVELLE GÉNÉRATION Excavation - Construction - Démoliti…" at bounding box center [810, 465] width 1490 height 966
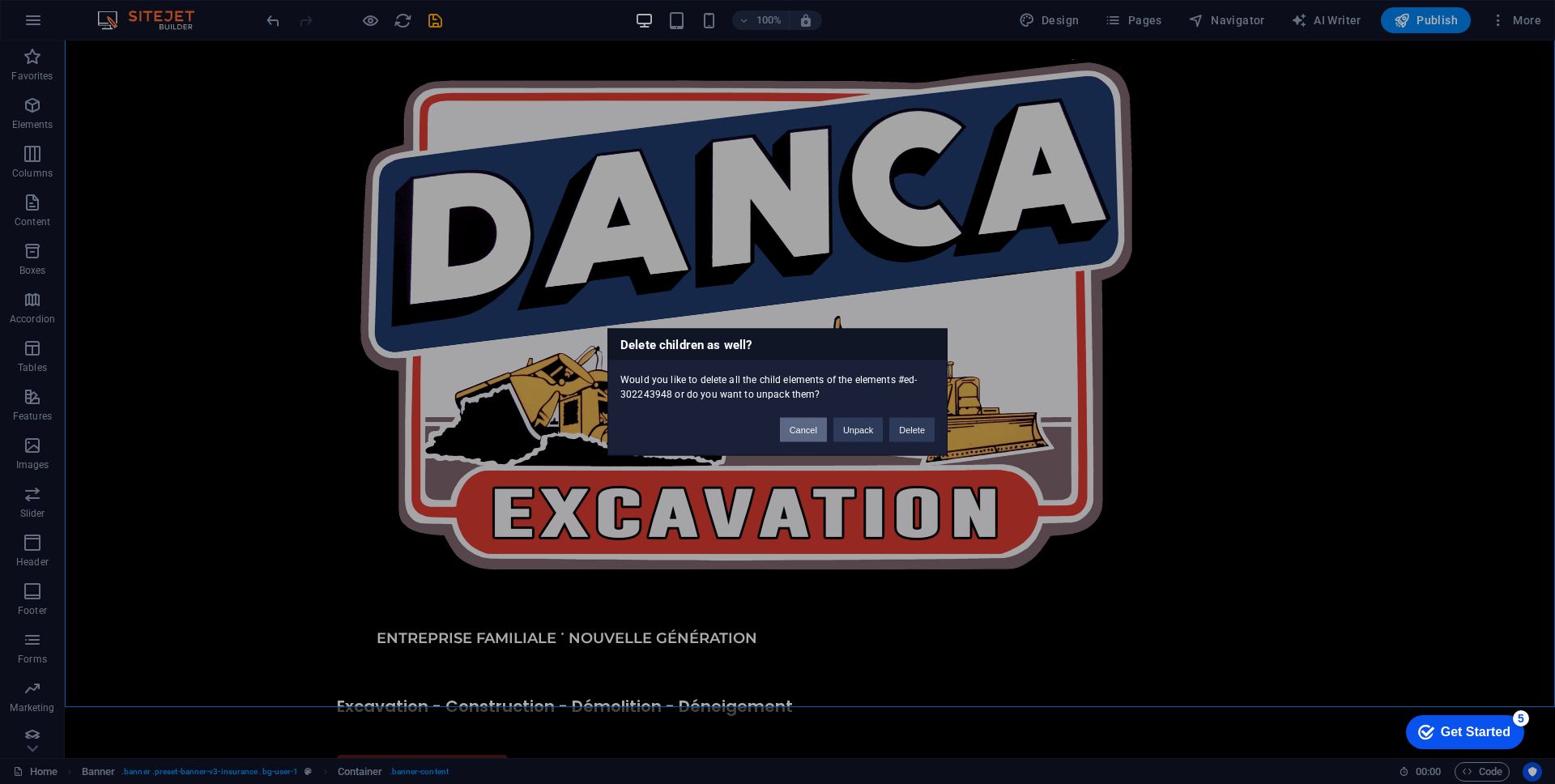
click at [816, 431] on button "Cancel" at bounding box center [804, 430] width 47 height 24
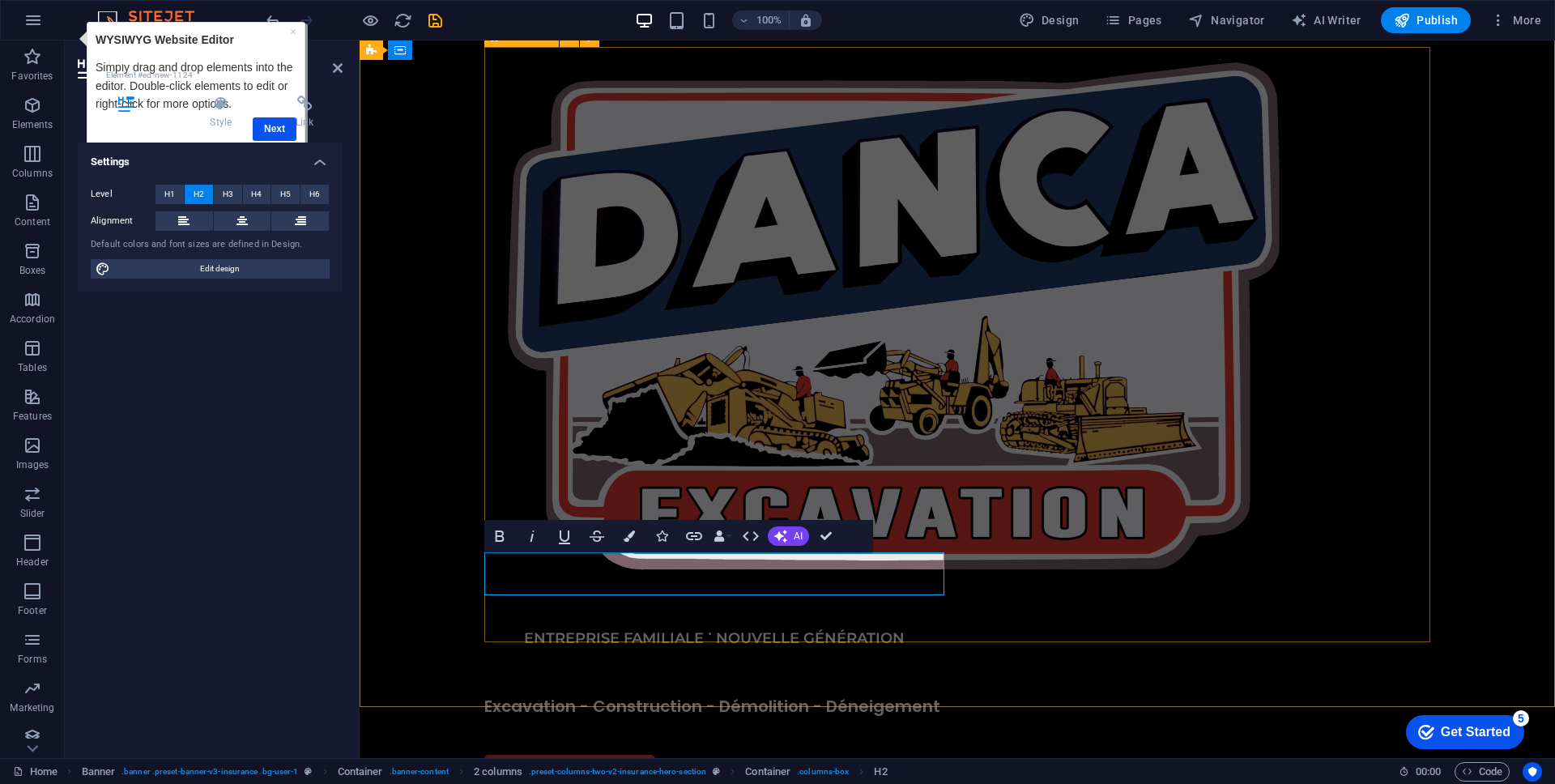
click at [1080, 513] on div "ENTREPRISE FAMILIALE ˙ NOUVELLE GÉNÉRATION Excavation - Construction - Démoliti…" at bounding box center [957, 465] width 946 height 836
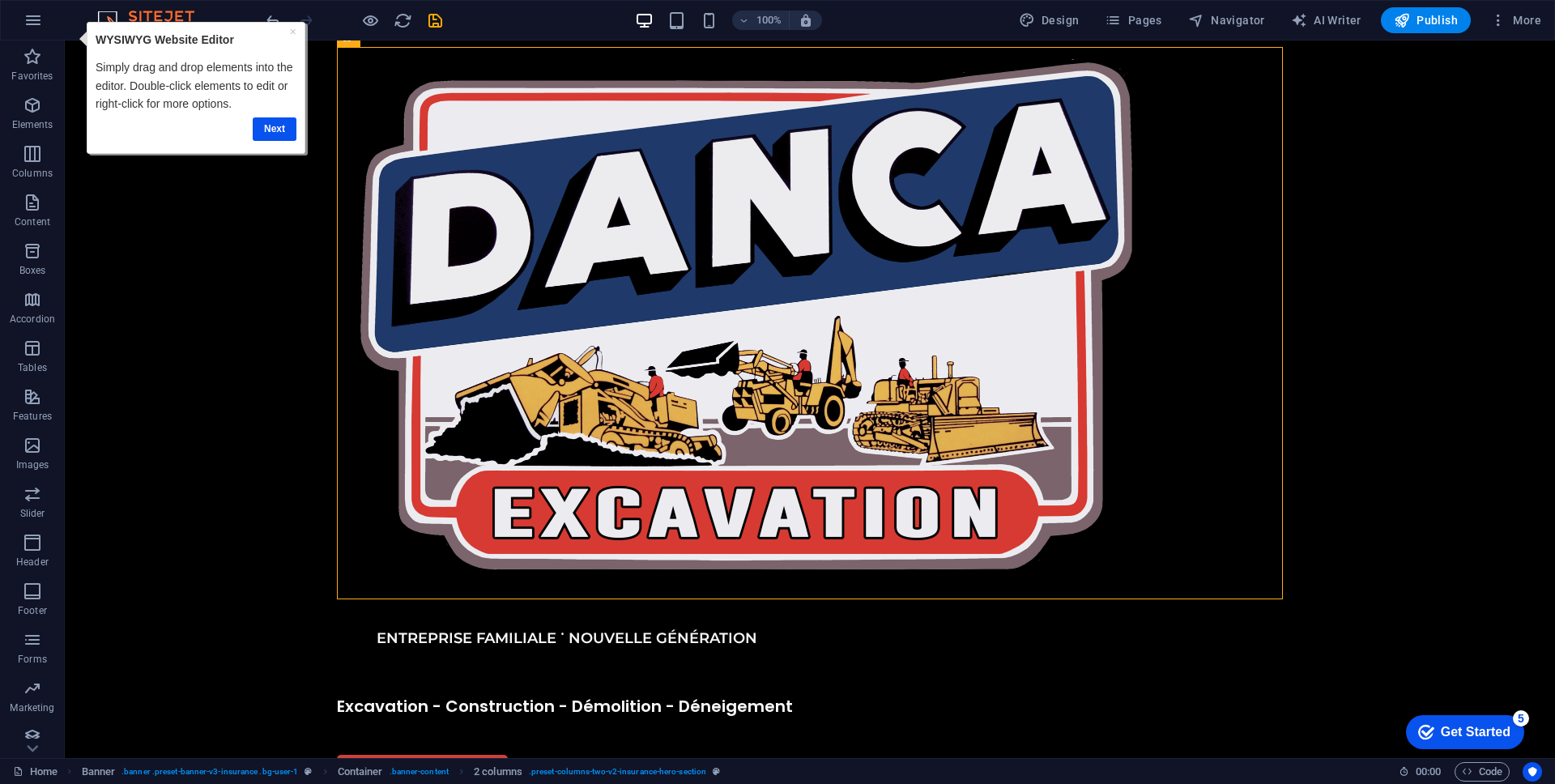
click at [1080, 513] on div "ENTREPRISE FAMILIALE ˙ NOUVELLE GÉNÉRATION Excavation - Construction - Démoliti…" at bounding box center [810, 444] width 946 height 794
click at [545, 755] on div "APPELEZ-NOUS" at bounding box center [567, 776] width 460 height 43
click at [409, 506] on icon at bounding box center [405, 500] width 9 height 17
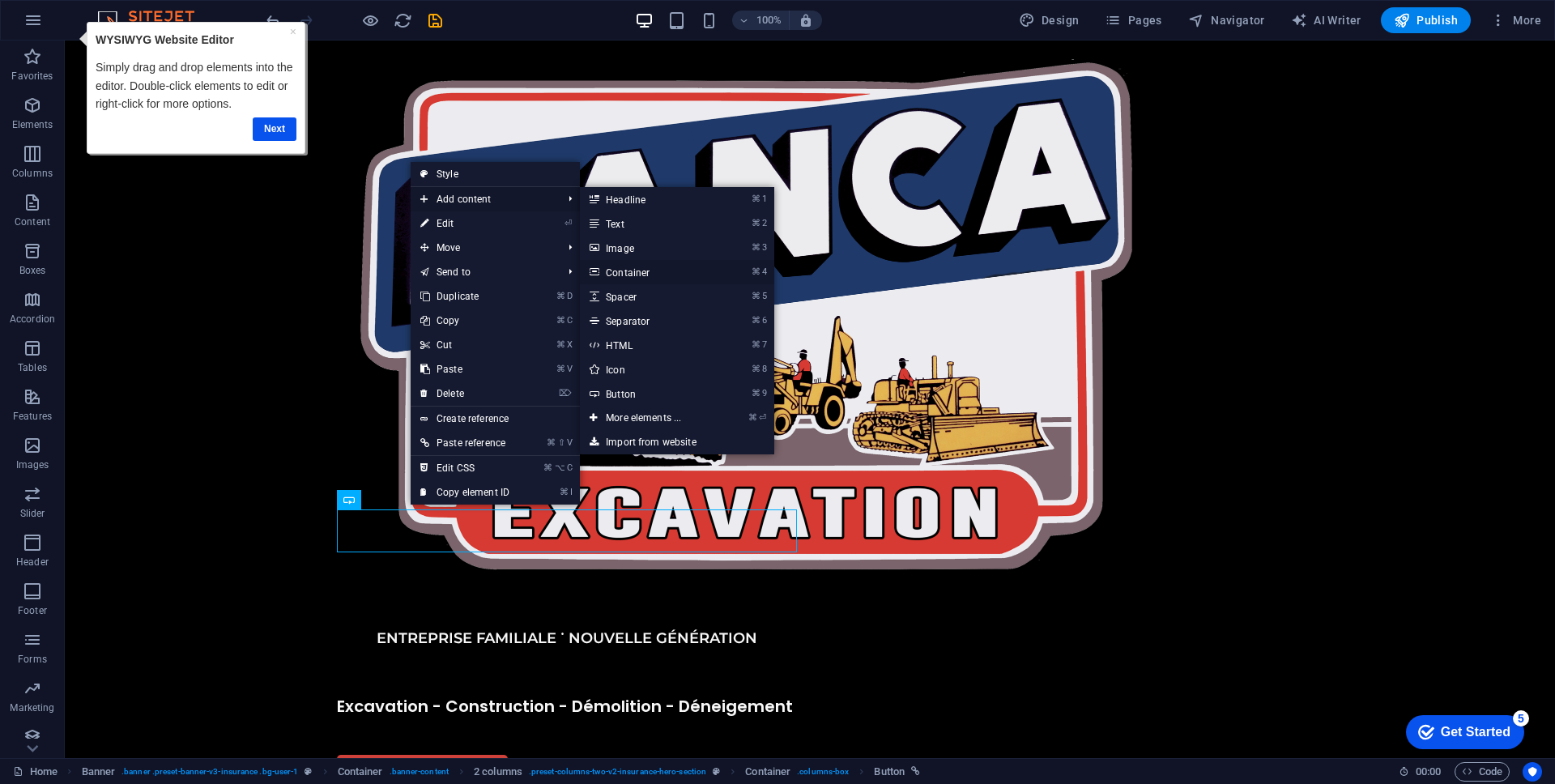
click at [640, 266] on link "⌘ 4 Container" at bounding box center [646, 272] width 134 height 24
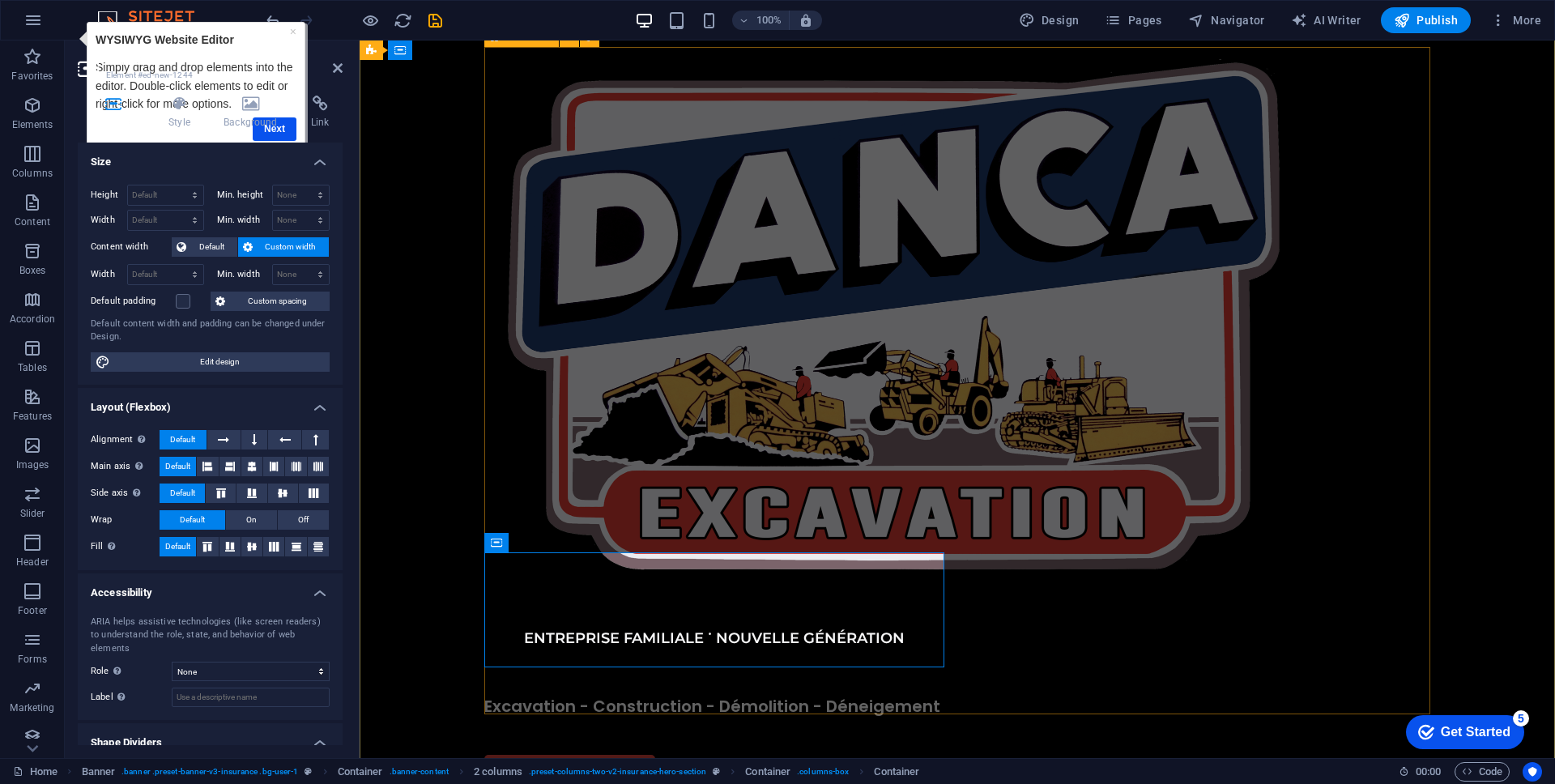
click at [1116, 541] on div "ENTREPRISE FAMILIALE ˙ NOUVELLE GÉNÉRATION Excavation - Construction - Démoliti…" at bounding box center [957, 501] width 946 height 909
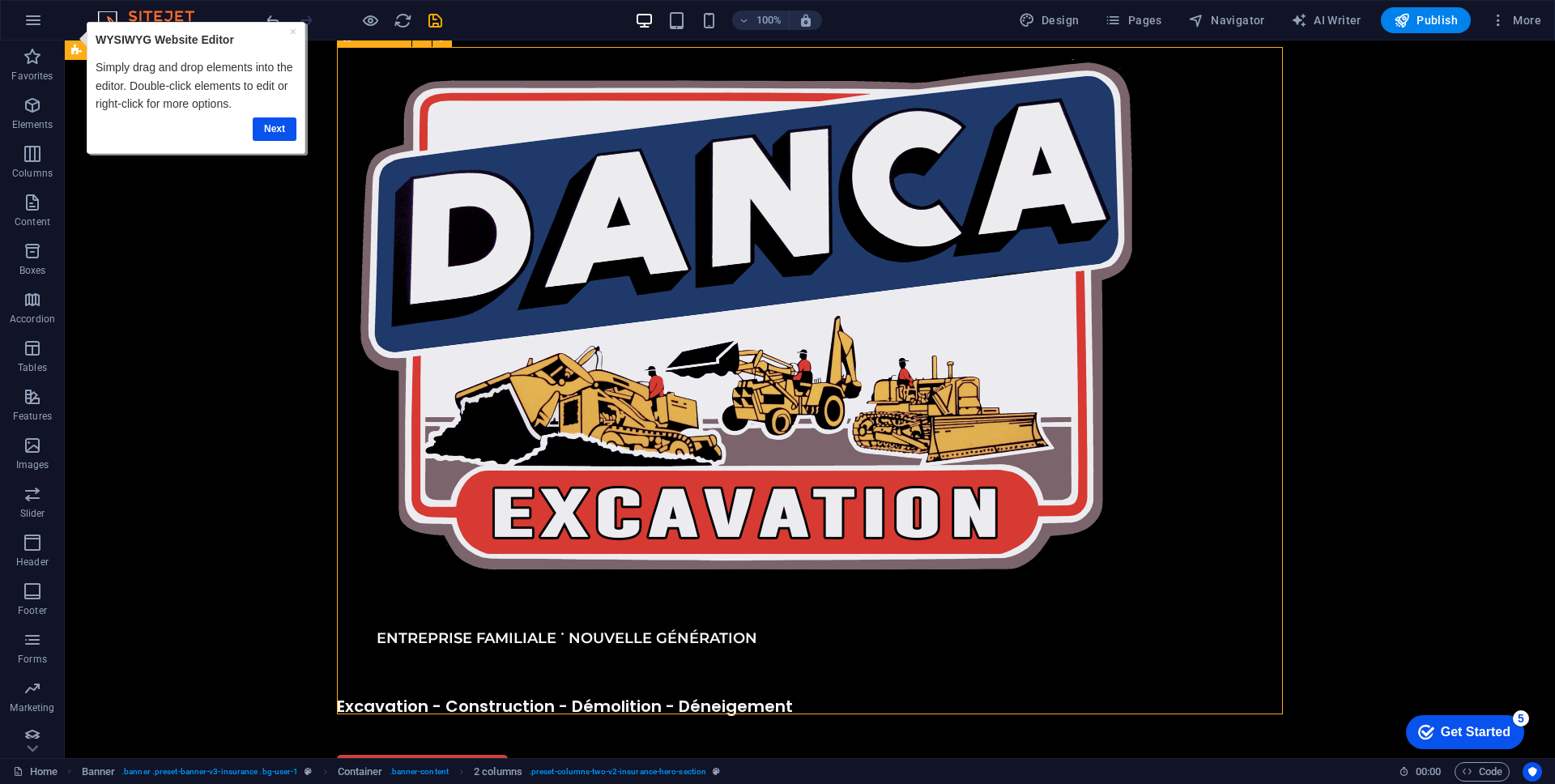
click at [944, 631] on div "ENTREPRISE FAMILIALE ˙ NOUVELLE GÉNÉRATION Excavation - Construction - Démoliti…" at bounding box center [810, 501] width 946 height 909
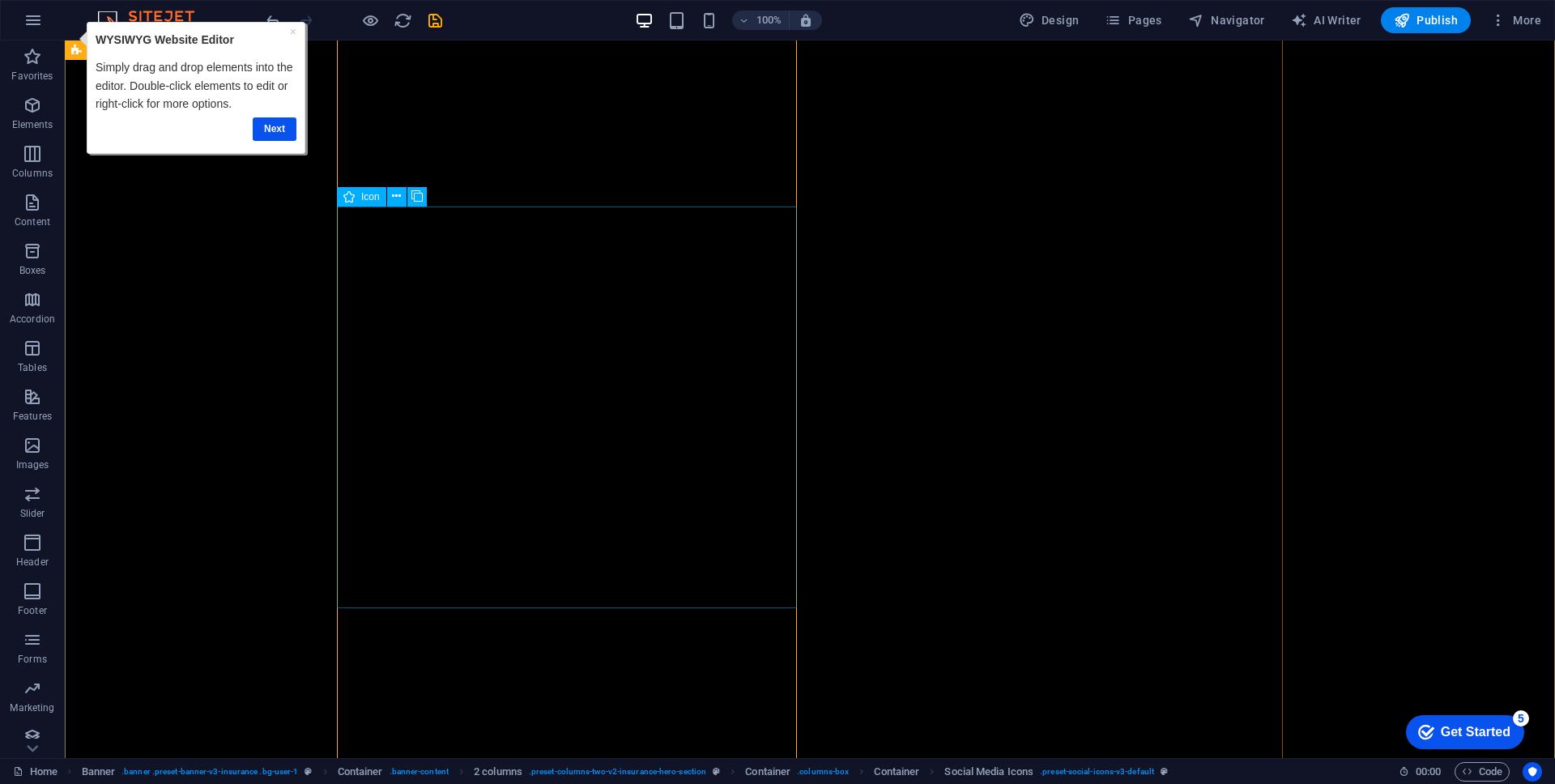
scroll to position [173, 0]
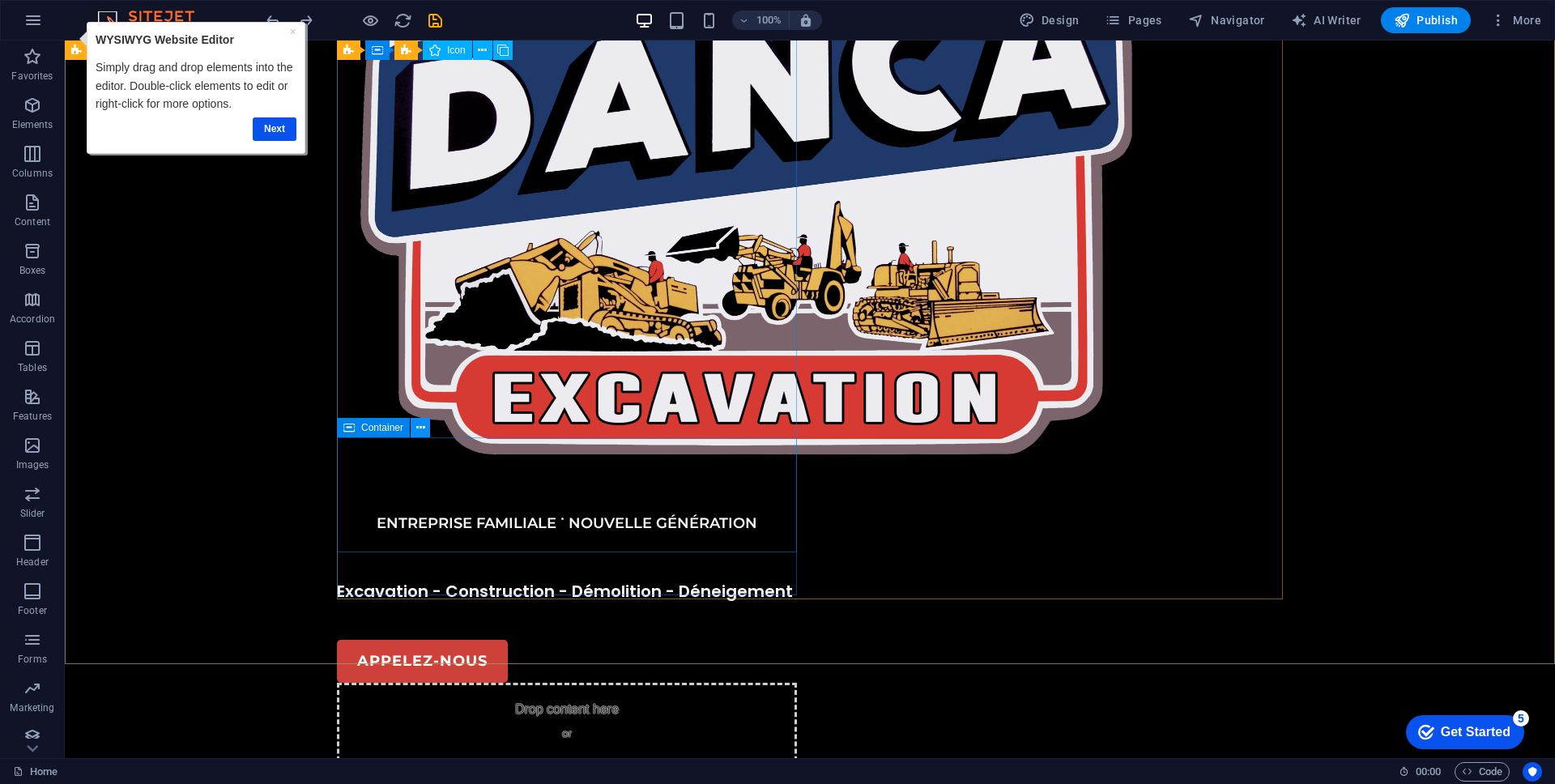
click at [418, 430] on icon at bounding box center [420, 427] width 9 height 17
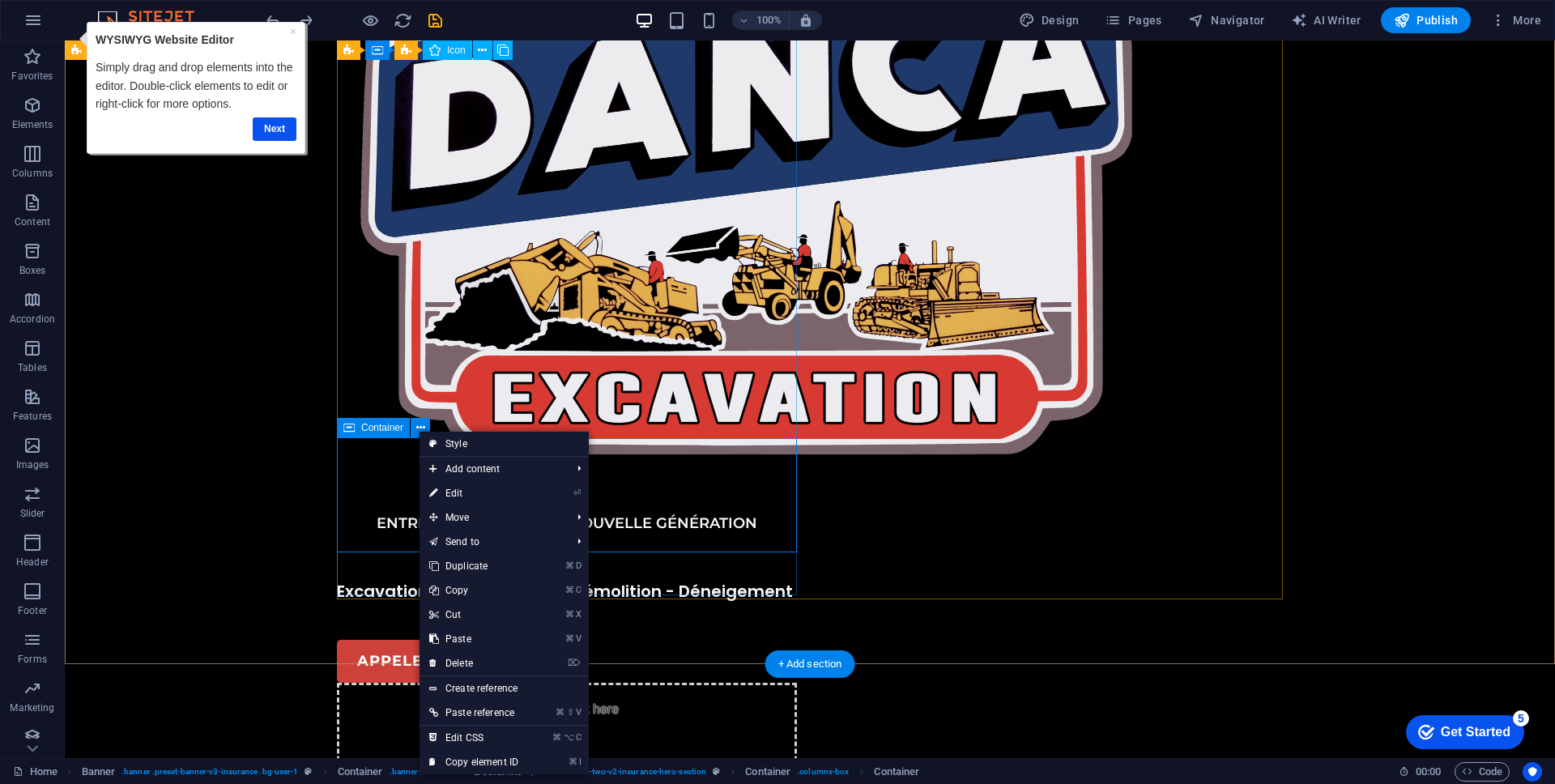
click at [369, 683] on div "Drop content here or Add elements Paste clipboard" at bounding box center [567, 740] width 460 height 115
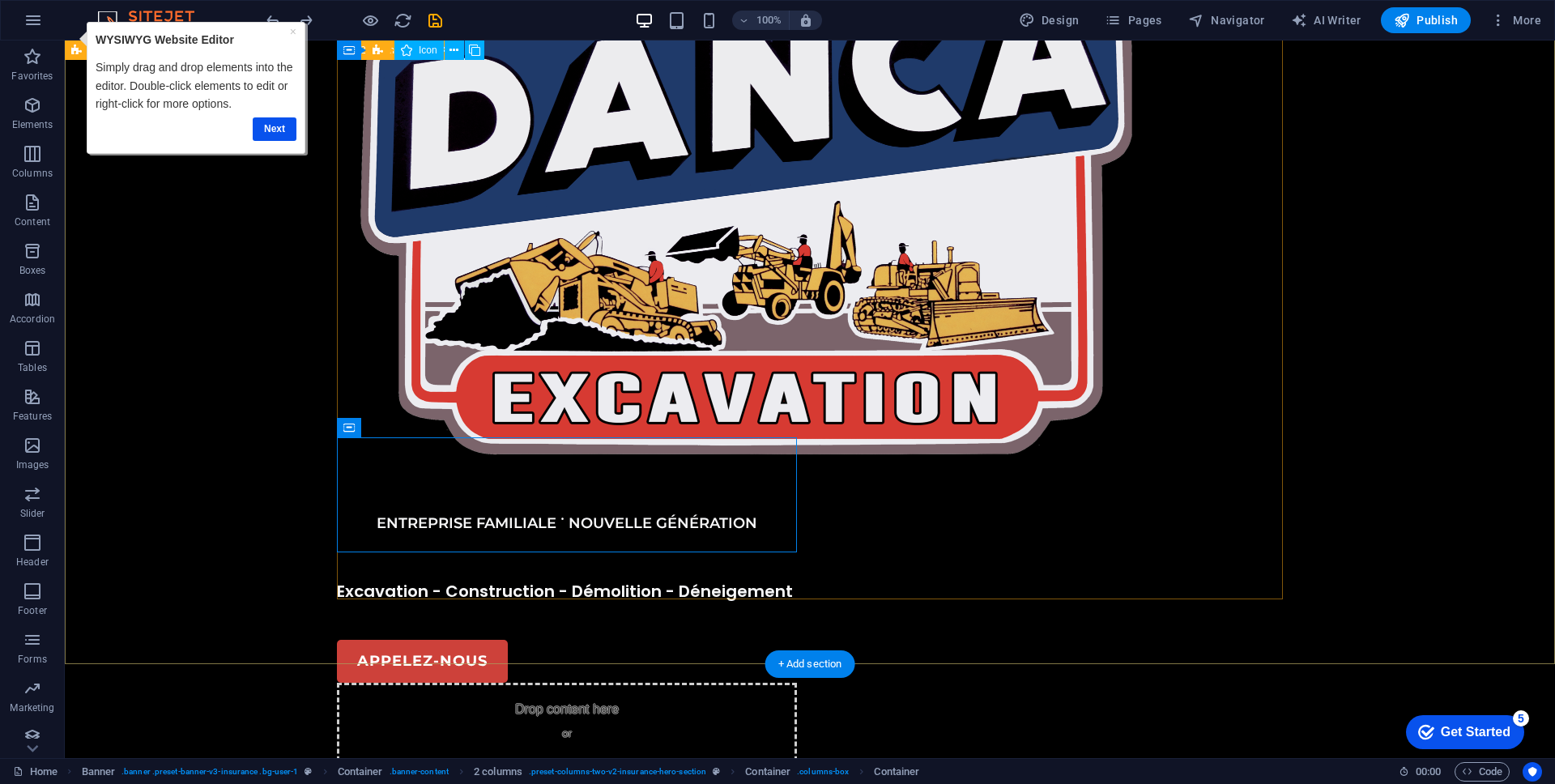
click at [1033, 482] on div "ENTREPRISE FAMILIALE ˙ NOUVELLE GÉNÉRATION Excavation - Construction - Démoliti…" at bounding box center [810, 386] width 946 height 909
click at [1033, 480] on div "ENTREPRISE FAMILIALE ˙ NOUVELLE GÉNÉRATION Excavation - Construction - Démoliti…" at bounding box center [810, 386] width 946 height 909
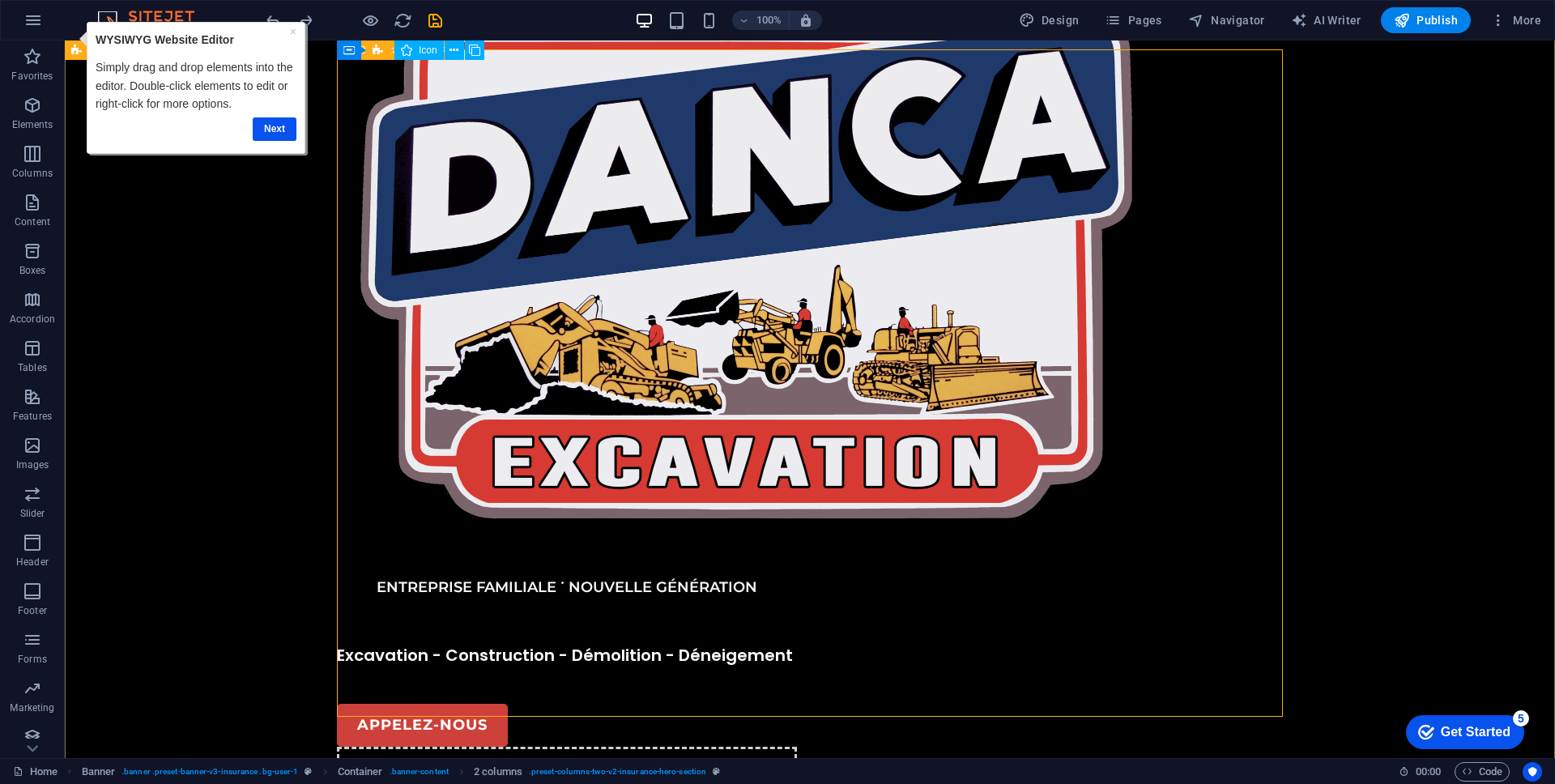
scroll to position [0, 0]
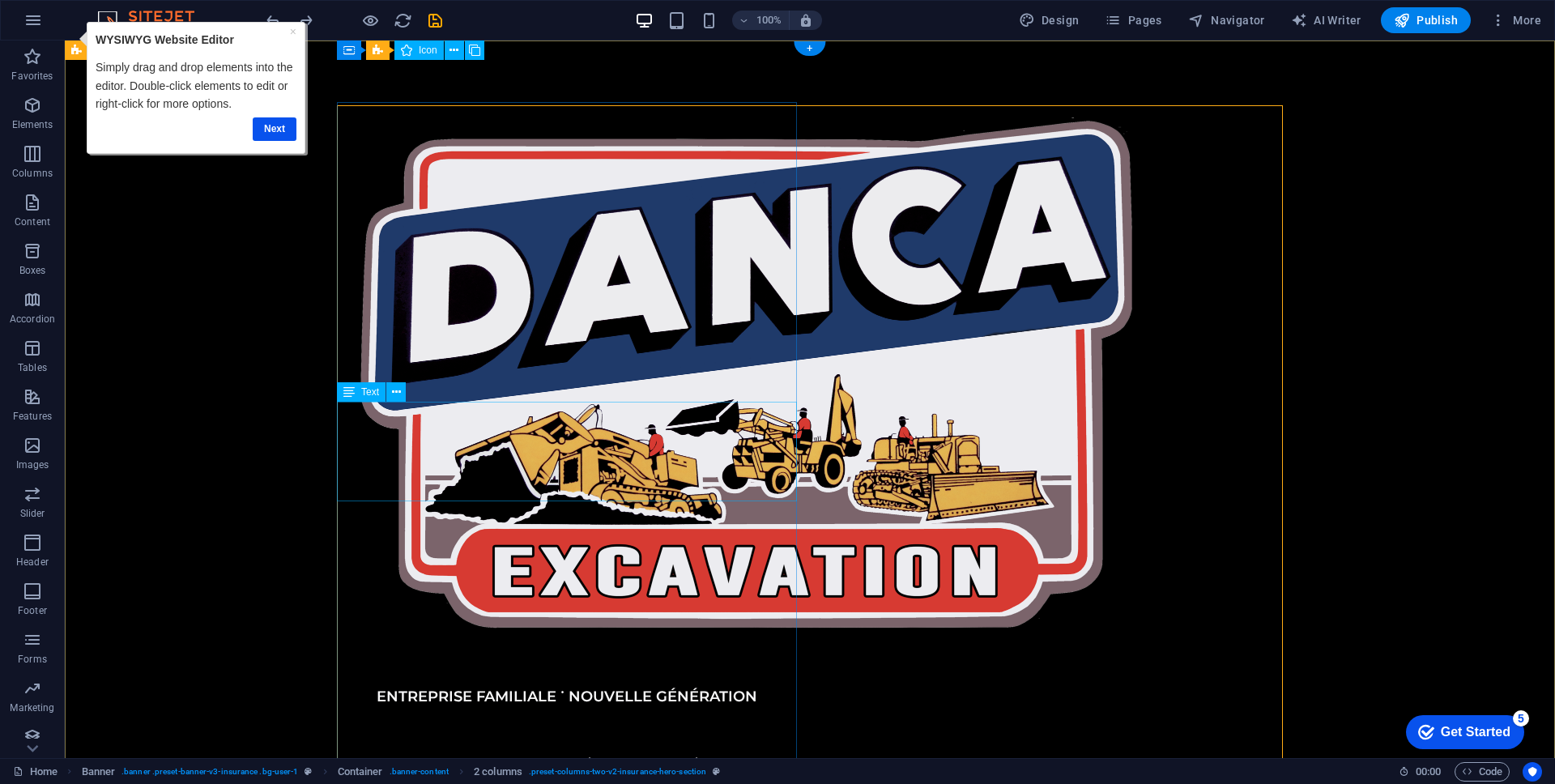
click at [559, 647] on div "ENTREPRISE FAMILIALE ˙ NOUVELLE GÉNÉRATION" at bounding box center [567, 697] width 460 height 99
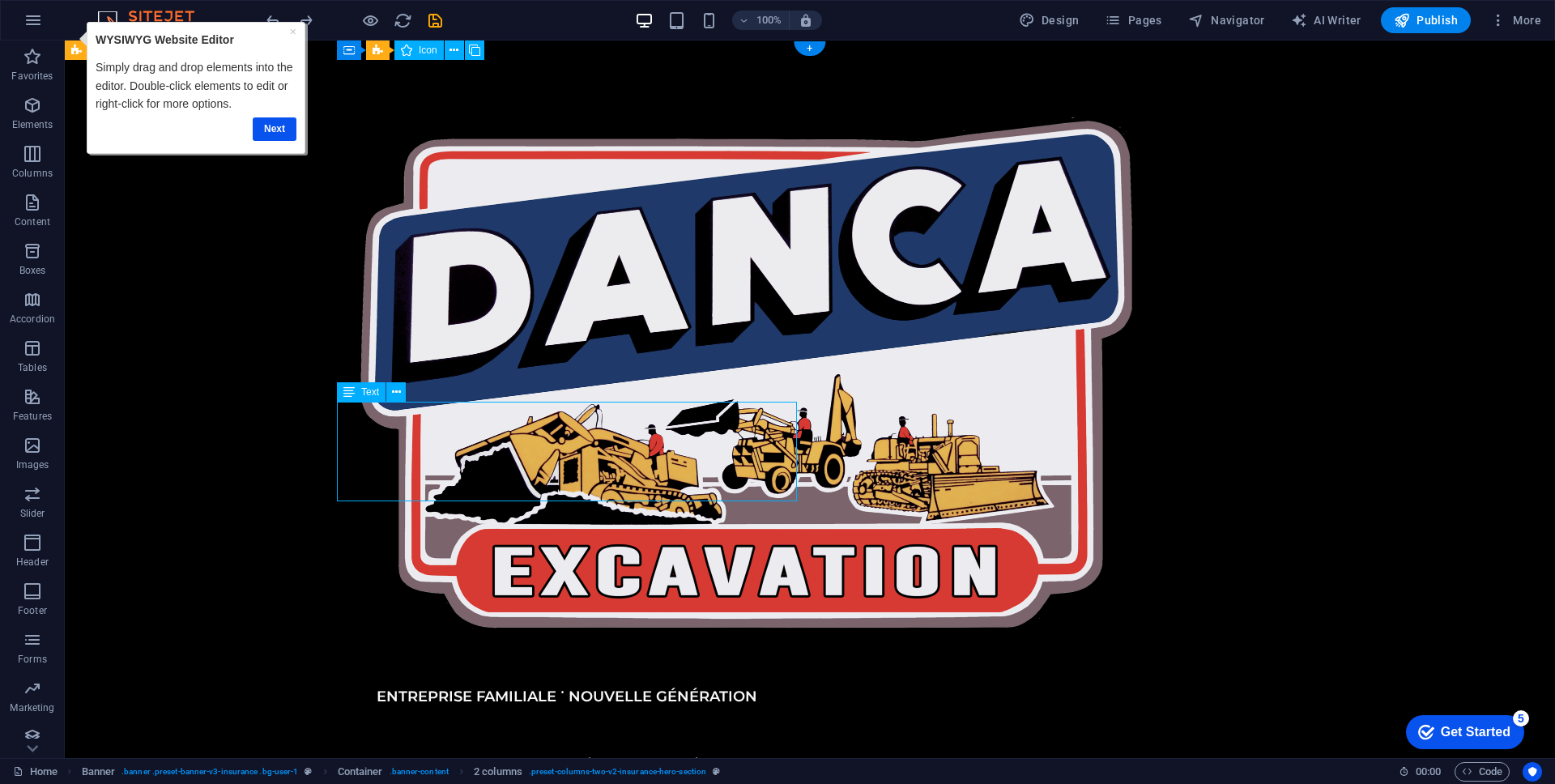
click at [559, 647] on div "ENTREPRISE FAMILIALE ˙ NOUVELLE GÉNÉRATION" at bounding box center [567, 697] width 460 height 99
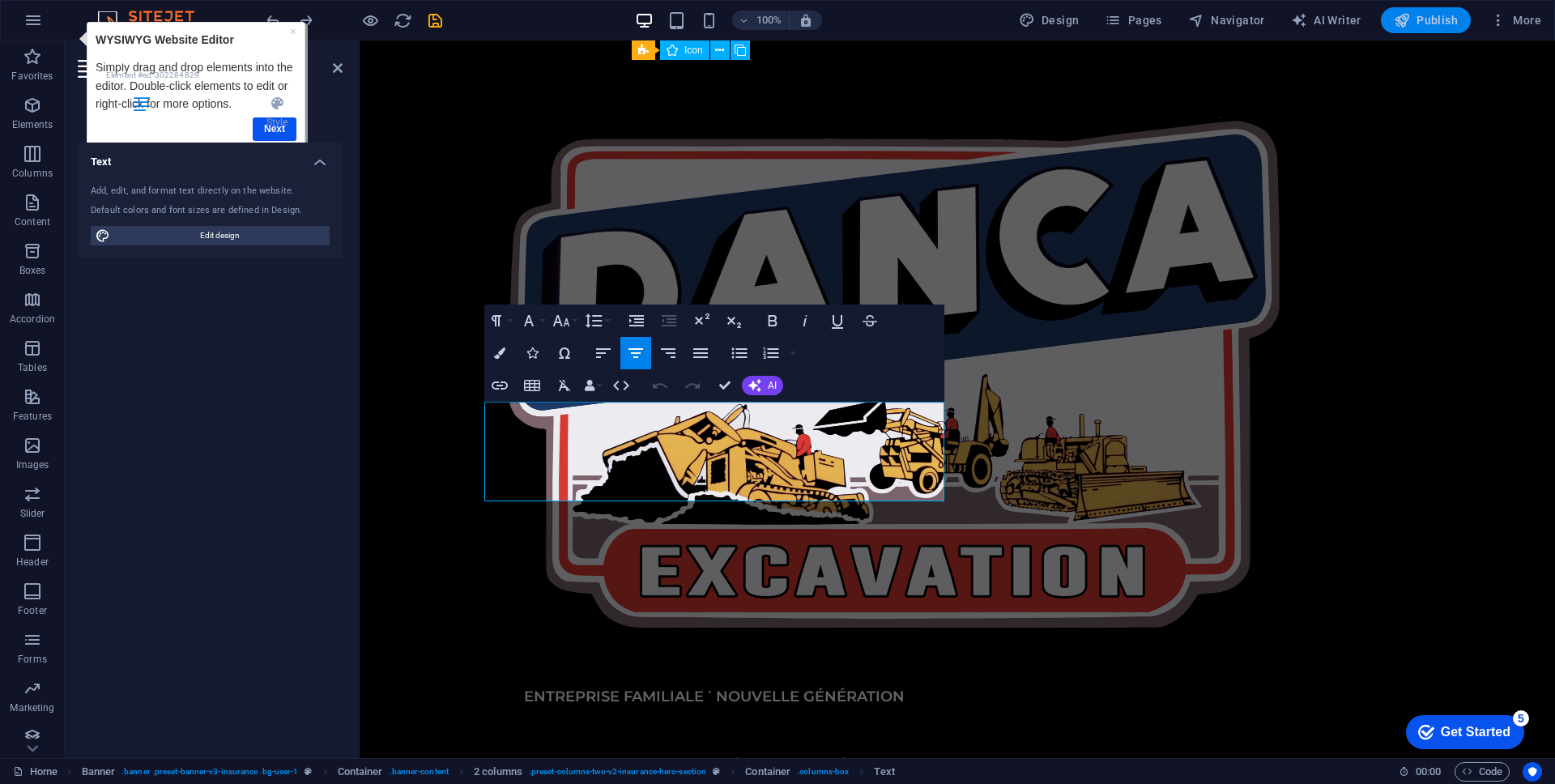
click at [1435, 24] on span "Publish" at bounding box center [1426, 20] width 64 height 16
